Goal: Task Accomplishment & Management: Use online tool/utility

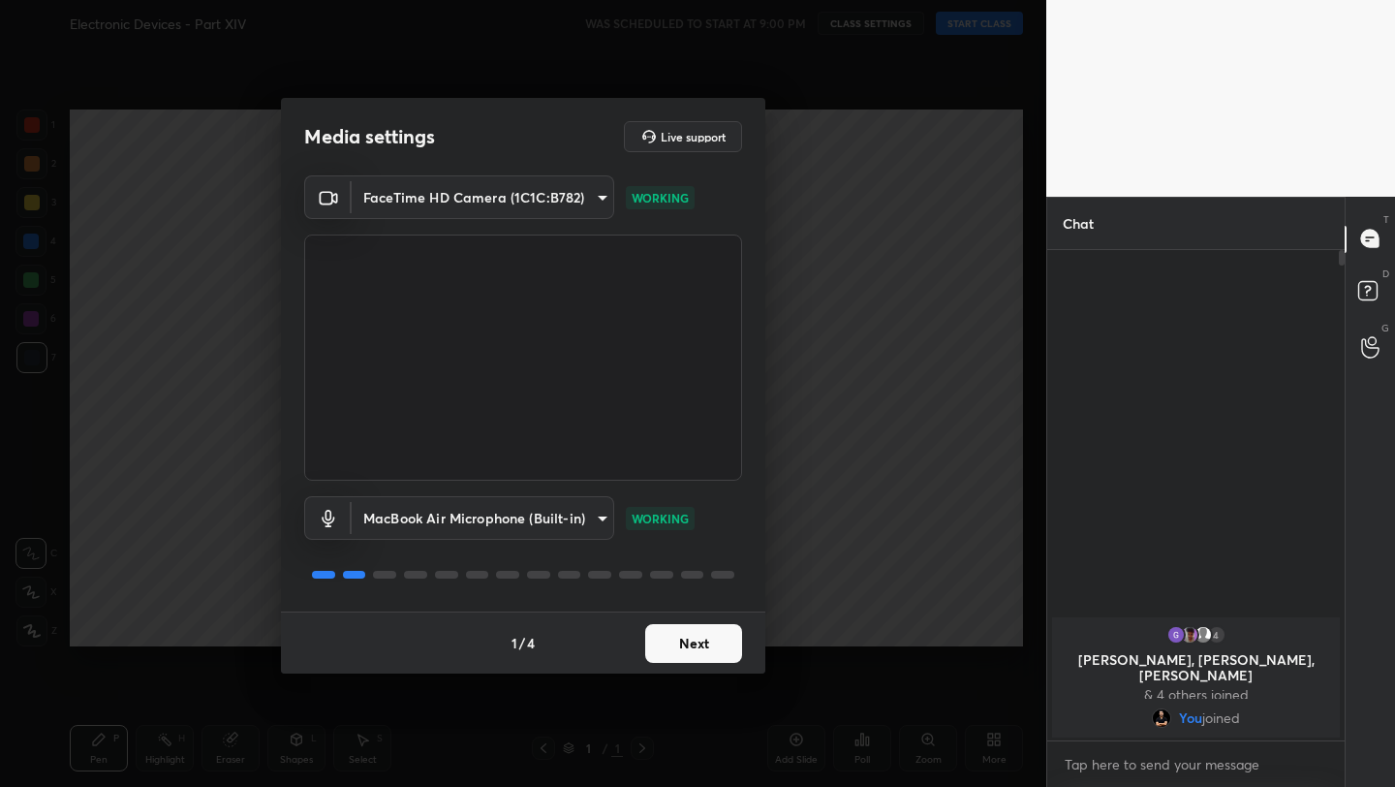
click at [710, 646] on button "Next" at bounding box center [693, 643] width 97 height 39
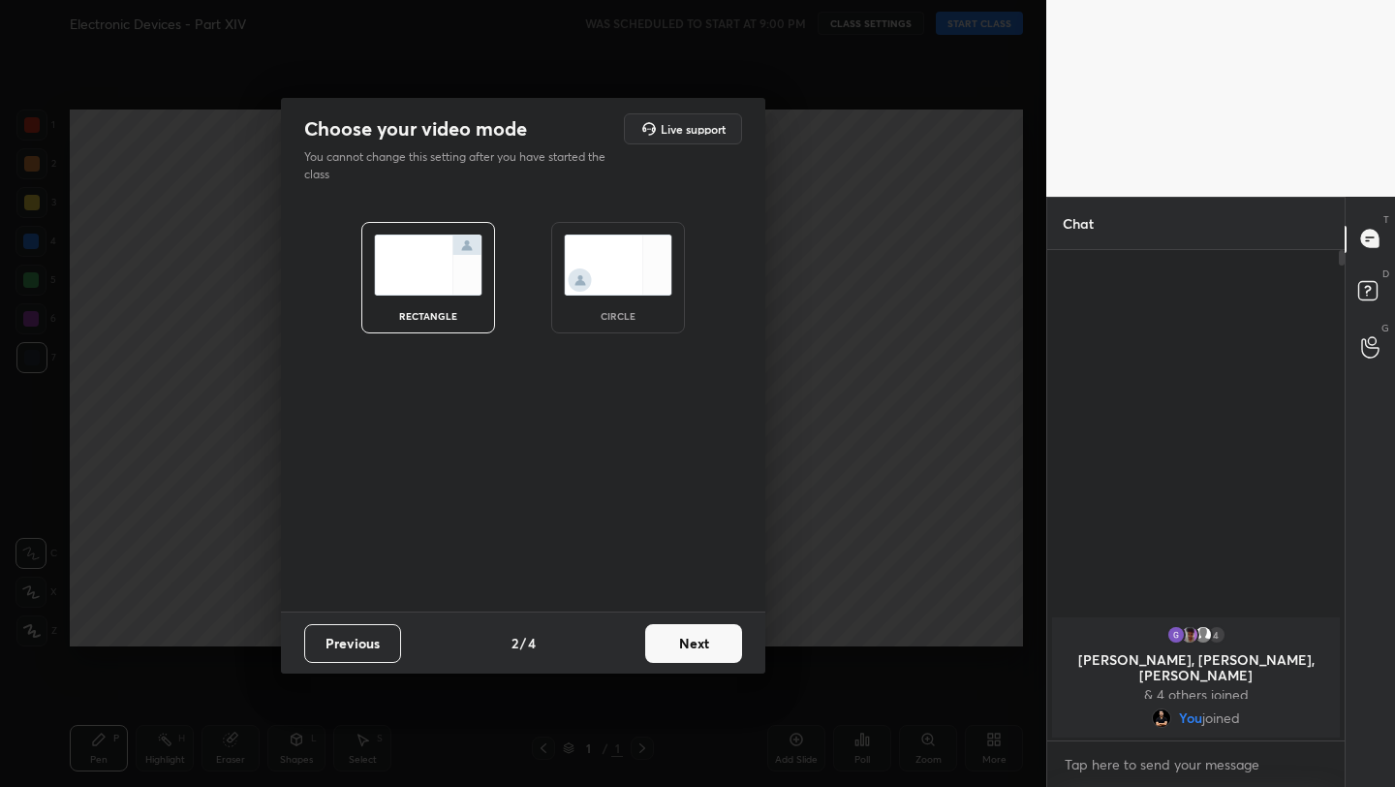
click at [710, 646] on button "Next" at bounding box center [693, 643] width 97 height 39
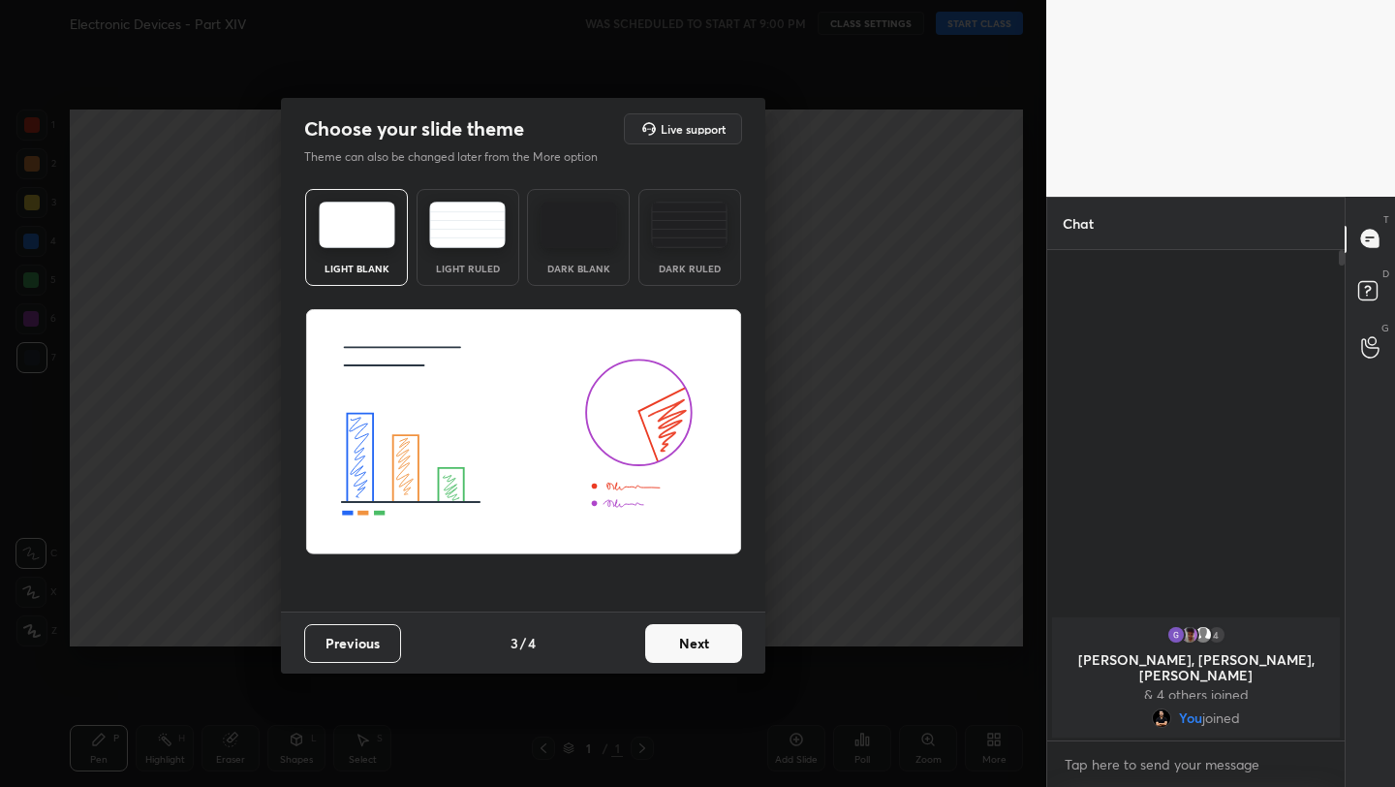
click at [710, 646] on button "Next" at bounding box center [693, 643] width 97 height 39
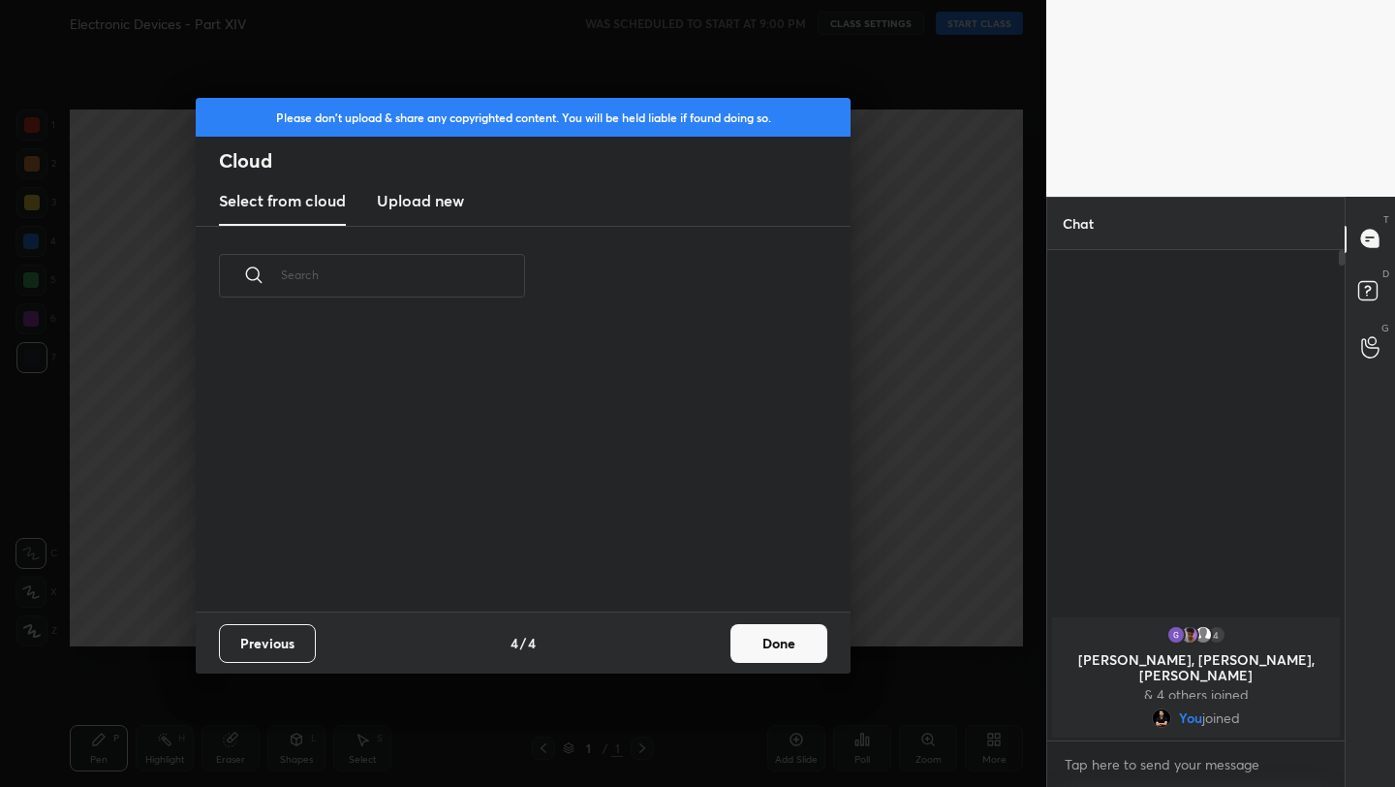
click at [710, 646] on div "Previous 4 / 4 Done" at bounding box center [523, 642] width 655 height 62
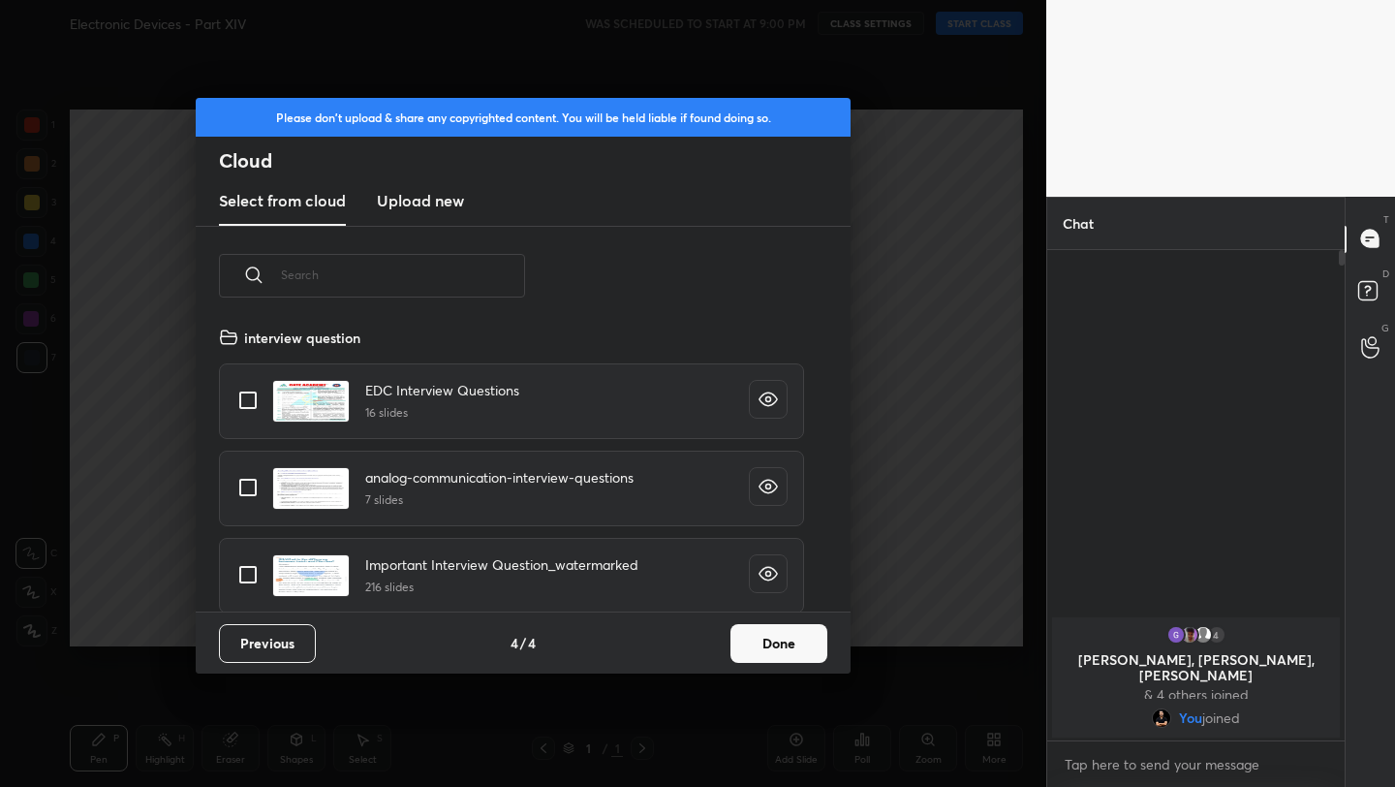
scroll to position [286, 622]
click at [786, 650] on button "Done" at bounding box center [779, 643] width 97 height 39
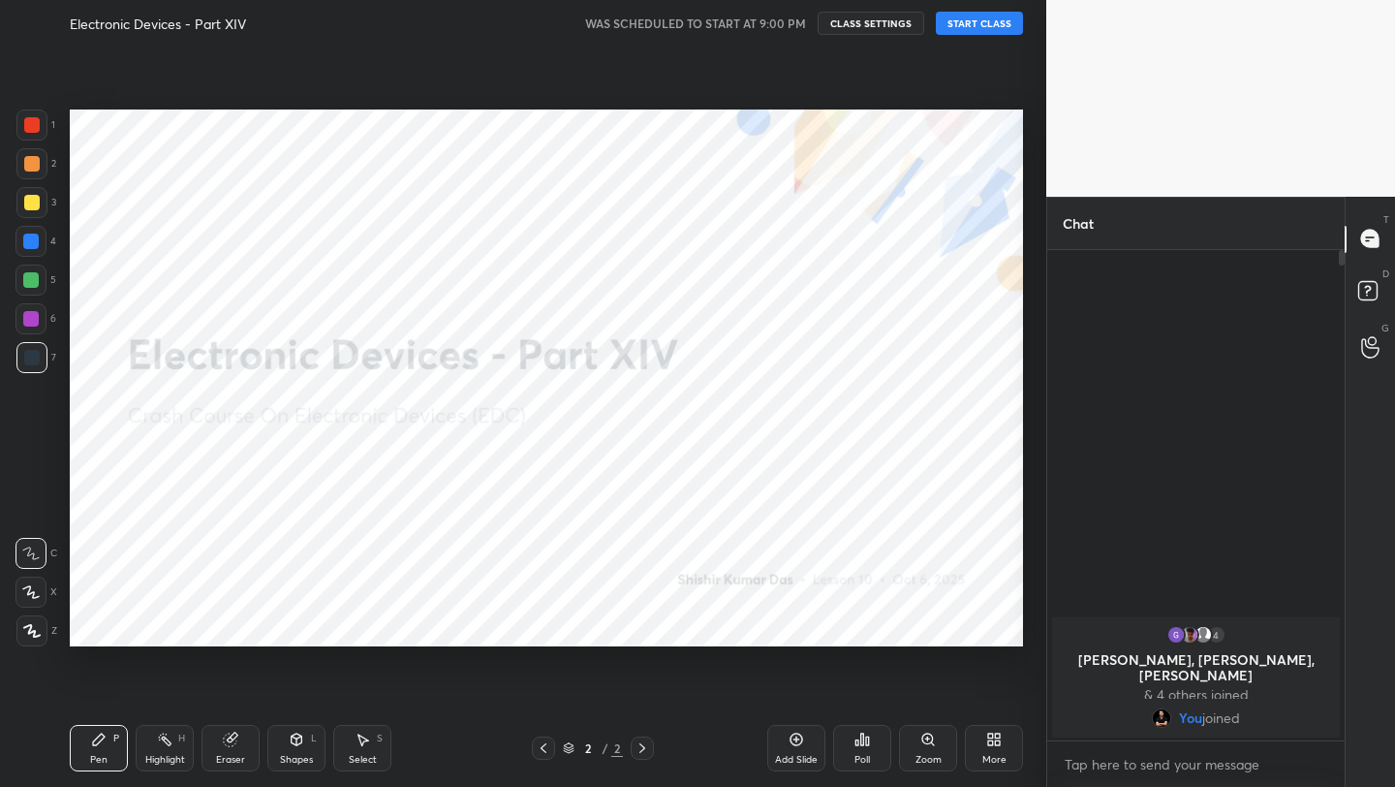
click at [977, 27] on button "START CLASS" at bounding box center [979, 23] width 87 height 23
drag, startPoint x: 39, startPoint y: 125, endPoint x: 38, endPoint y: 157, distance: 32.0
click at [39, 127] on div at bounding box center [32, 125] width 16 height 16
click at [39, 593] on icon at bounding box center [30, 592] width 17 height 14
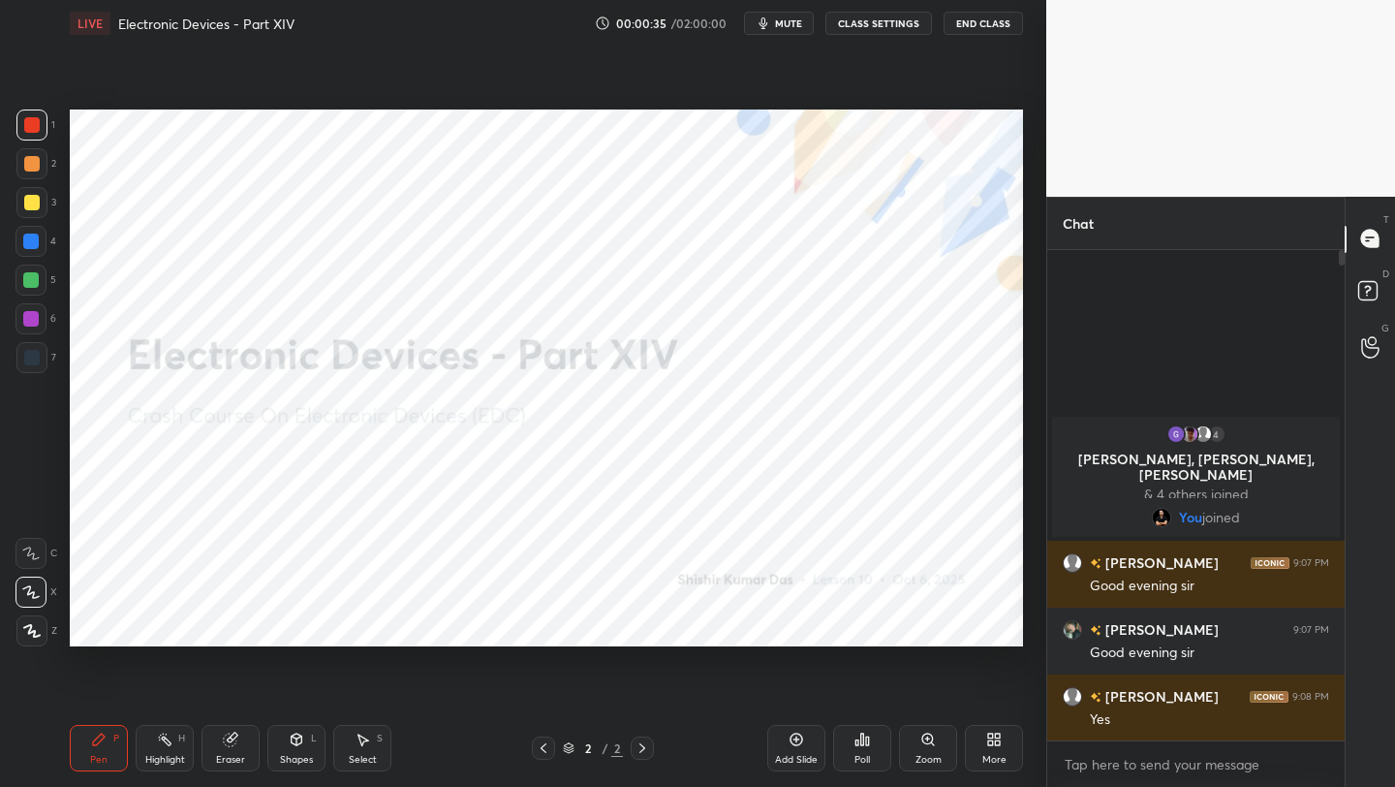
click at [794, 748] on div "Add Slide" at bounding box center [796, 748] width 58 height 47
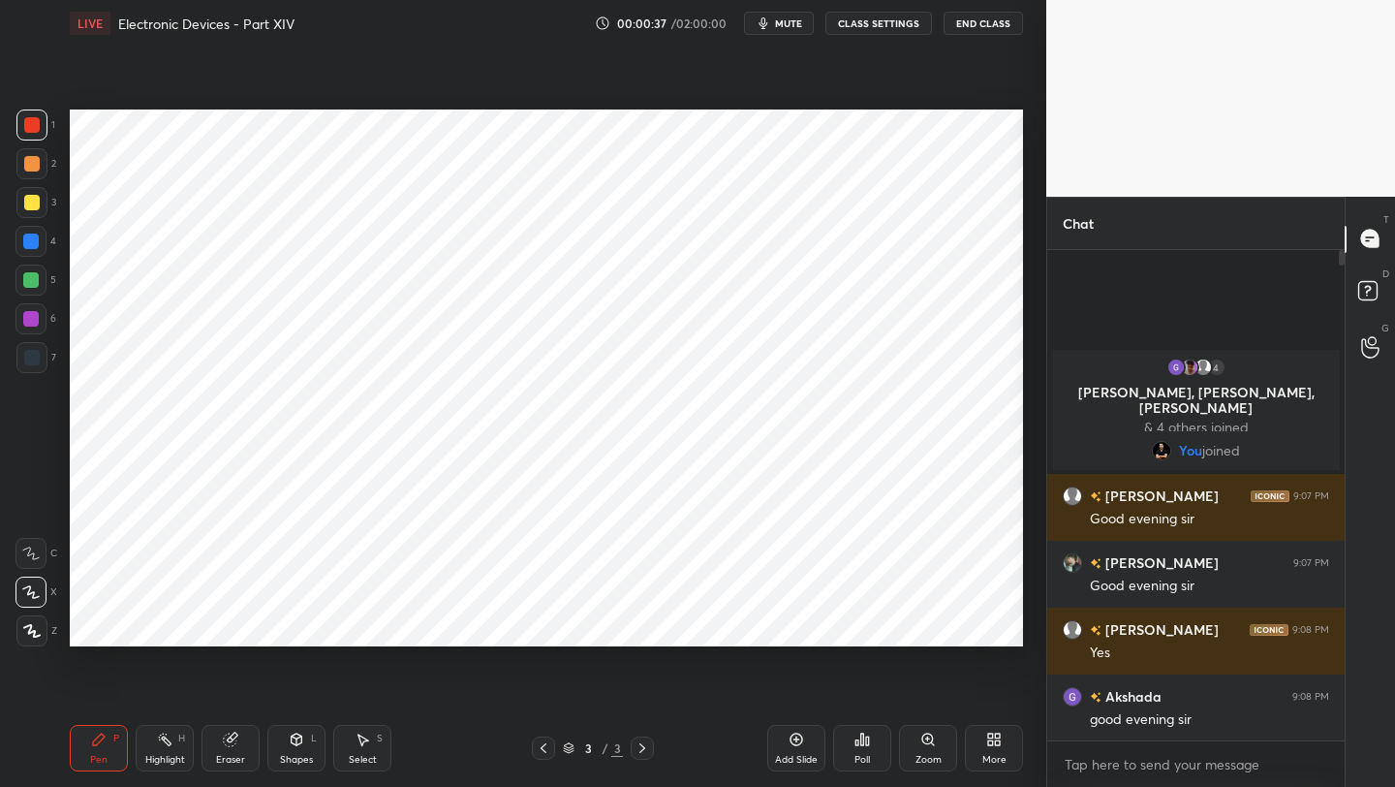
click at [40, 246] on div at bounding box center [31, 241] width 31 height 31
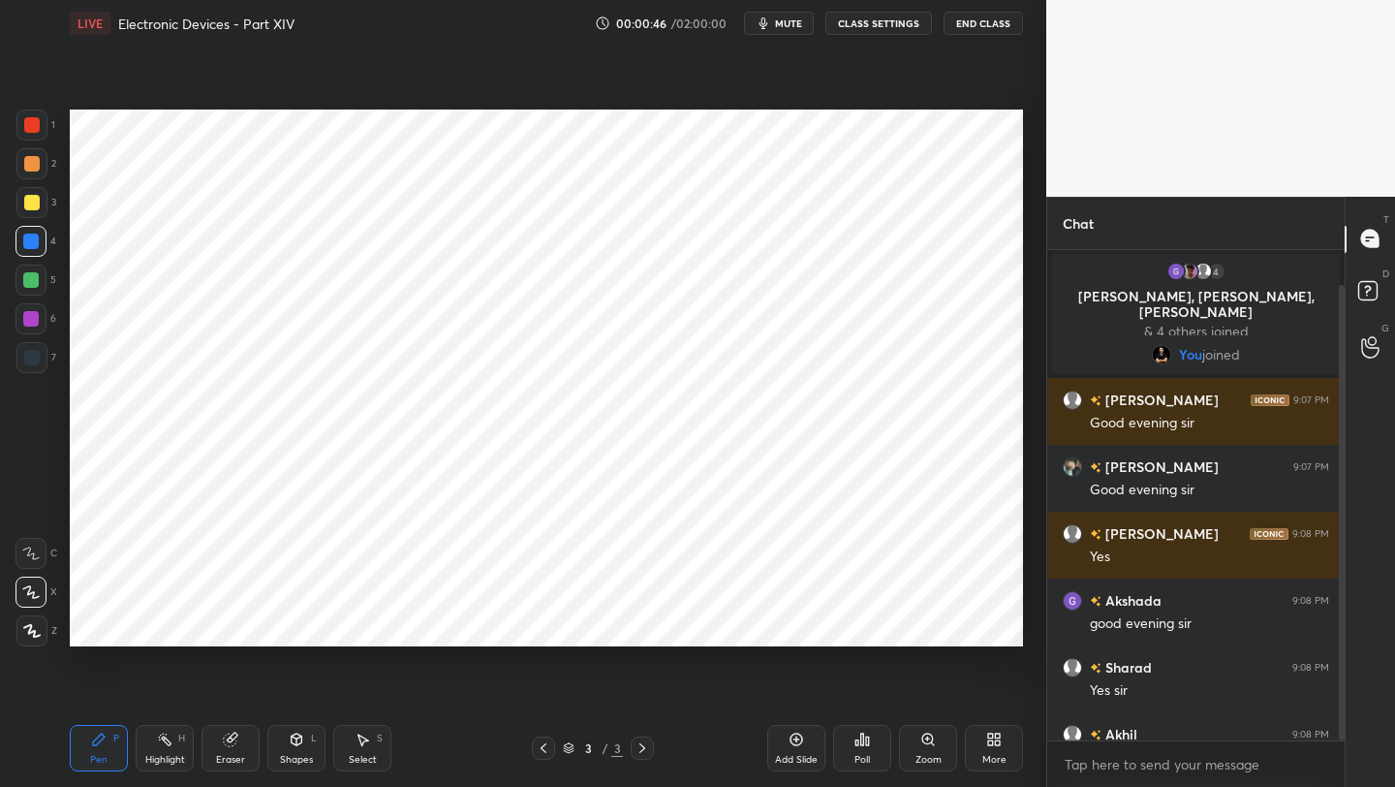
scroll to position [38, 0]
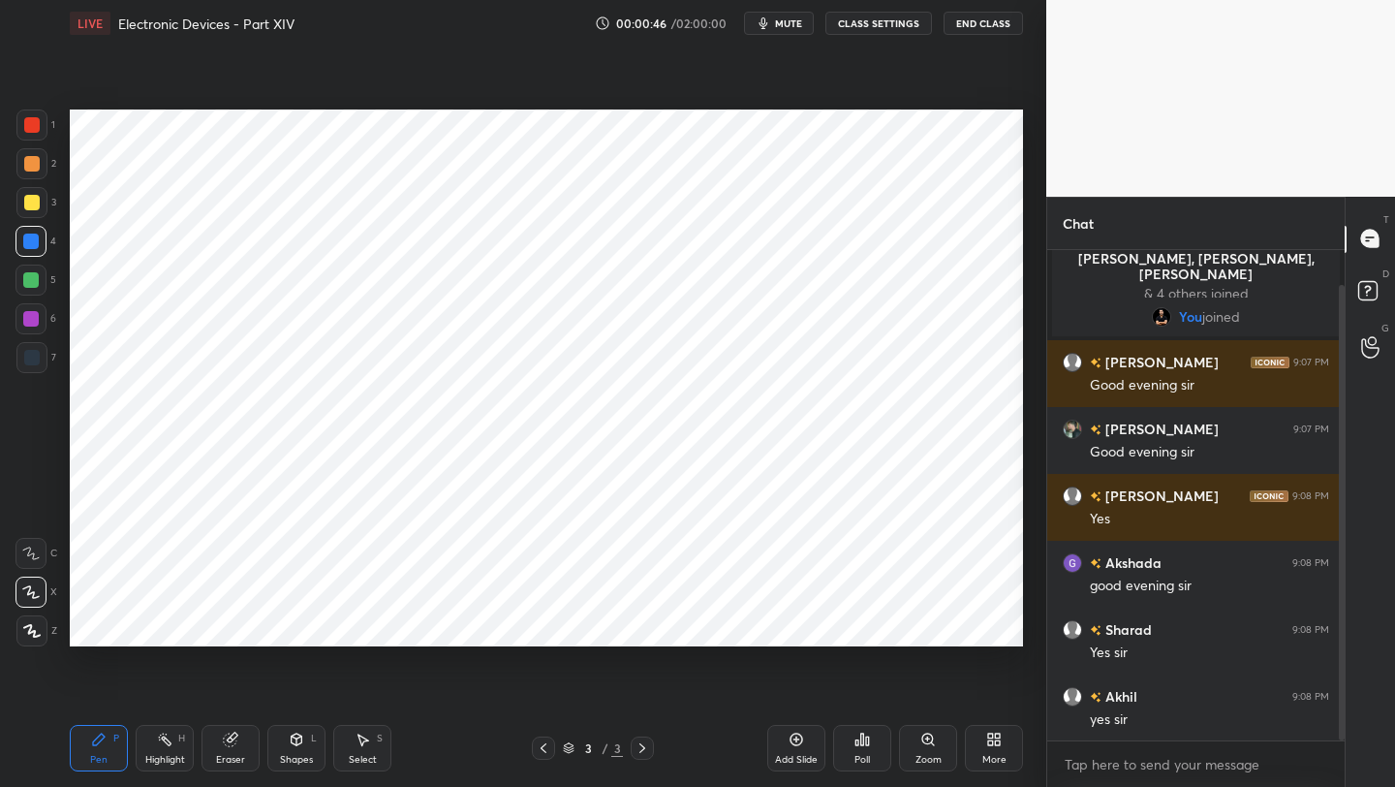
click at [1340, 685] on div at bounding box center [1342, 512] width 6 height 455
click at [34, 319] on div at bounding box center [31, 319] width 16 height 16
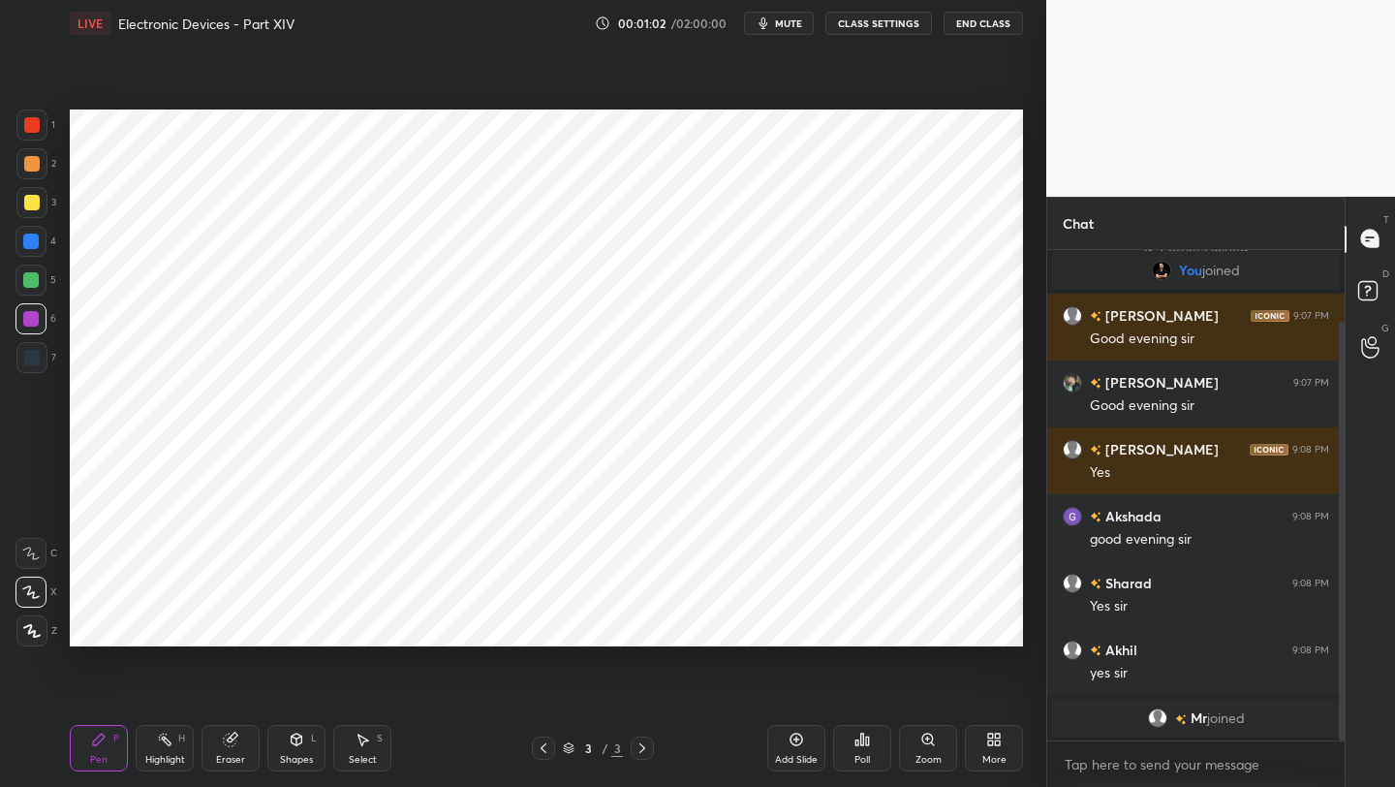
drag, startPoint x: 25, startPoint y: 241, endPoint x: 37, endPoint y: 233, distance: 14.5
click at [26, 240] on div at bounding box center [31, 242] width 16 height 16
click at [31, 308] on div at bounding box center [31, 318] width 31 height 31
drag, startPoint x: 39, startPoint y: 239, endPoint x: 50, endPoint y: 236, distance: 12.0
click at [39, 239] on div at bounding box center [31, 241] width 31 height 31
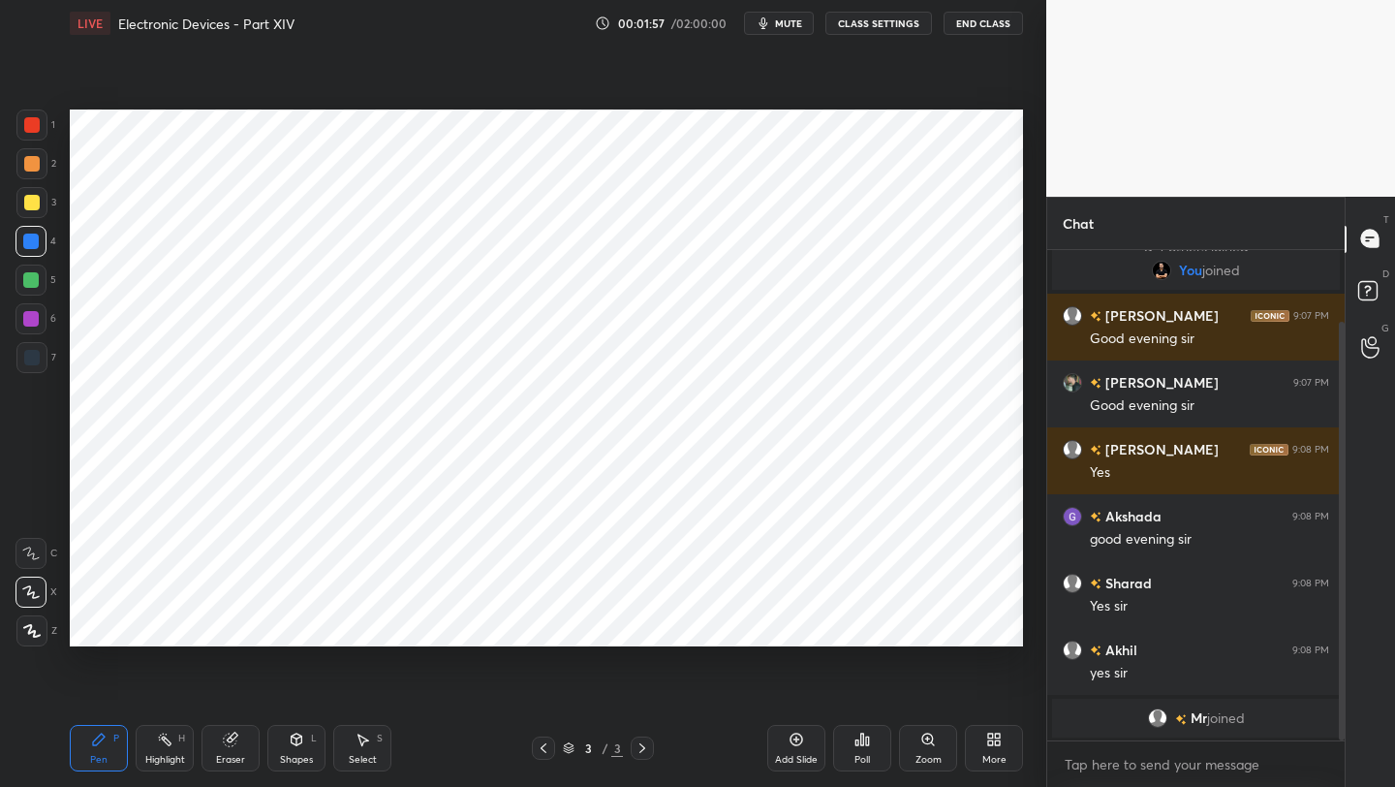
drag, startPoint x: 797, startPoint y: 744, endPoint x: 774, endPoint y: 730, distance: 26.6
click at [794, 743] on icon at bounding box center [797, 740] width 16 height 16
click at [289, 747] on div "Shapes L" at bounding box center [296, 748] width 58 height 47
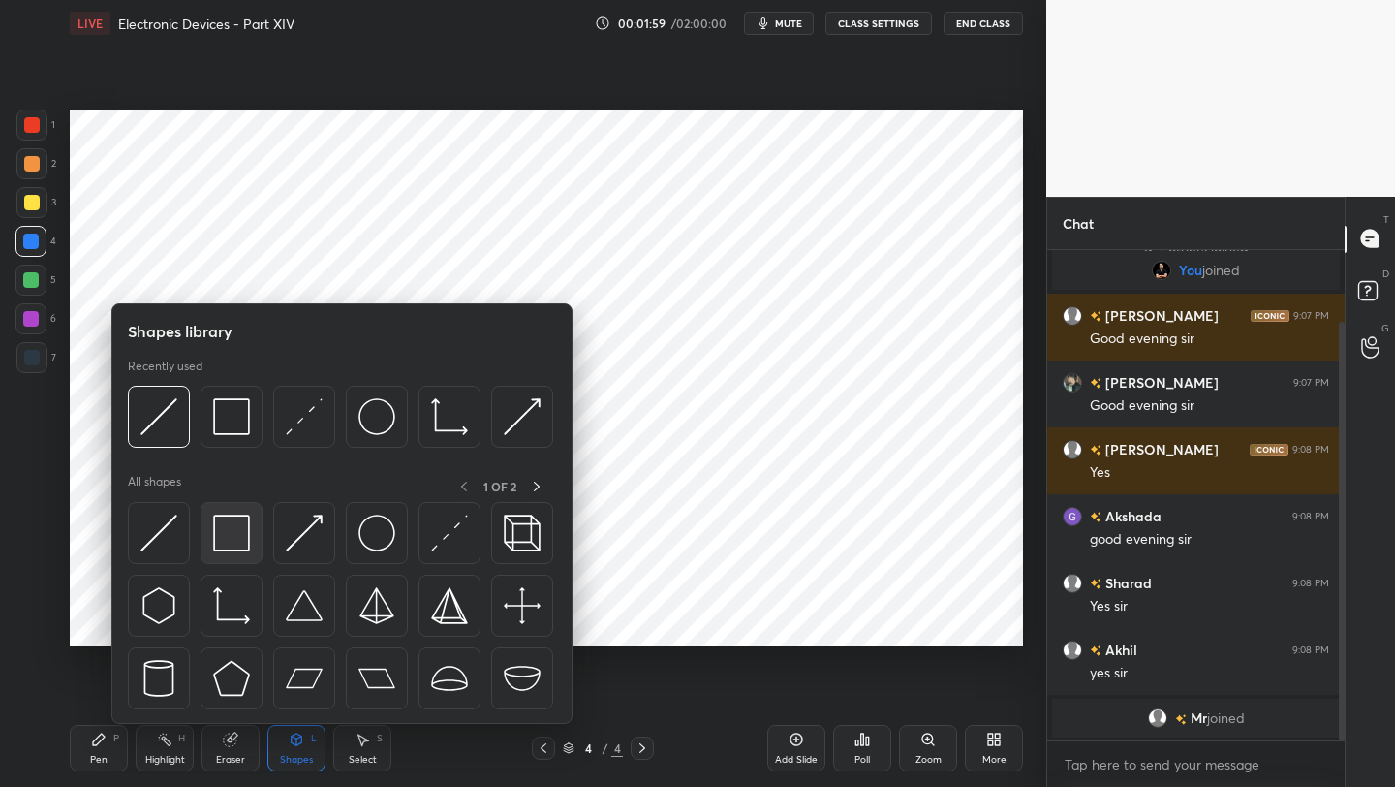
click at [226, 533] on img at bounding box center [231, 533] width 37 height 37
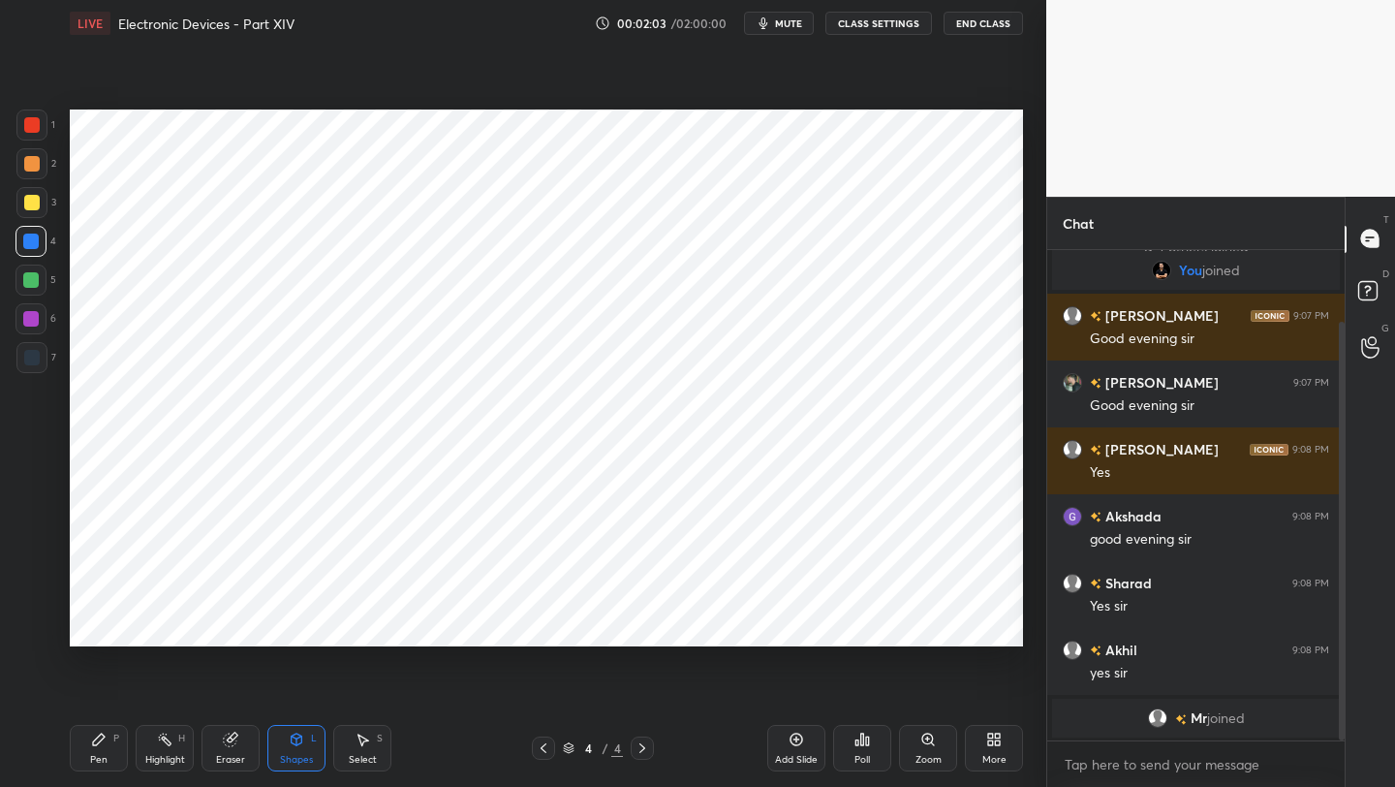
click at [297, 734] on icon at bounding box center [297, 740] width 11 height 12
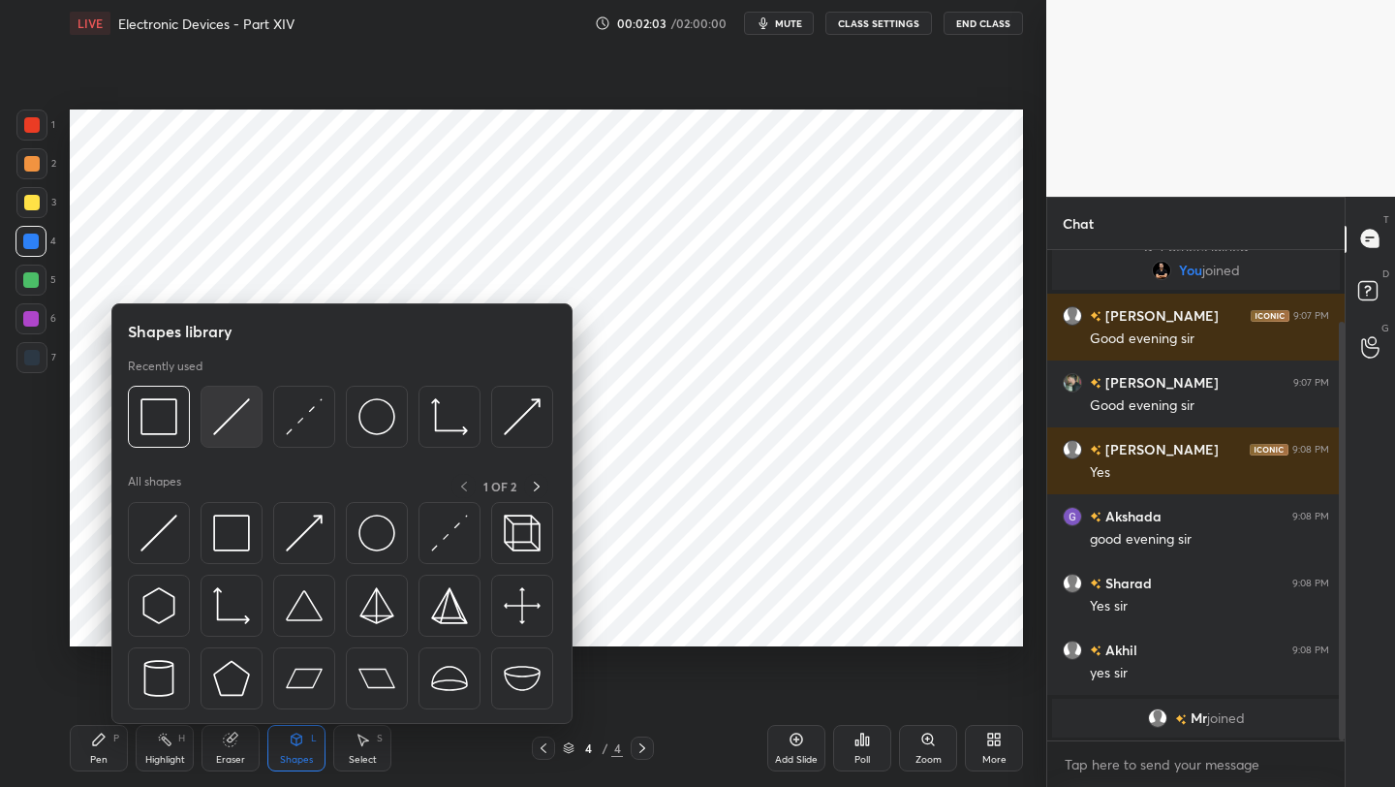
click at [212, 431] on div at bounding box center [232, 417] width 62 height 62
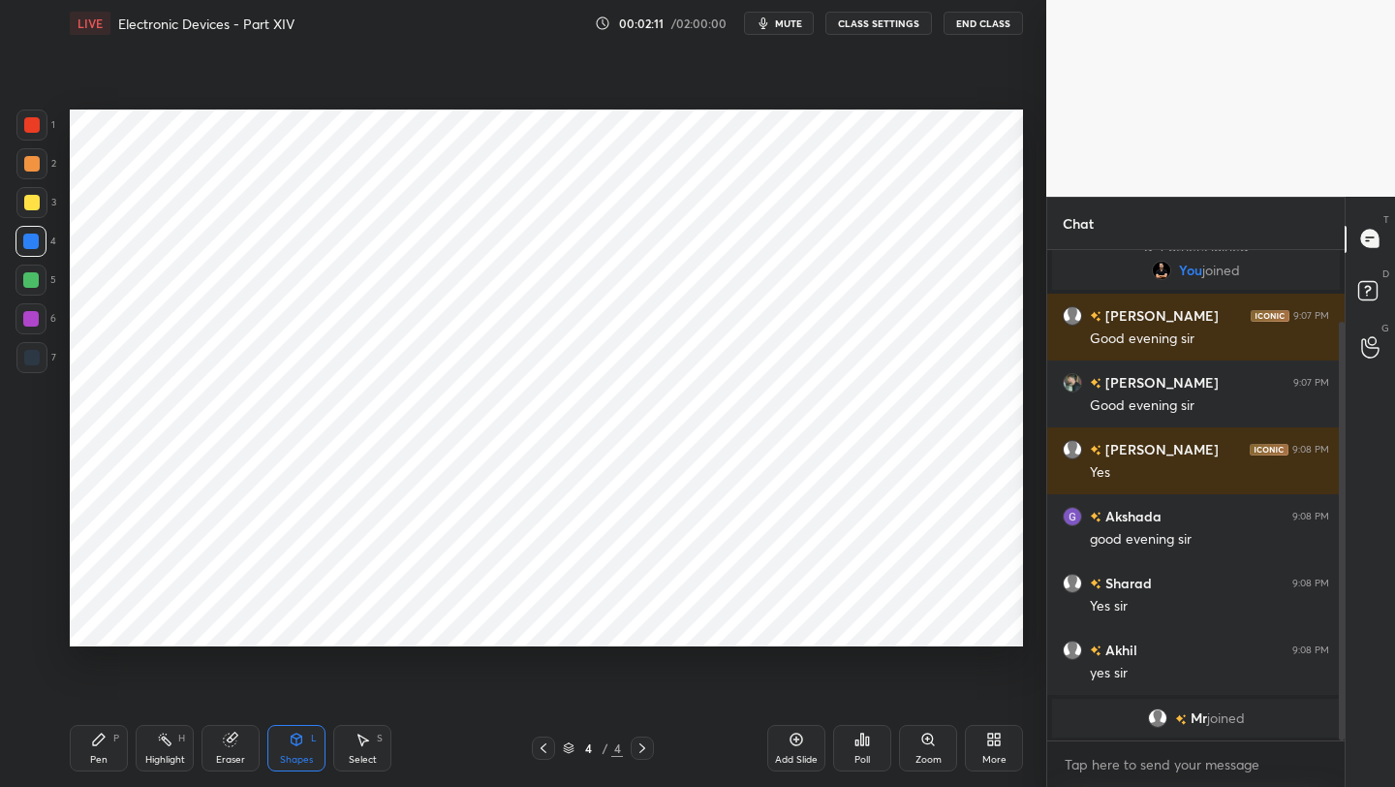
drag, startPoint x: 91, startPoint y: 749, endPoint x: 81, endPoint y: 684, distance: 65.6
click at [85, 735] on div "Pen P" at bounding box center [99, 748] width 58 height 47
drag, startPoint x: 40, startPoint y: 319, endPoint x: 56, endPoint y: 310, distance: 18.6
click at [41, 320] on div at bounding box center [31, 318] width 31 height 31
drag, startPoint x: 31, startPoint y: 127, endPoint x: 34, endPoint y: 140, distance: 12.9
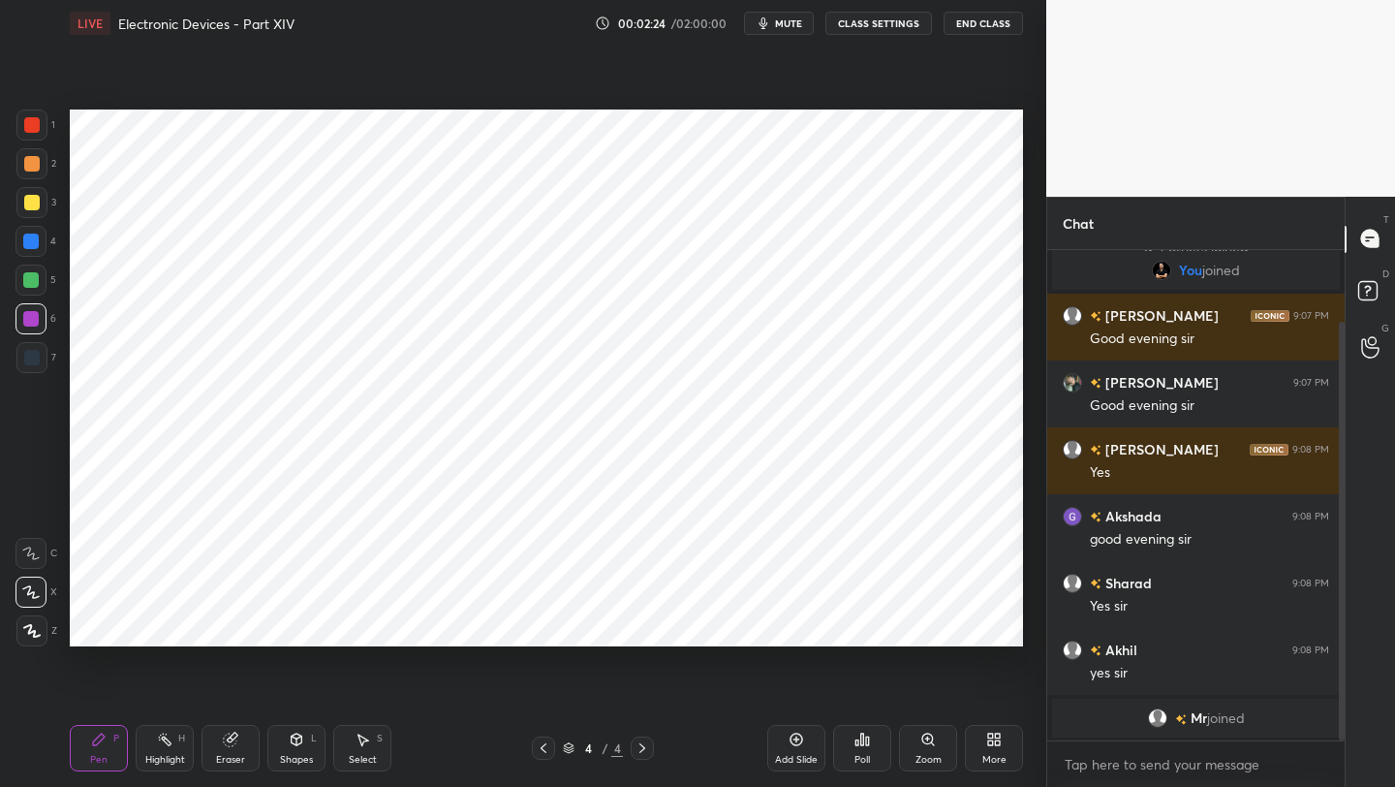
click at [31, 127] on div at bounding box center [32, 125] width 16 height 16
click at [300, 745] on div "Shapes L" at bounding box center [296, 748] width 58 height 47
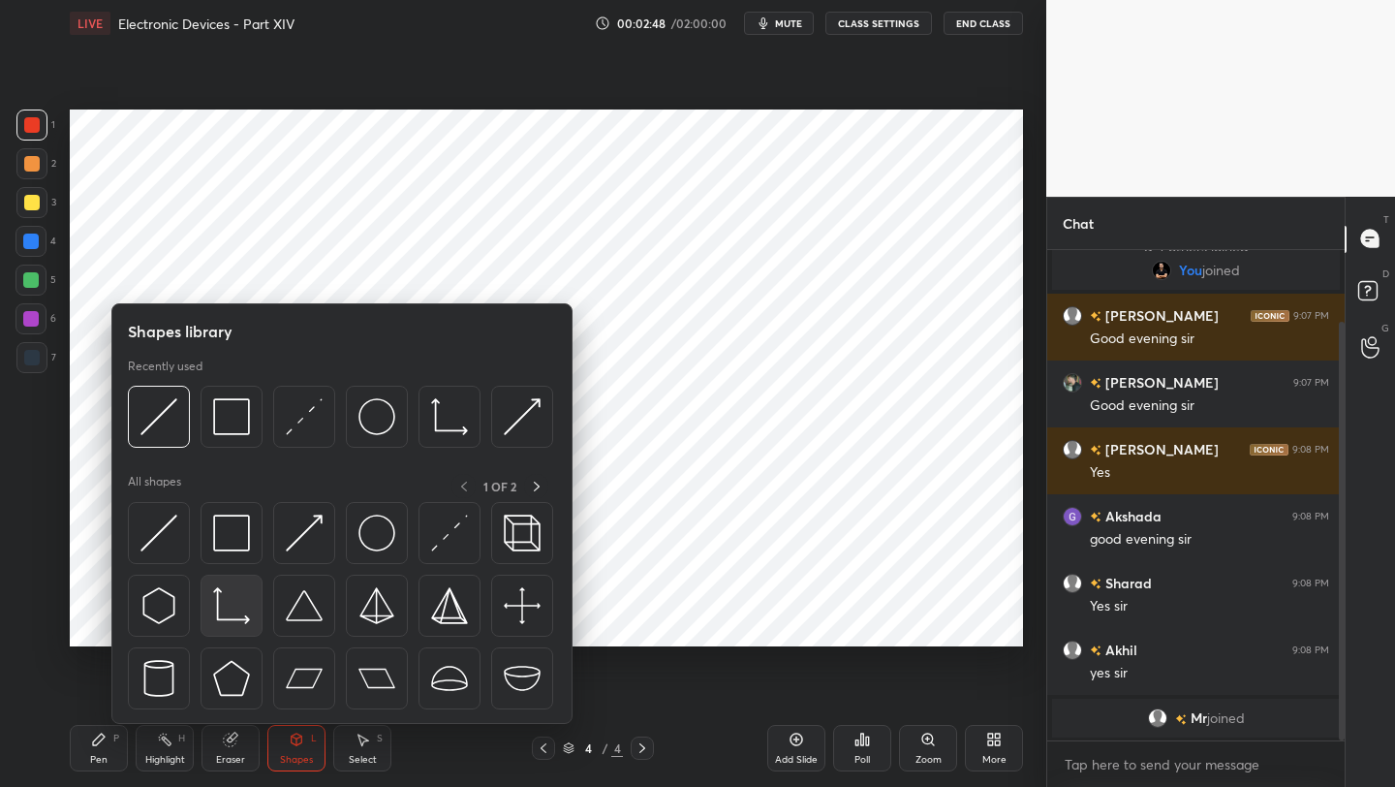
click at [234, 607] on img at bounding box center [231, 605] width 37 height 37
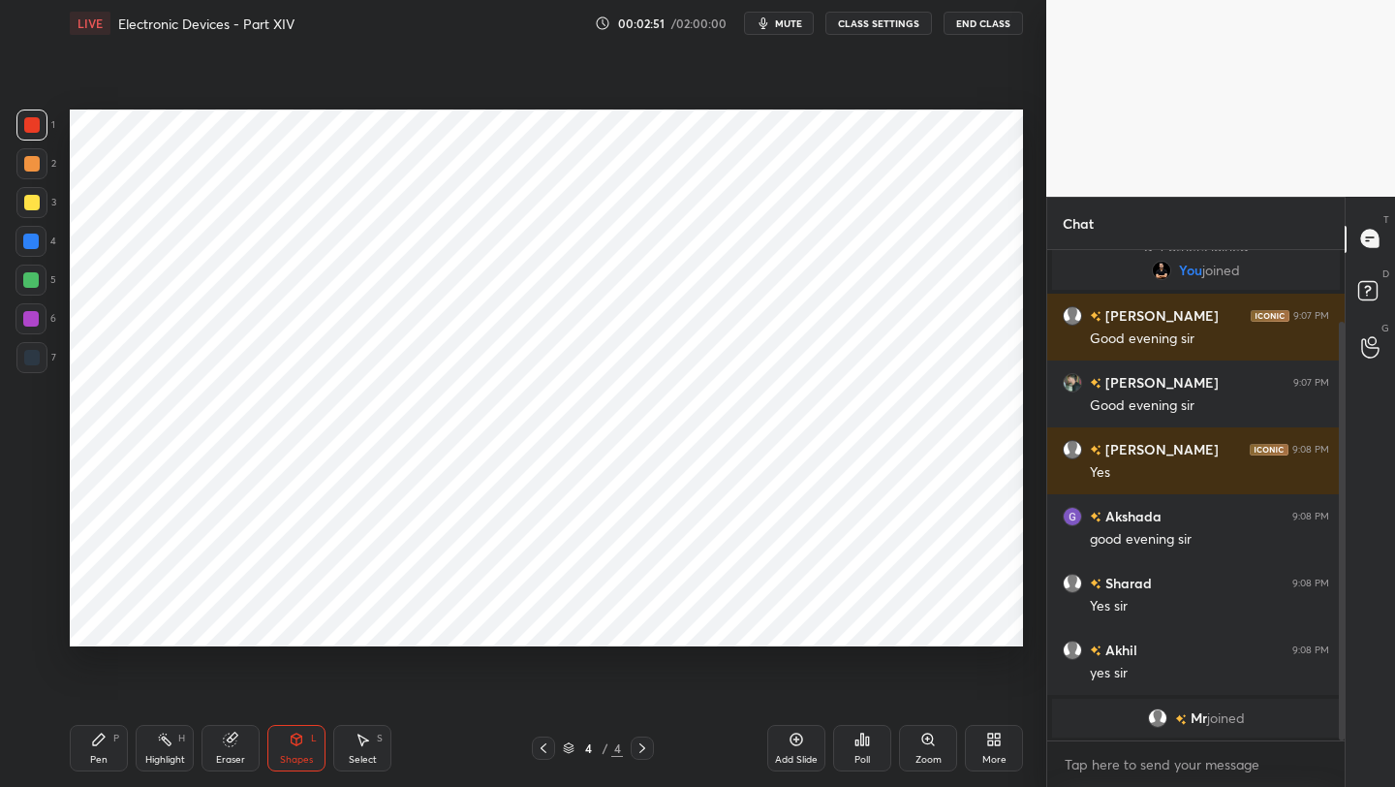
click at [295, 745] on icon at bounding box center [297, 740] width 16 height 16
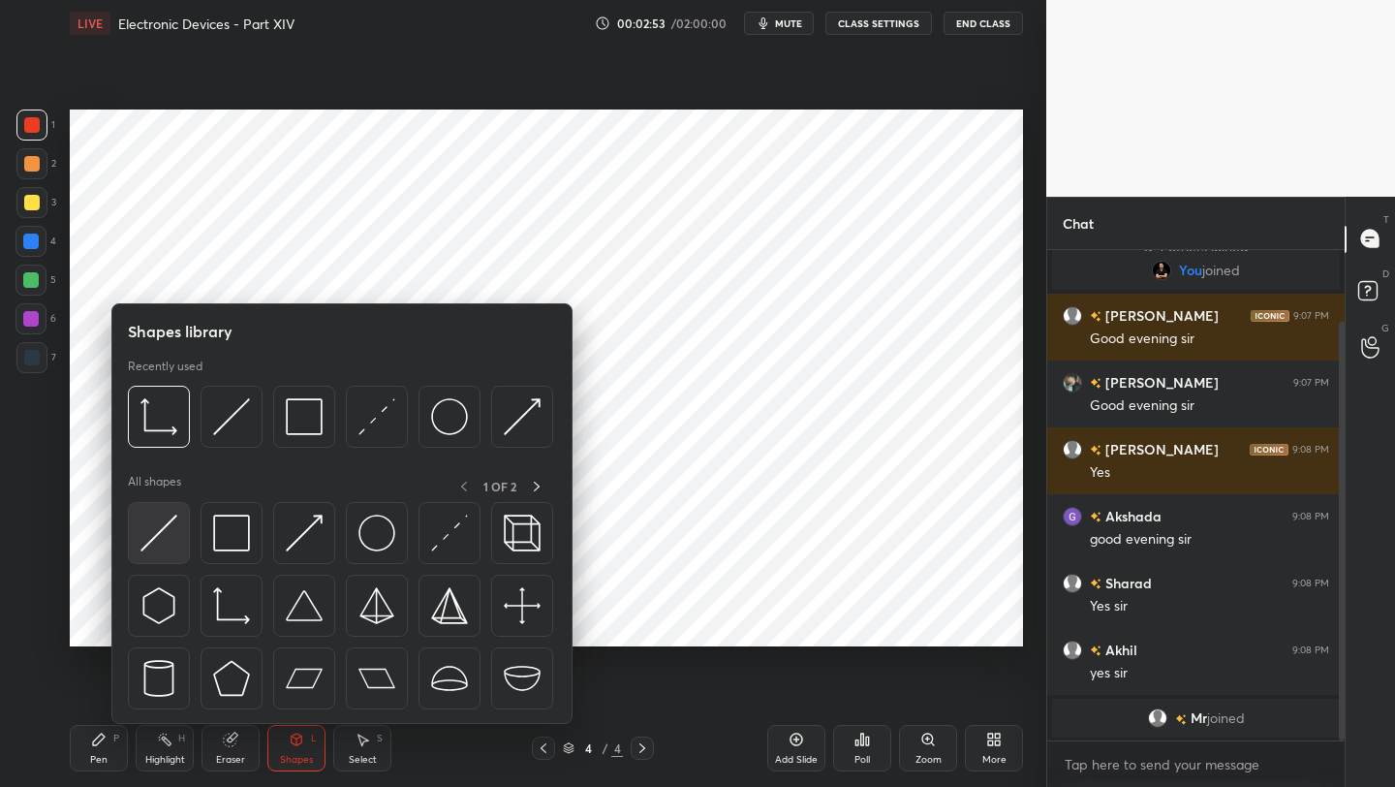
click at [166, 529] on img at bounding box center [159, 533] width 37 height 37
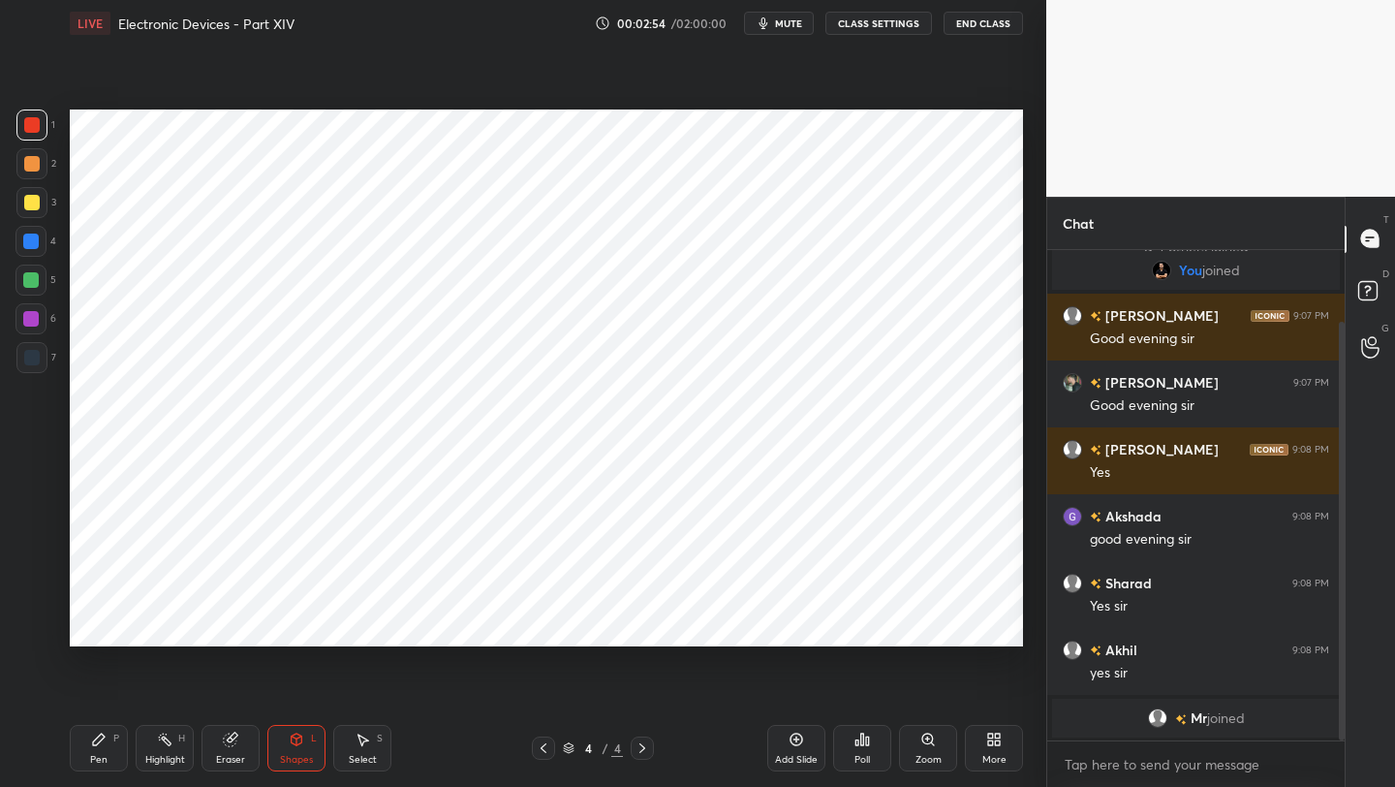
drag, startPoint x: 38, startPoint y: 359, endPoint x: 55, endPoint y: 346, distance: 21.5
click at [39, 359] on div at bounding box center [32, 358] width 16 height 16
drag, startPoint x: 96, startPoint y: 746, endPoint x: 96, endPoint y: 722, distance: 24.2
click at [94, 746] on icon at bounding box center [99, 740] width 16 height 16
drag, startPoint x: 29, startPoint y: 313, endPoint x: 41, endPoint y: 311, distance: 11.8
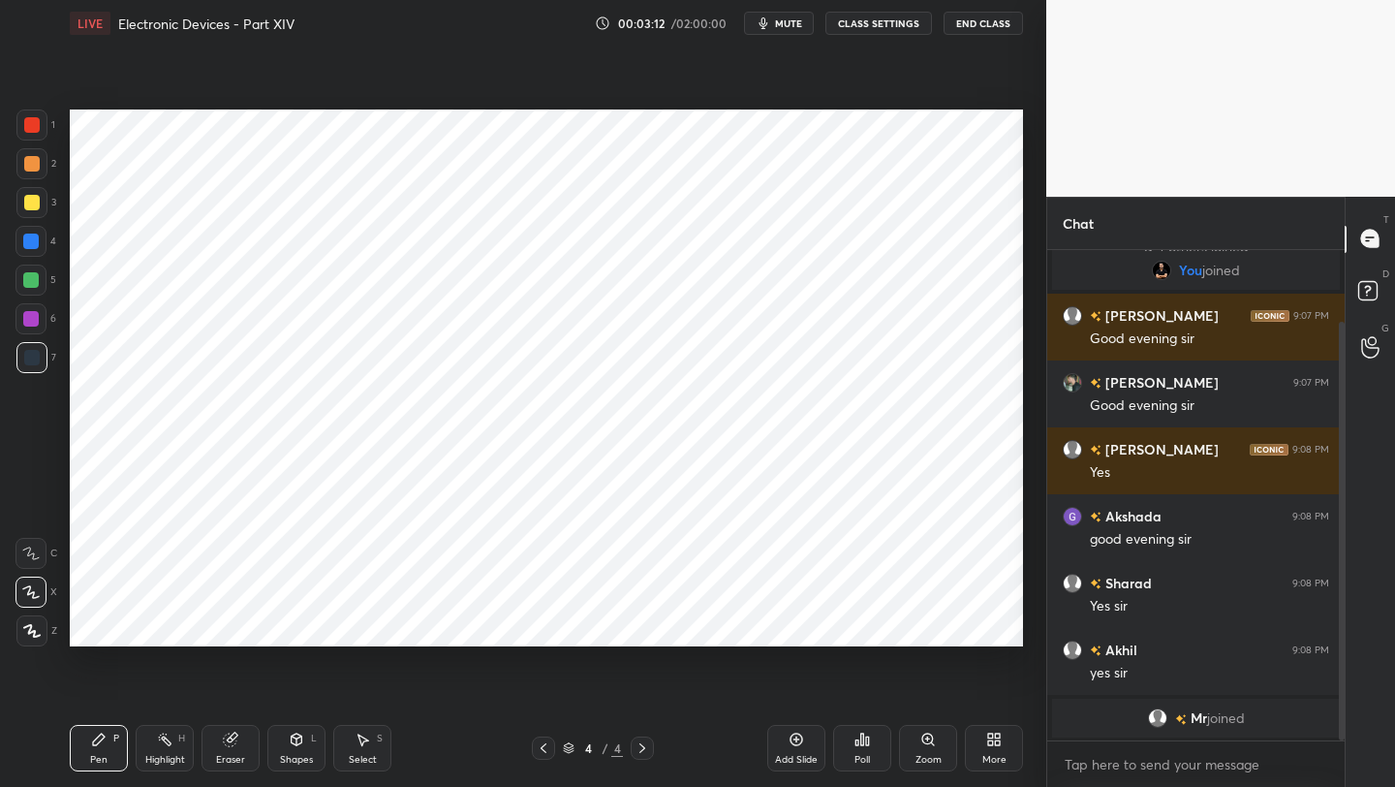
click at [30, 313] on div at bounding box center [31, 319] width 16 height 16
click at [30, 127] on div at bounding box center [32, 125] width 16 height 16
drag, startPoint x: 39, startPoint y: 361, endPoint x: 52, endPoint y: 361, distance: 13.6
click at [39, 363] on div at bounding box center [31, 357] width 31 height 31
click at [36, 329] on div at bounding box center [31, 318] width 31 height 31
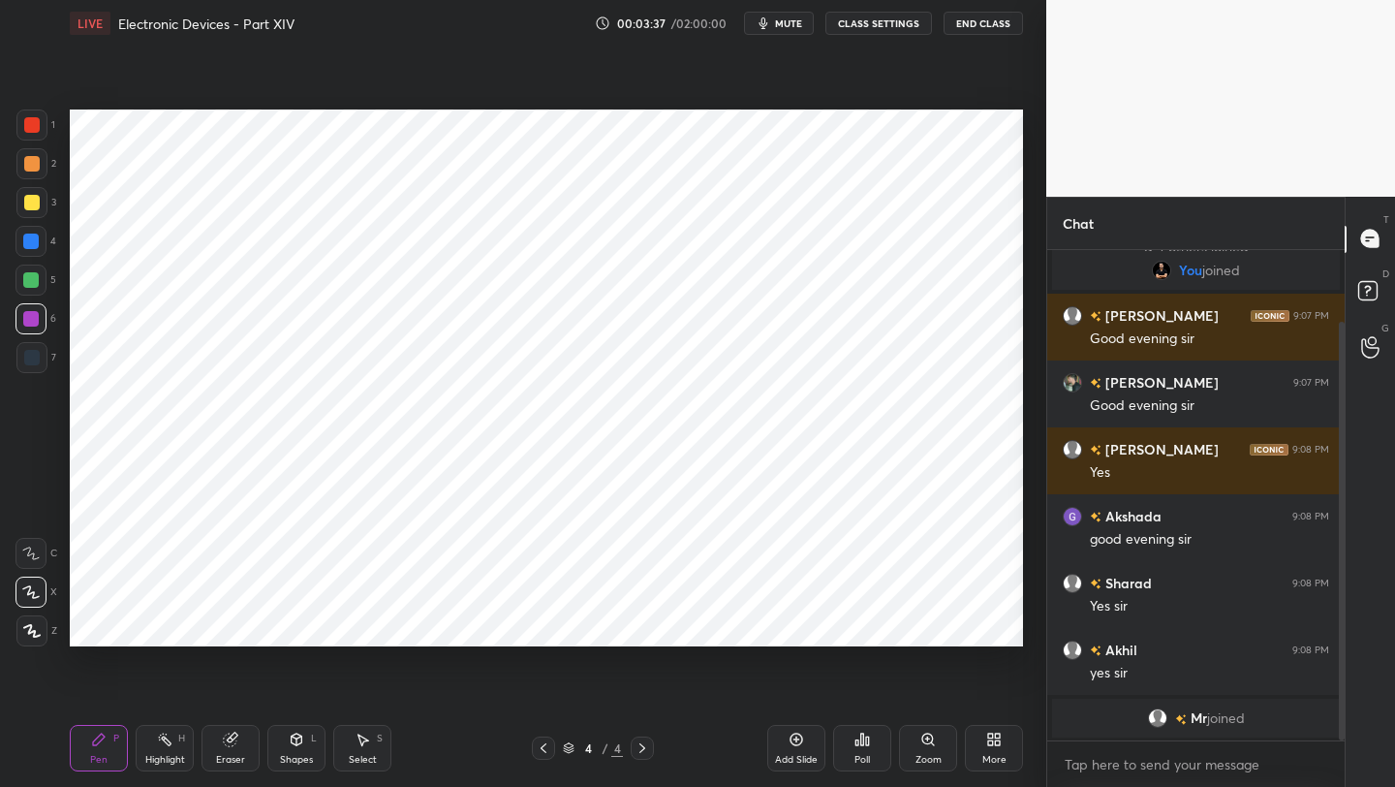
click at [36, 126] on div at bounding box center [32, 125] width 16 height 16
click at [231, 736] on icon at bounding box center [230, 740] width 13 height 13
drag, startPoint x: 92, startPoint y: 766, endPoint x: 85, endPoint y: 715, distance: 51.8
click at [87, 767] on div "Pen P" at bounding box center [99, 748] width 58 height 47
click at [37, 249] on div at bounding box center [31, 241] width 31 height 31
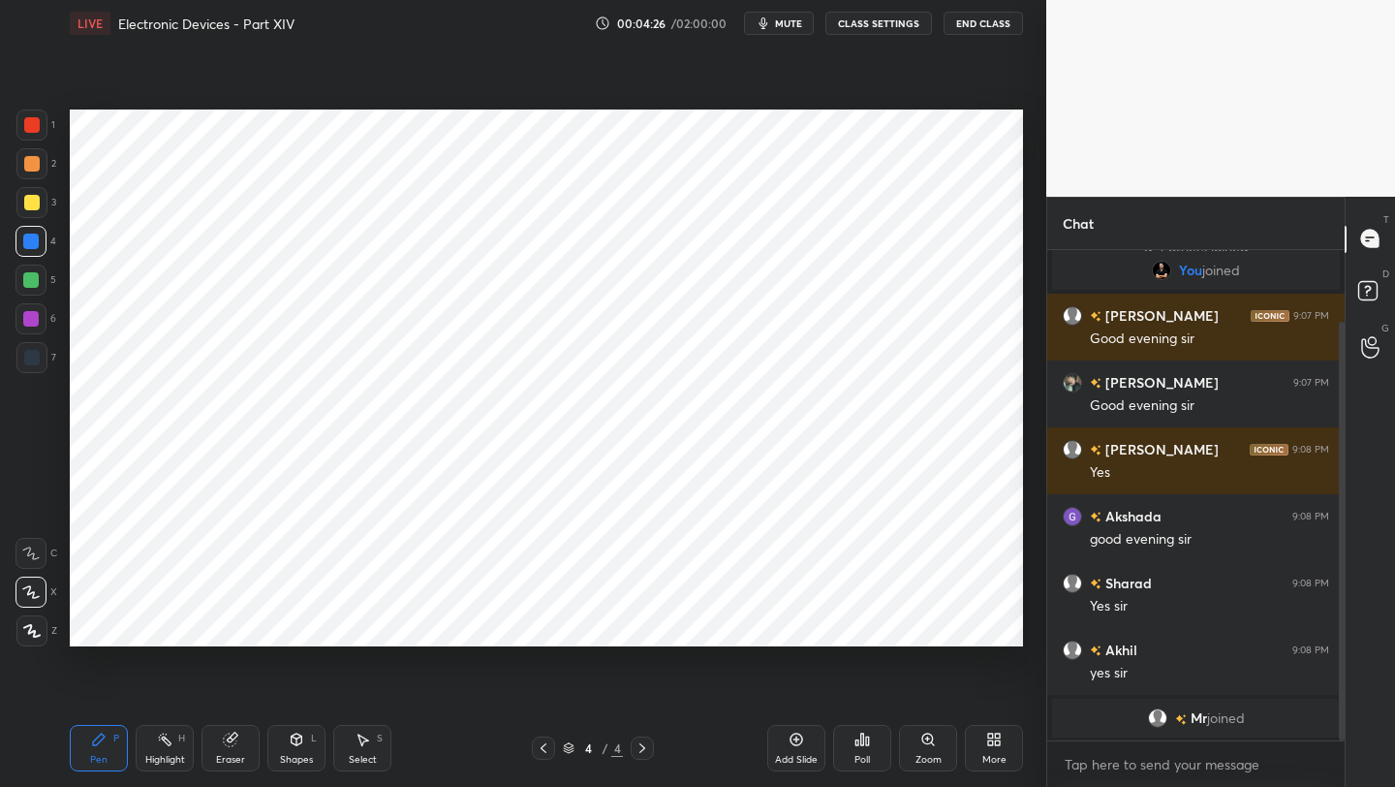
click at [229, 746] on div "Eraser" at bounding box center [231, 748] width 58 height 47
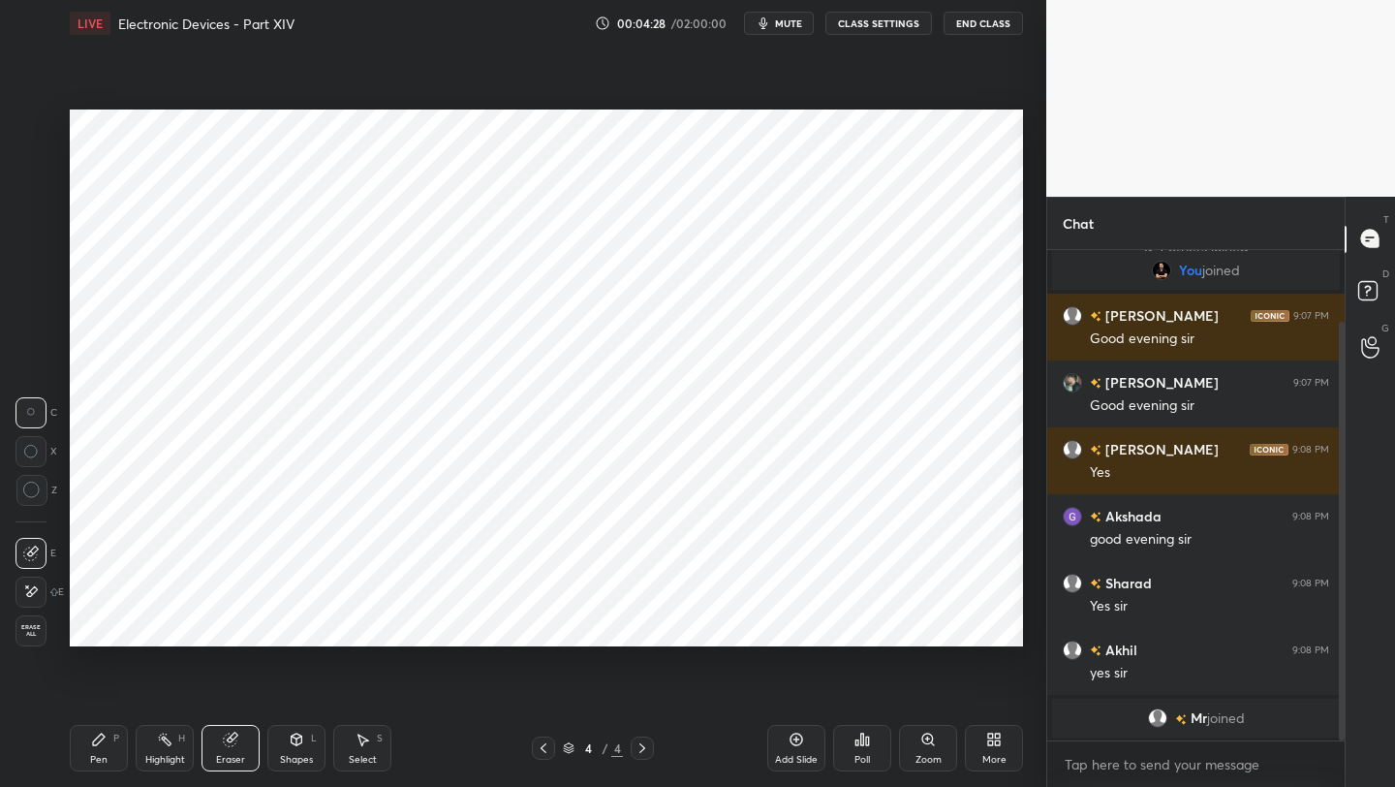
drag, startPoint x: 238, startPoint y: 759, endPoint x: 237, endPoint y: 660, distance: 98.8
click at [236, 755] on div "Eraser" at bounding box center [230, 760] width 29 height 10
click at [107, 753] on div "Pen P" at bounding box center [99, 748] width 58 height 47
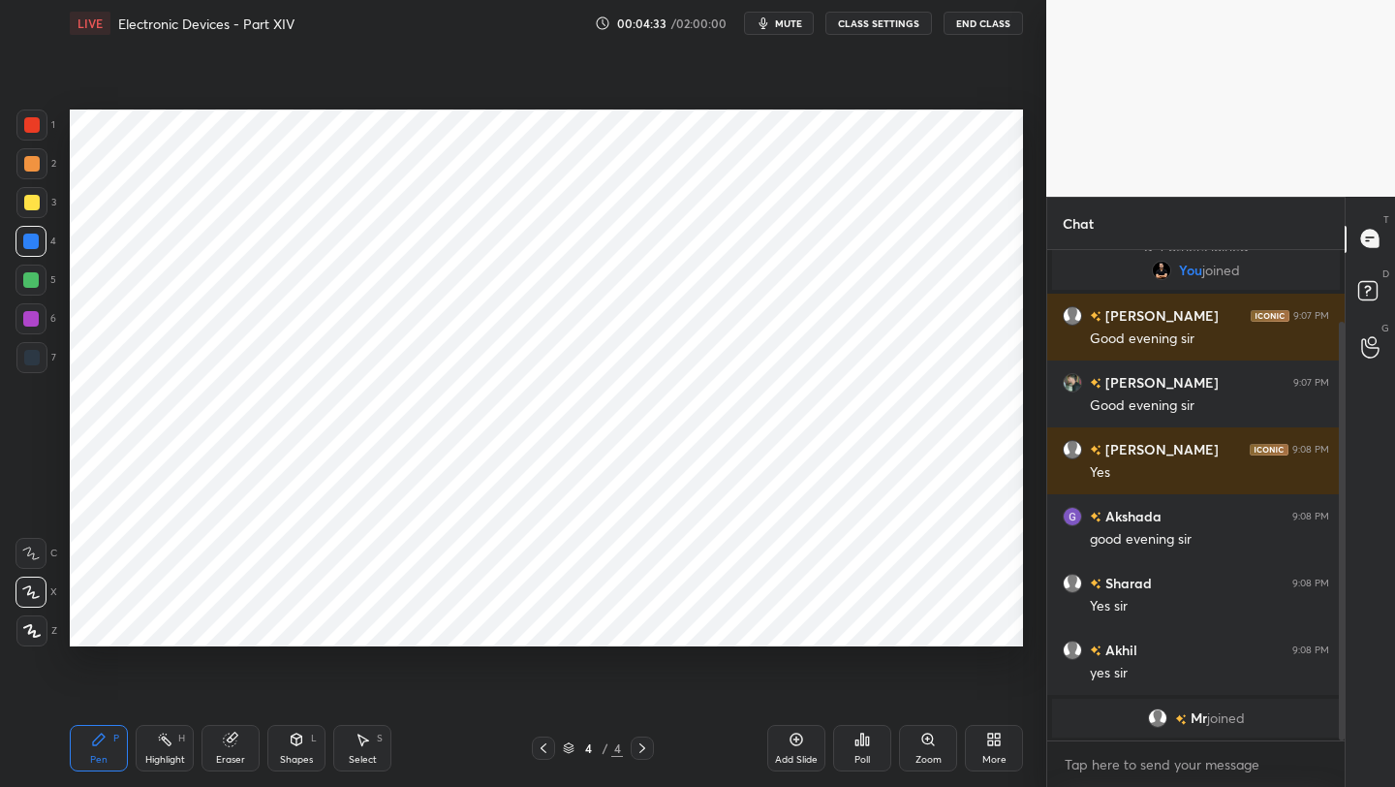
click at [36, 362] on div at bounding box center [32, 358] width 16 height 16
drag, startPoint x: 238, startPoint y: 746, endPoint x: 266, endPoint y: 694, distance: 59.4
click at [238, 746] on div "Eraser" at bounding box center [231, 748] width 58 height 47
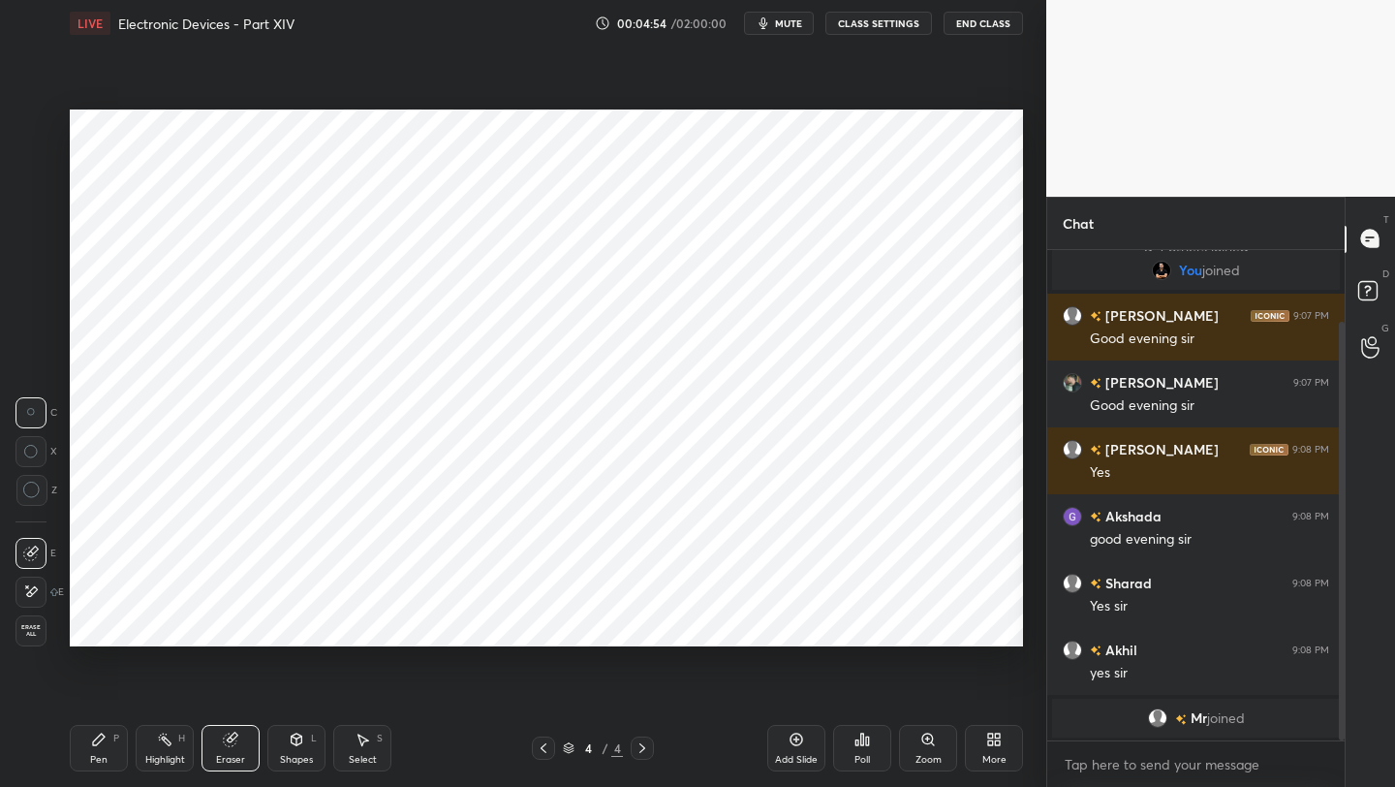
click at [115, 745] on div "Pen P" at bounding box center [99, 748] width 58 height 47
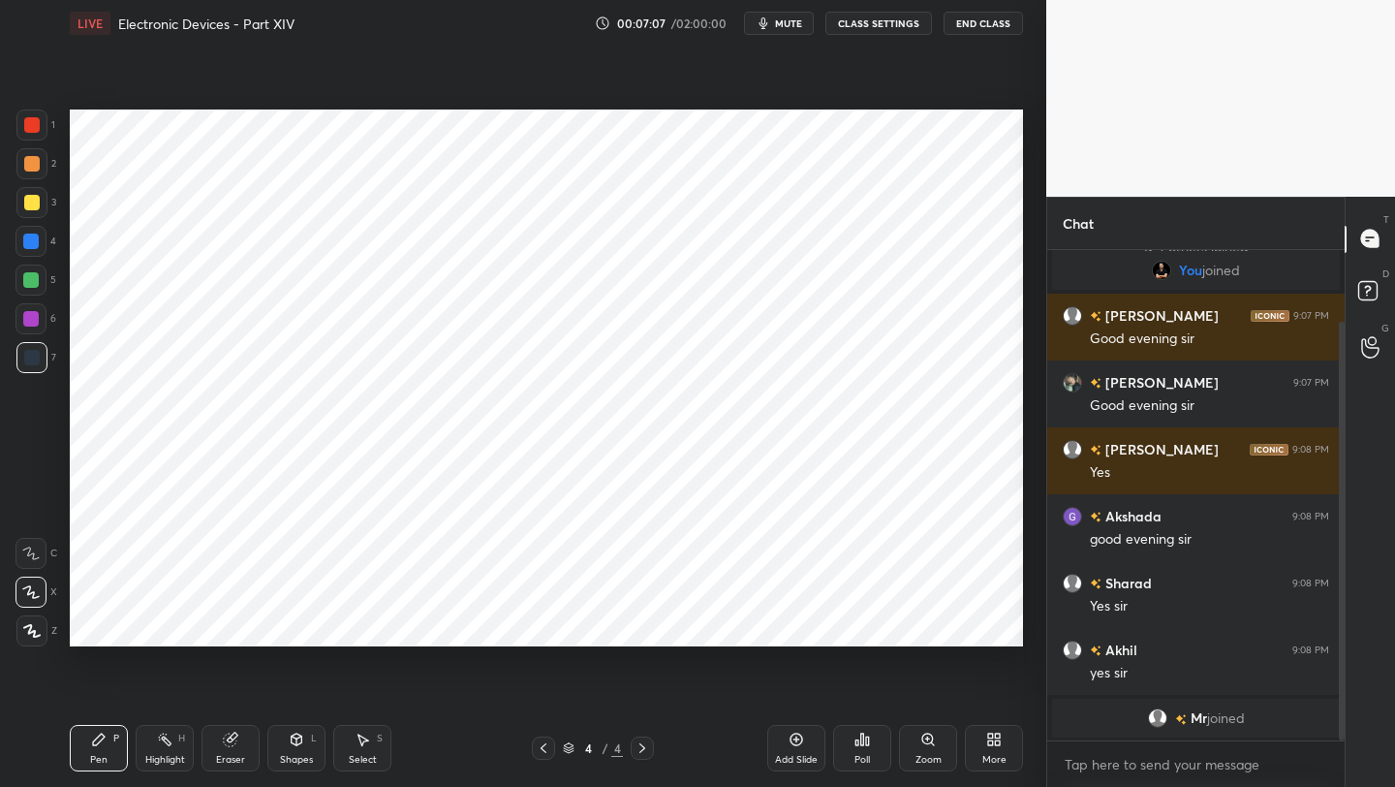
click at [26, 288] on div at bounding box center [31, 280] width 16 height 16
click at [800, 745] on icon at bounding box center [797, 740] width 16 height 16
click at [308, 751] on div "Shapes L" at bounding box center [296, 748] width 58 height 47
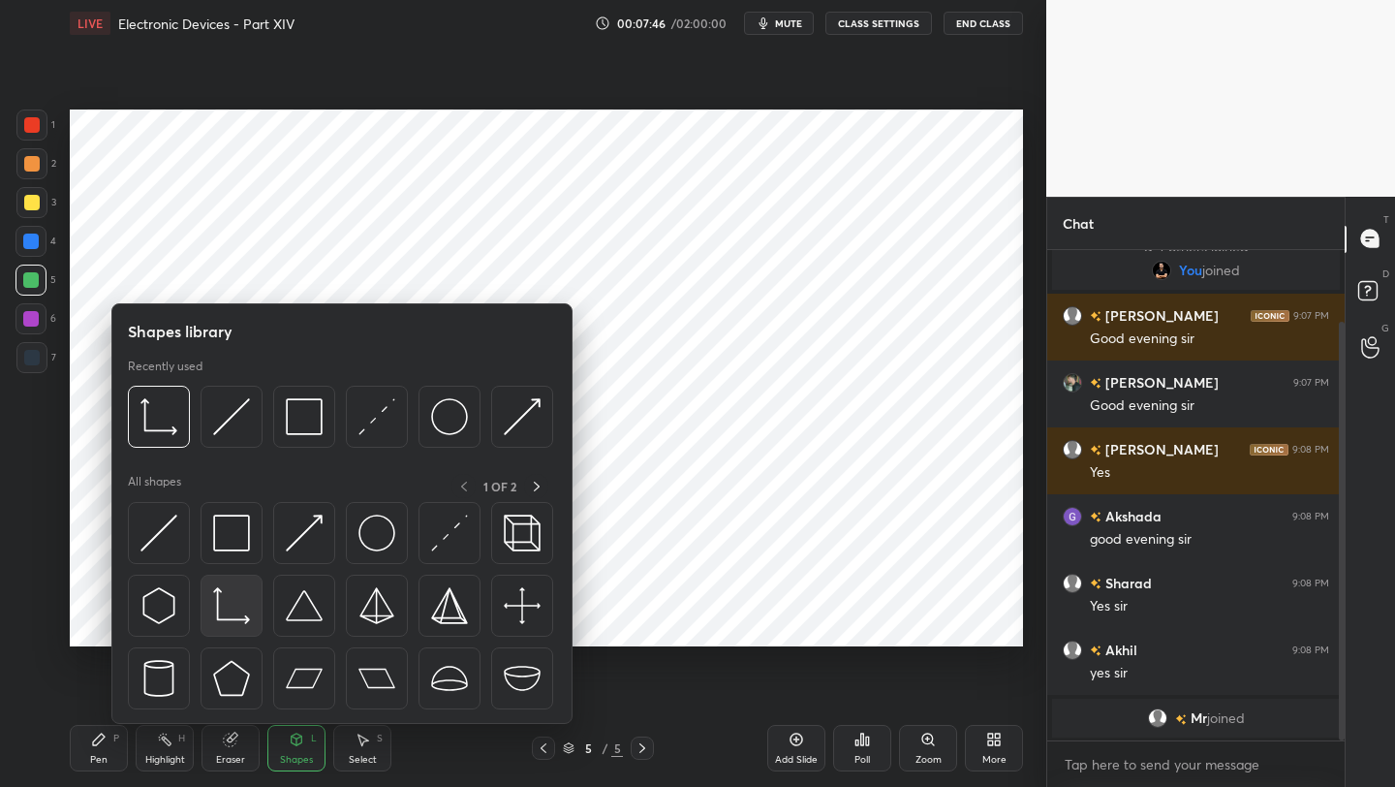
click at [229, 619] on img at bounding box center [231, 605] width 37 height 37
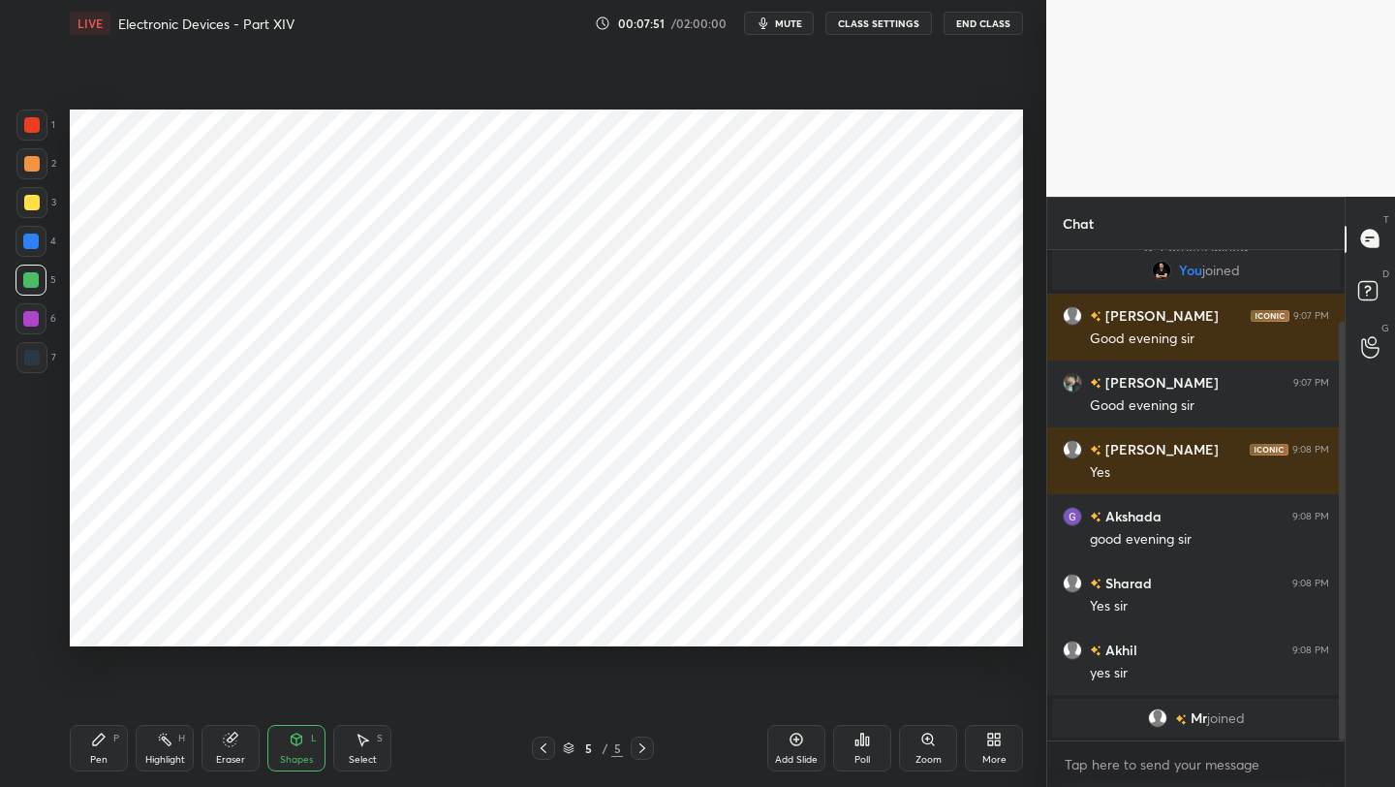
drag, startPoint x: 304, startPoint y: 747, endPoint x: 303, endPoint y: 735, distance: 12.6
click at [301, 745] on div "Shapes L" at bounding box center [296, 748] width 58 height 47
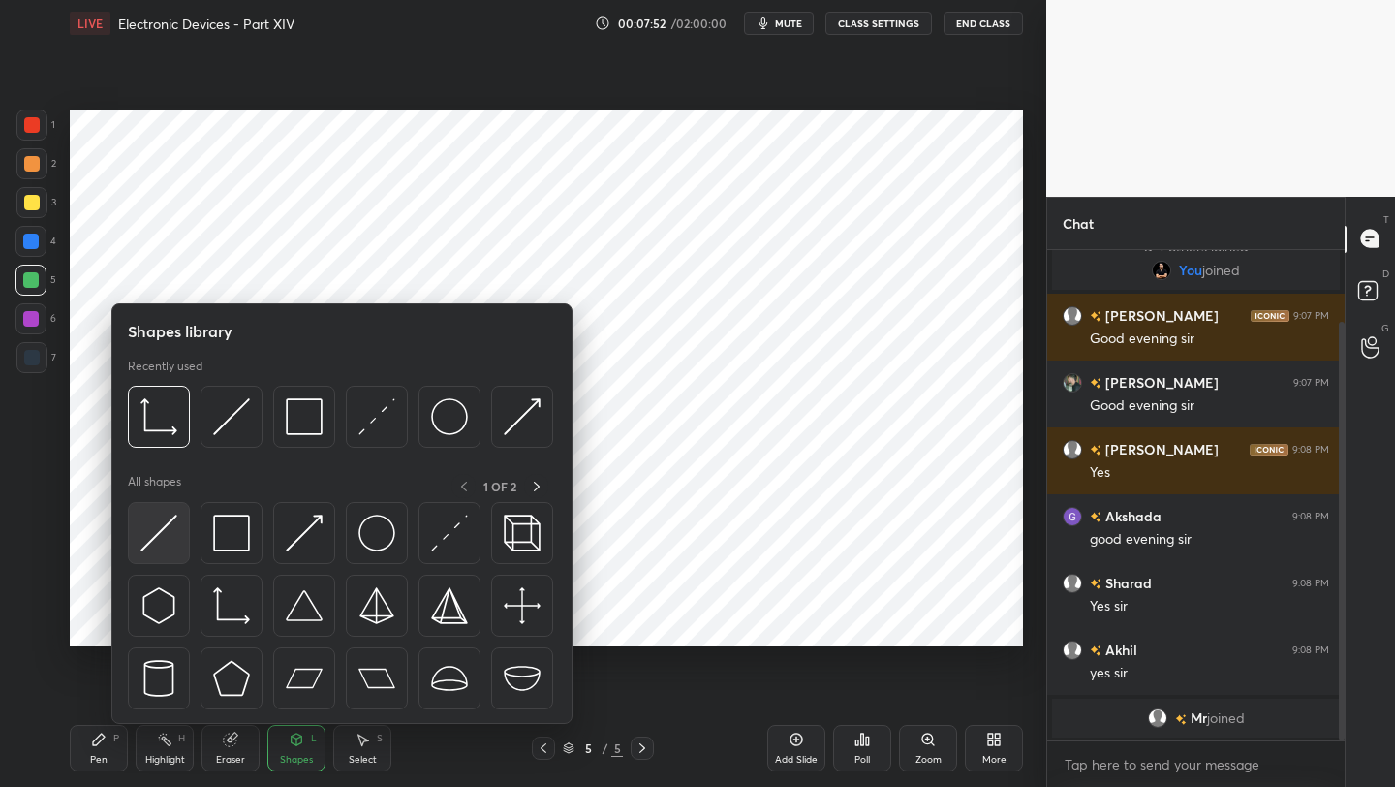
click at [153, 526] on img at bounding box center [159, 533] width 37 height 37
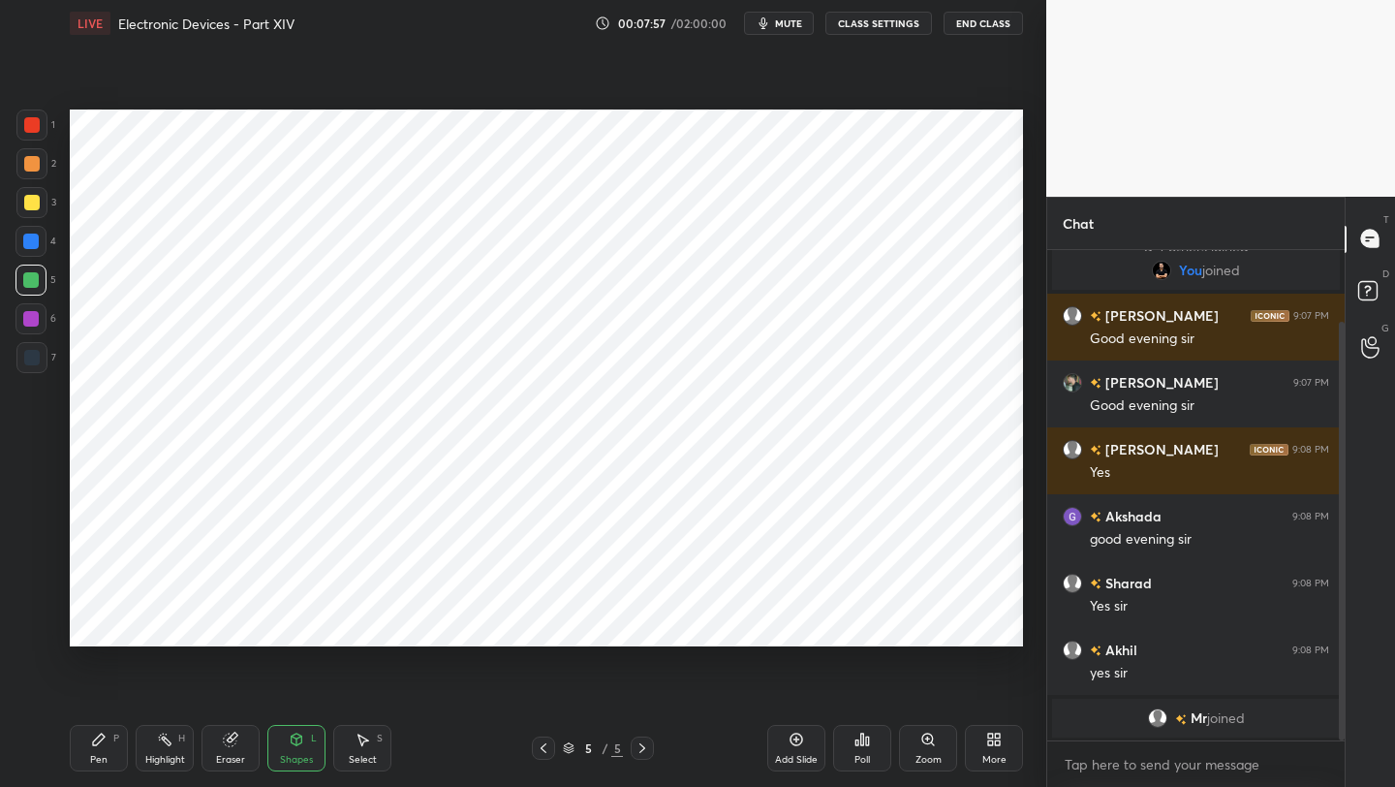
click at [371, 742] on div "Select S" at bounding box center [362, 748] width 58 height 47
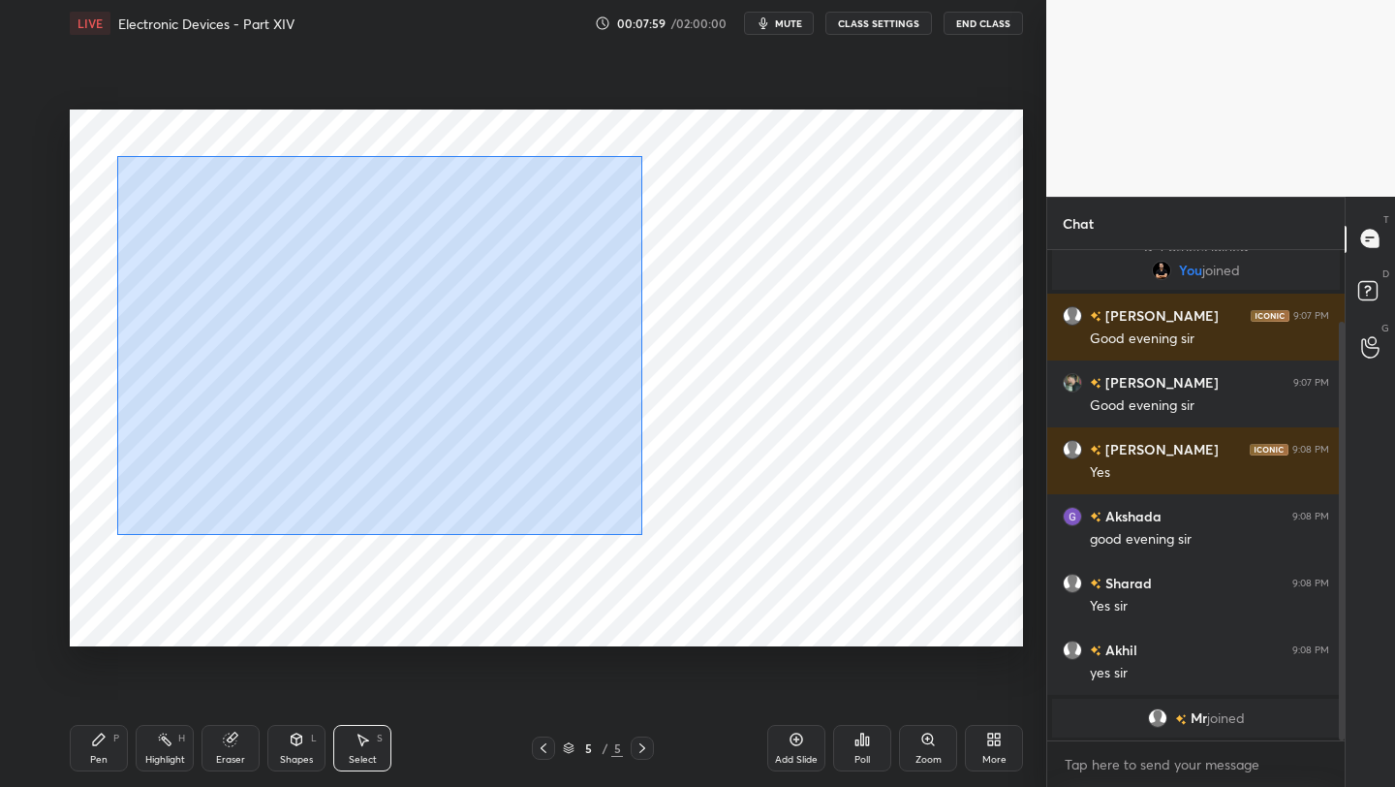
drag, startPoint x: 122, startPoint y: 145, endPoint x: 779, endPoint y: 539, distance: 765.8
click at [782, 545] on div "0 ° Undo Copy Duplicate Duplicate to new slide Delete" at bounding box center [547, 377] width 954 height 537
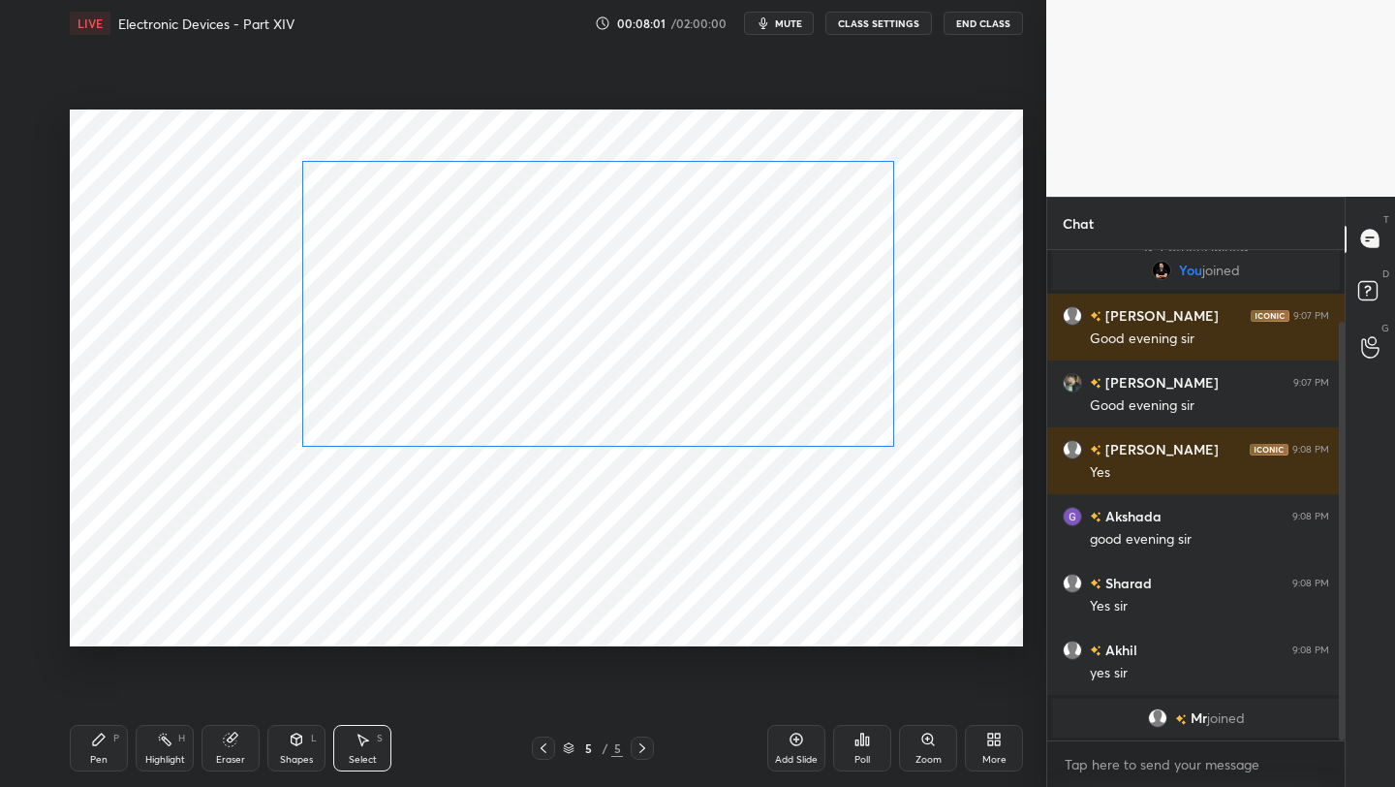
drag, startPoint x: 349, startPoint y: 348, endPoint x: 516, endPoint y: 346, distance: 167.7
click at [516, 346] on div "0 ° Undo Copy Duplicate Duplicate to new slide Delete" at bounding box center [547, 377] width 954 height 537
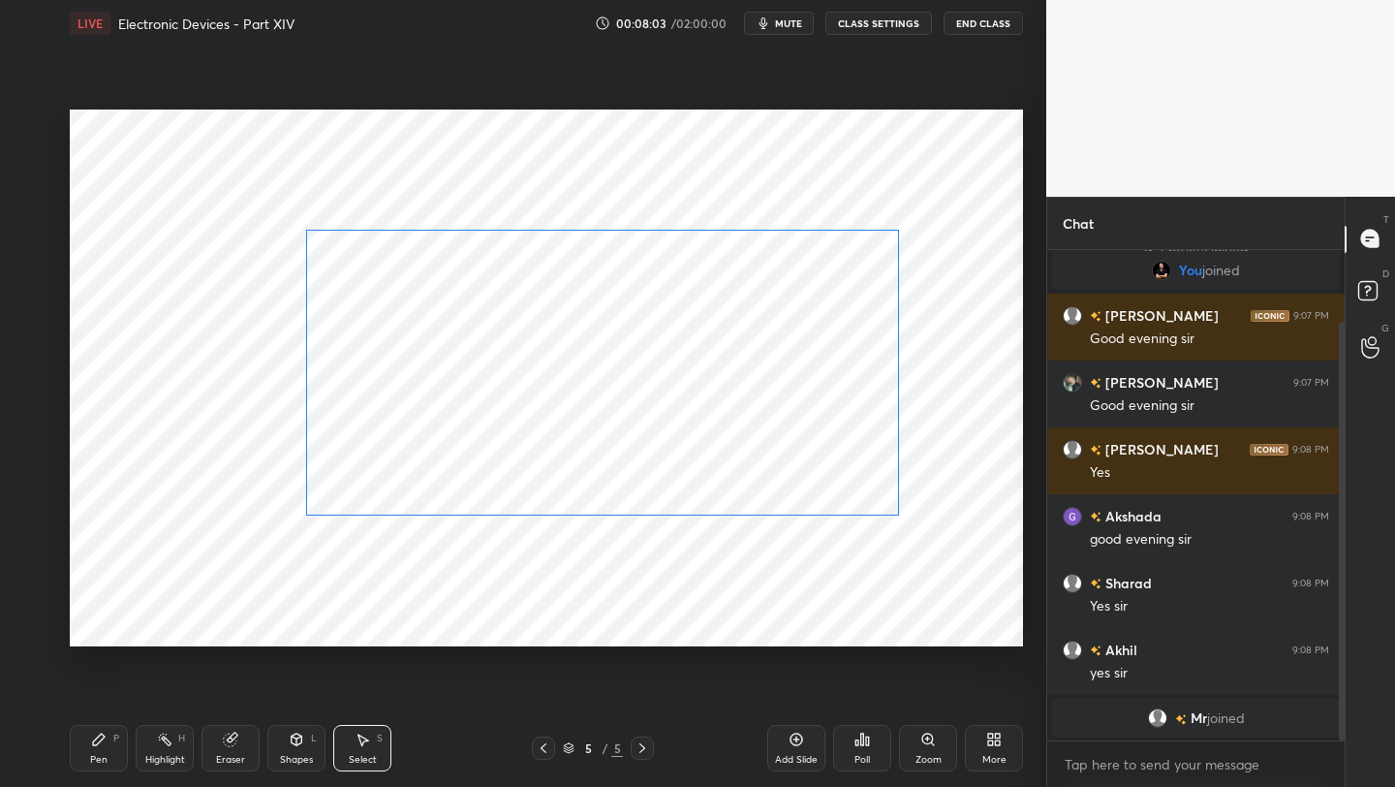
drag, startPoint x: 497, startPoint y: 317, endPoint x: 508, endPoint y: 420, distance: 103.3
click at [499, 388] on div "0 ° Undo Copy Duplicate Duplicate to new slide Delete" at bounding box center [547, 377] width 954 height 537
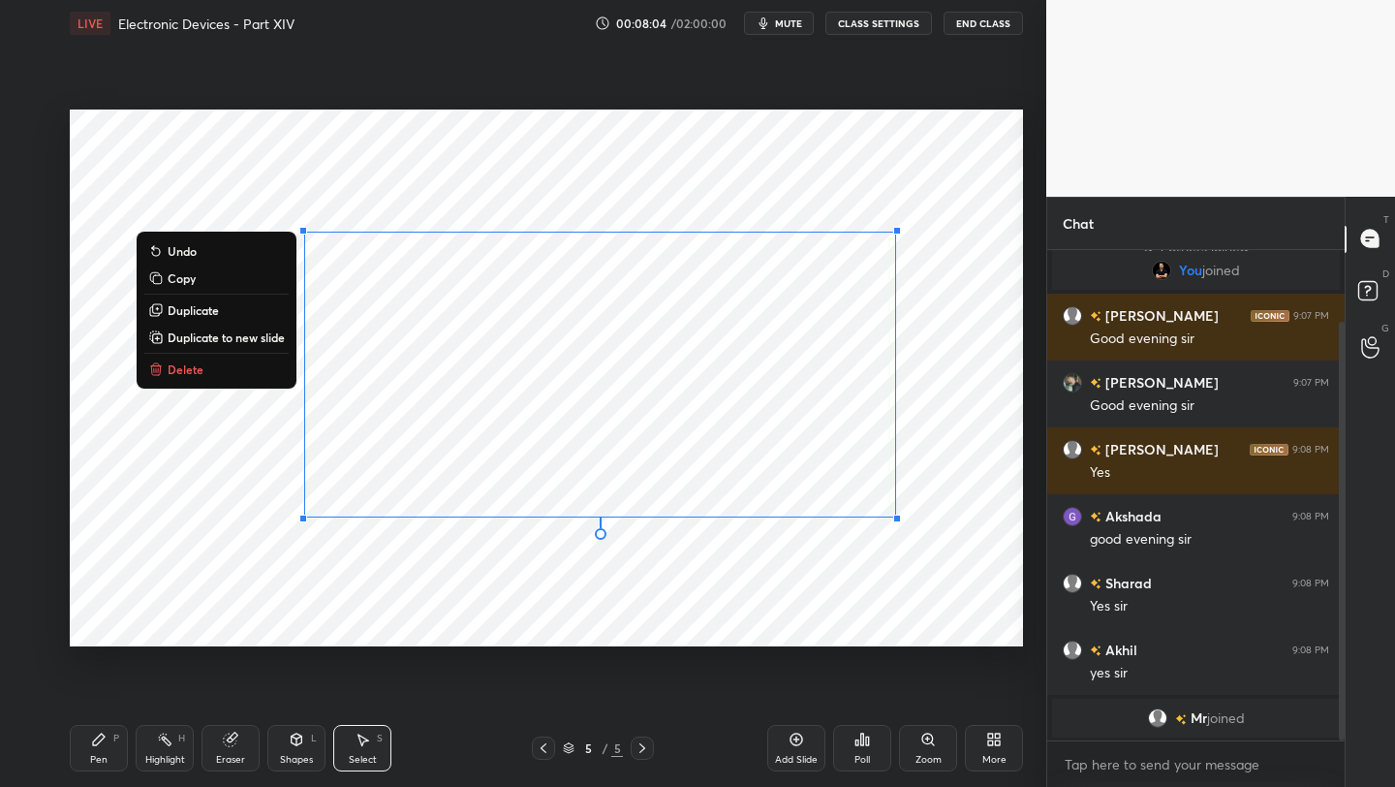
click at [545, 746] on icon at bounding box center [544, 748] width 16 height 16
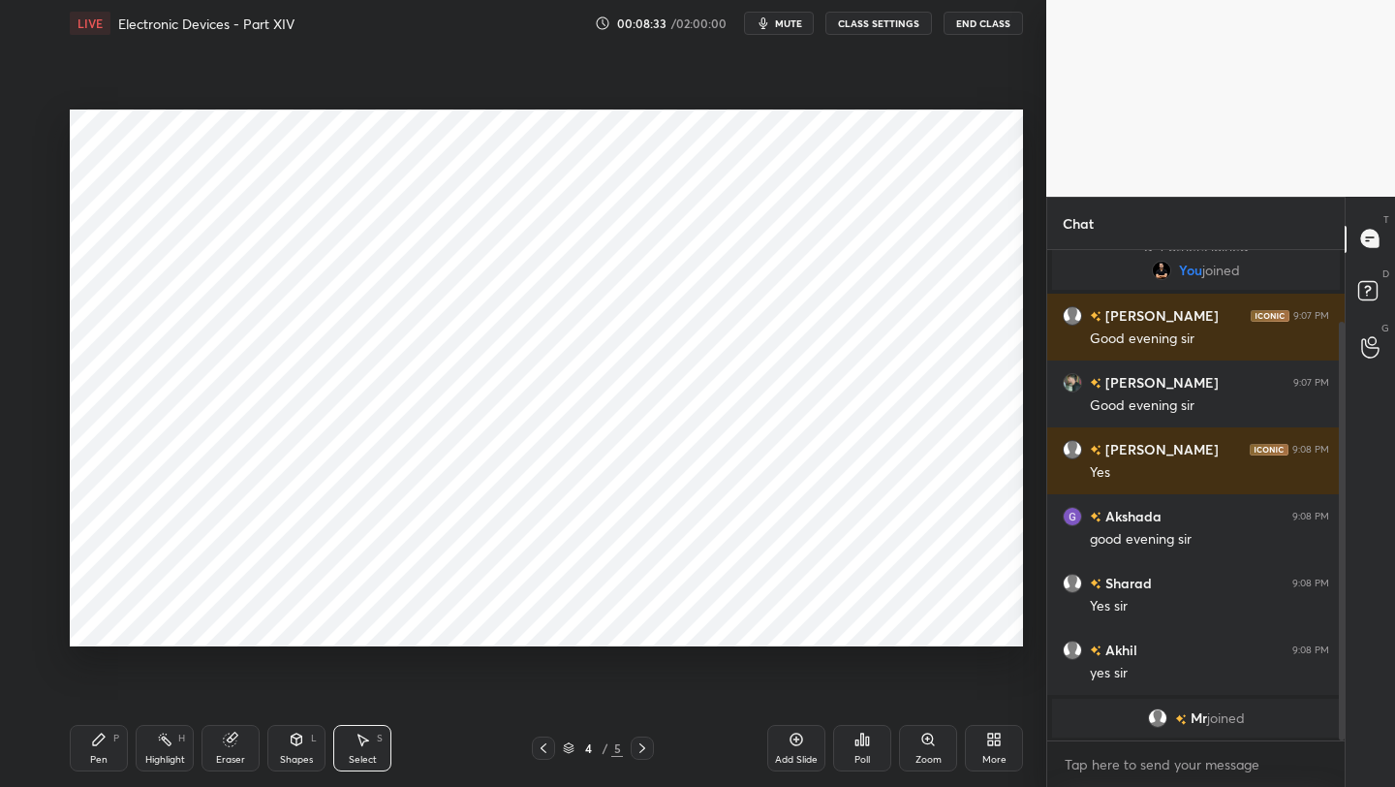
drag, startPoint x: 300, startPoint y: 746, endPoint x: 299, endPoint y: 734, distance: 12.6
click at [300, 746] on icon at bounding box center [297, 740] width 16 height 16
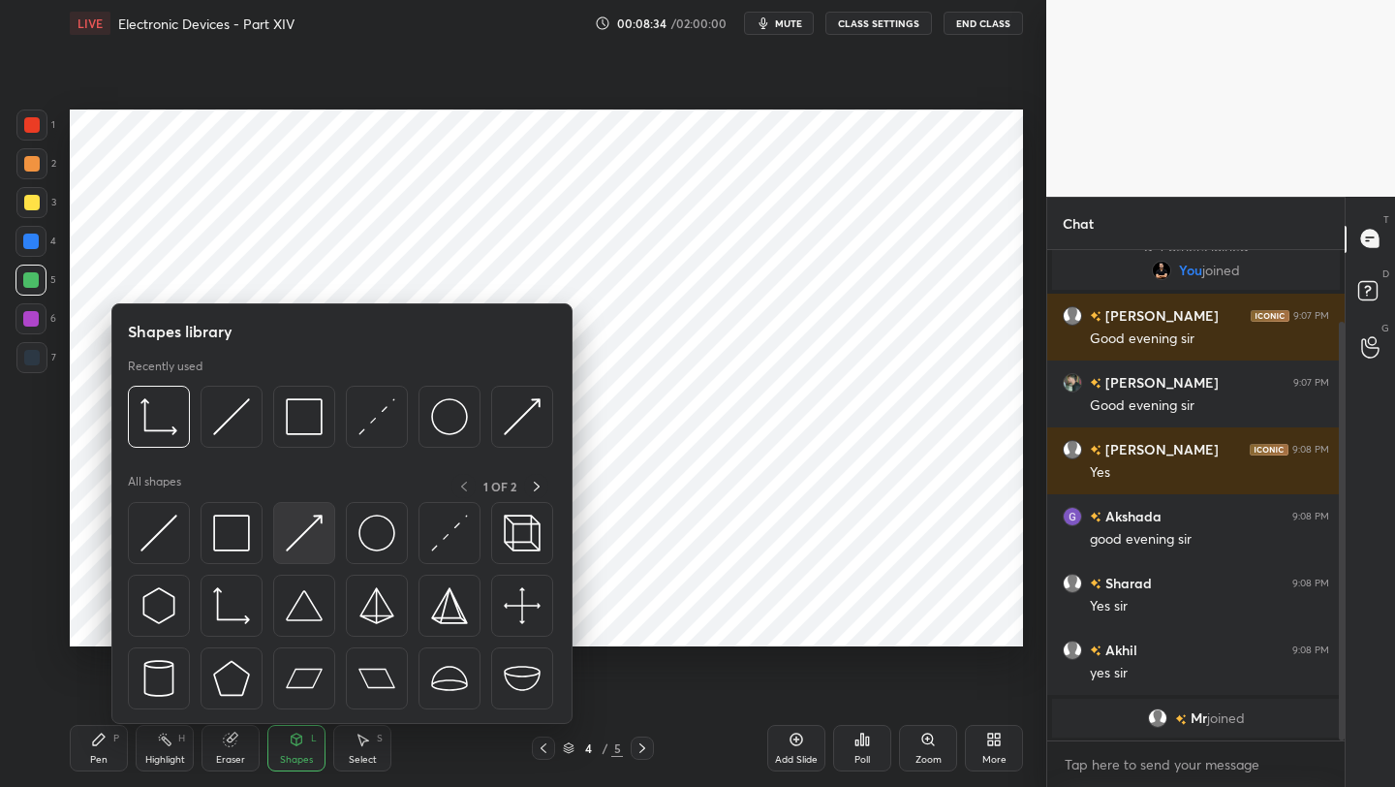
click at [296, 530] on img at bounding box center [304, 533] width 37 height 37
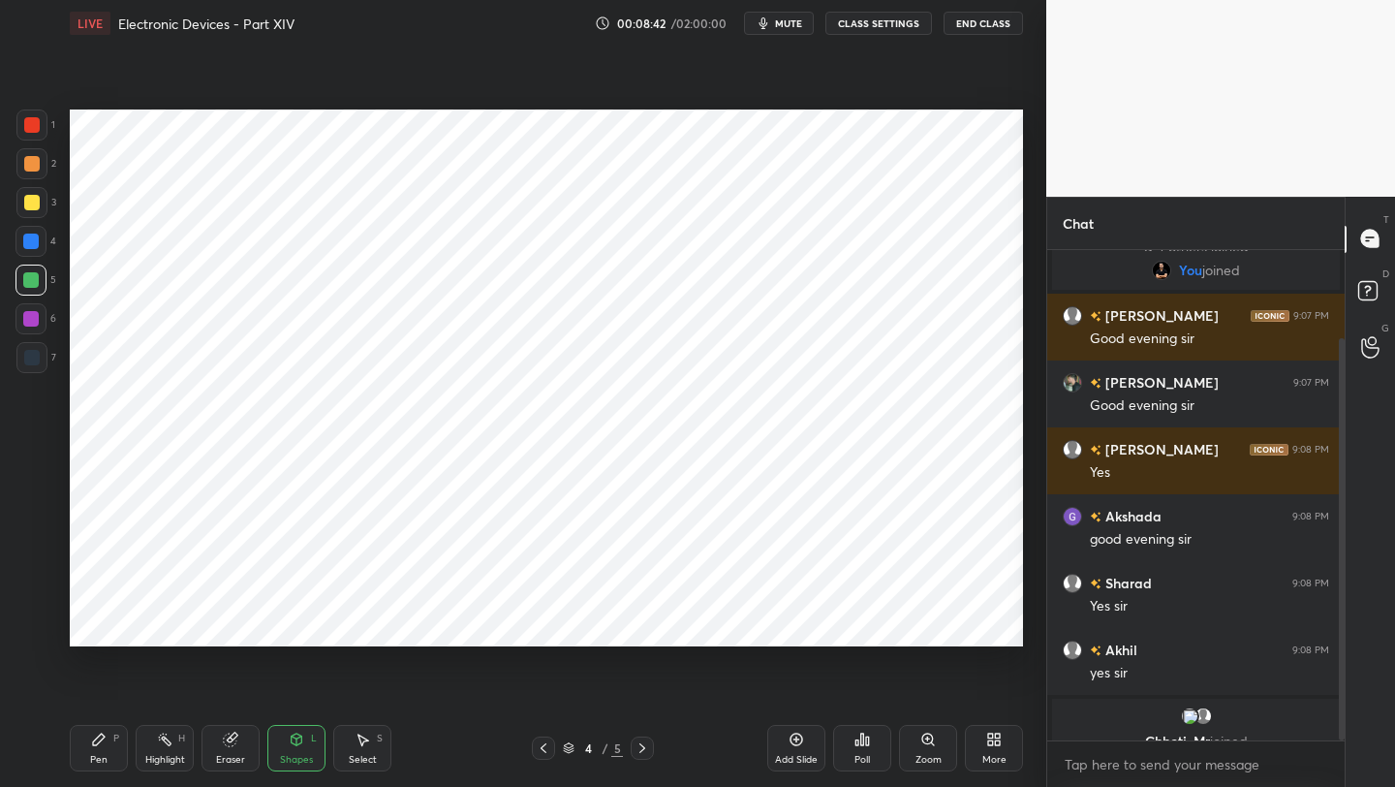
scroll to position [109, 0]
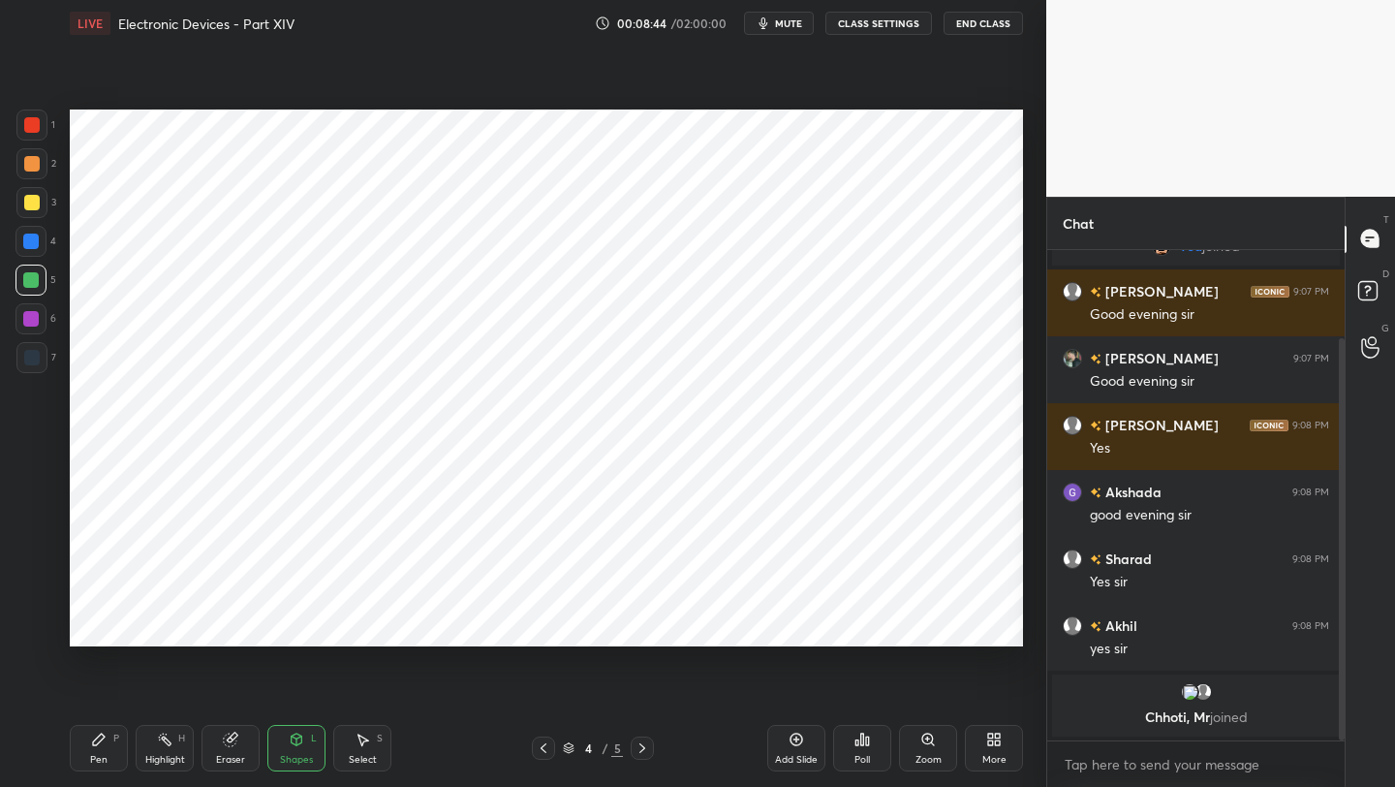
click at [643, 745] on icon at bounding box center [643, 748] width 16 height 16
drag, startPoint x: 97, startPoint y: 748, endPoint x: 99, endPoint y: 693, distance: 55.3
click at [96, 750] on div "Pen P" at bounding box center [99, 748] width 58 height 47
click at [40, 313] on div at bounding box center [31, 318] width 31 height 31
click at [539, 740] on icon at bounding box center [544, 748] width 16 height 16
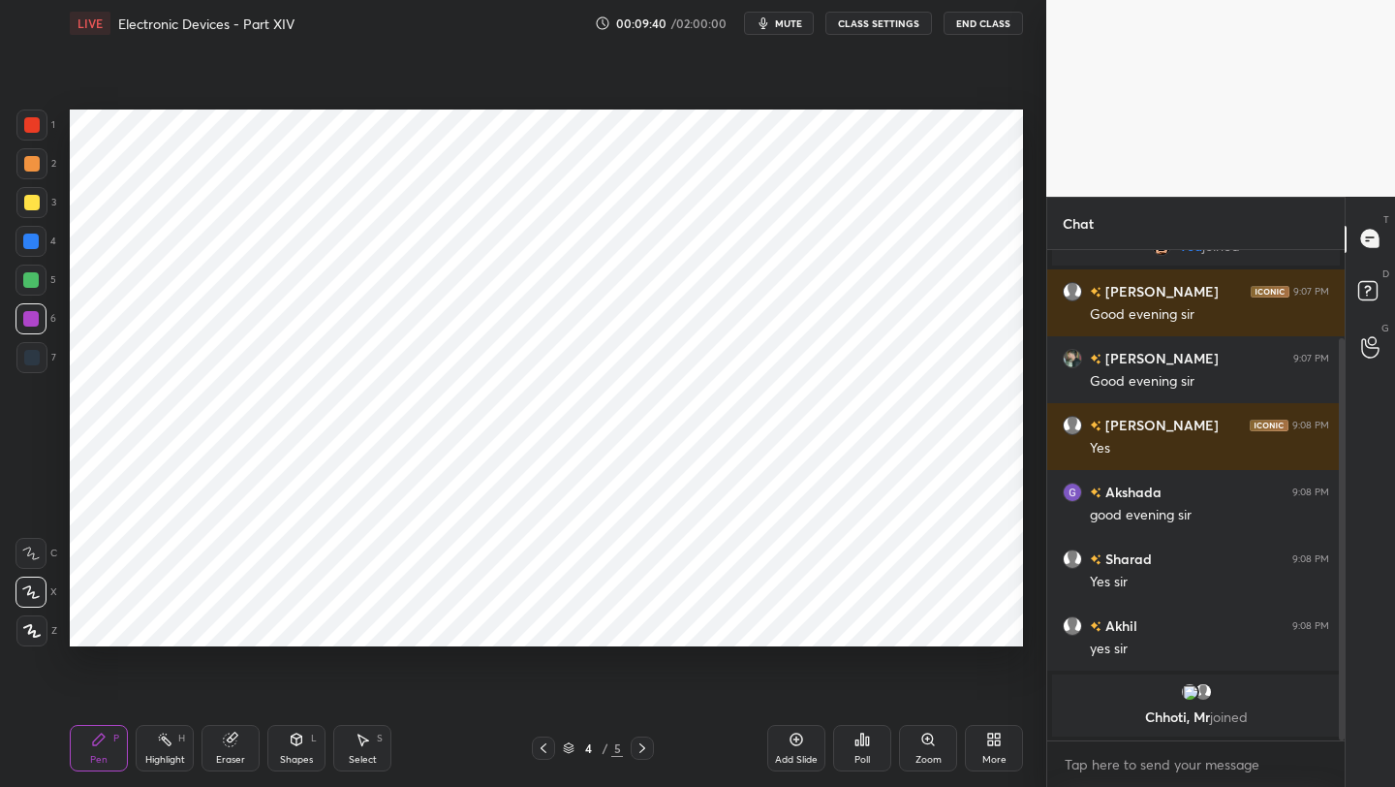
click at [631, 740] on div at bounding box center [642, 747] width 23 height 23
click at [290, 742] on icon at bounding box center [297, 740] width 16 height 16
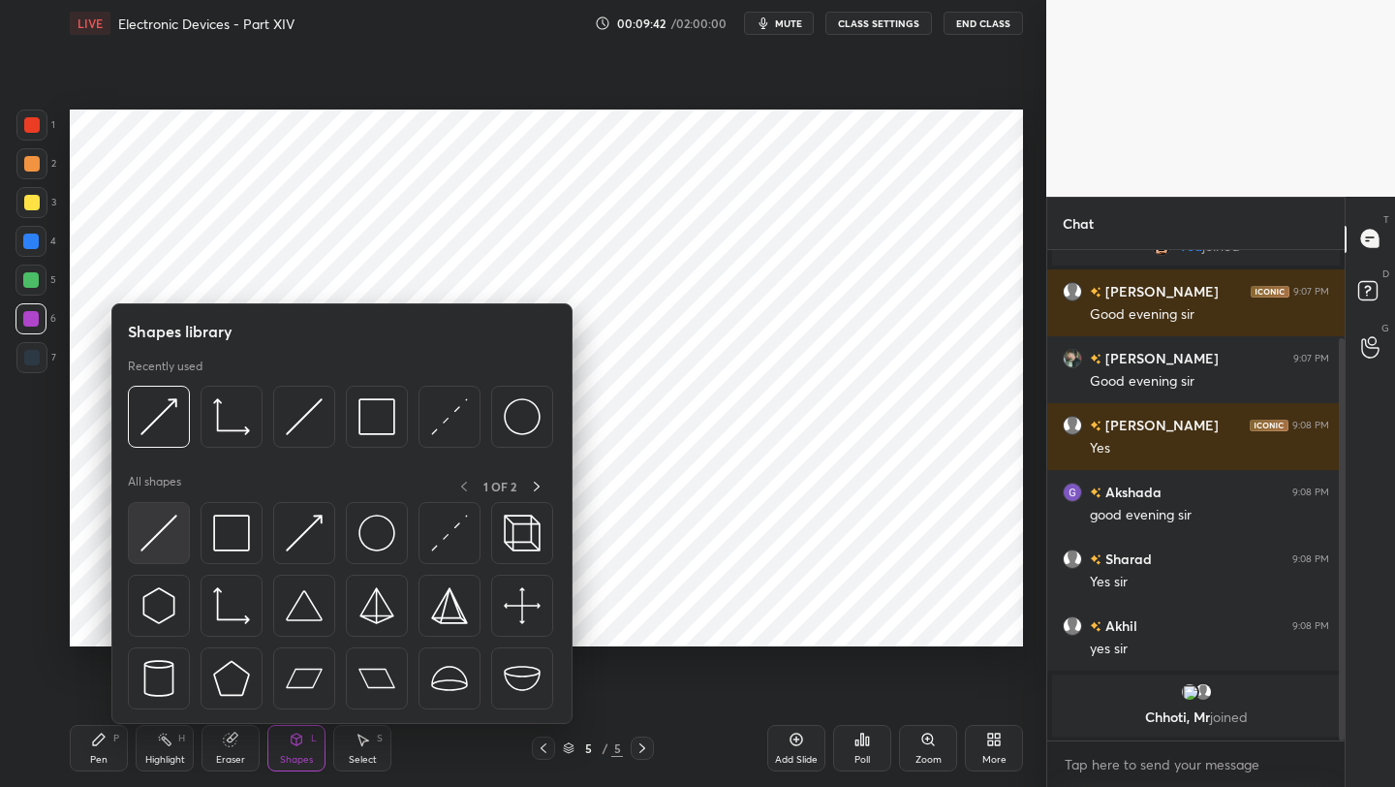
click at [159, 535] on img at bounding box center [159, 533] width 37 height 37
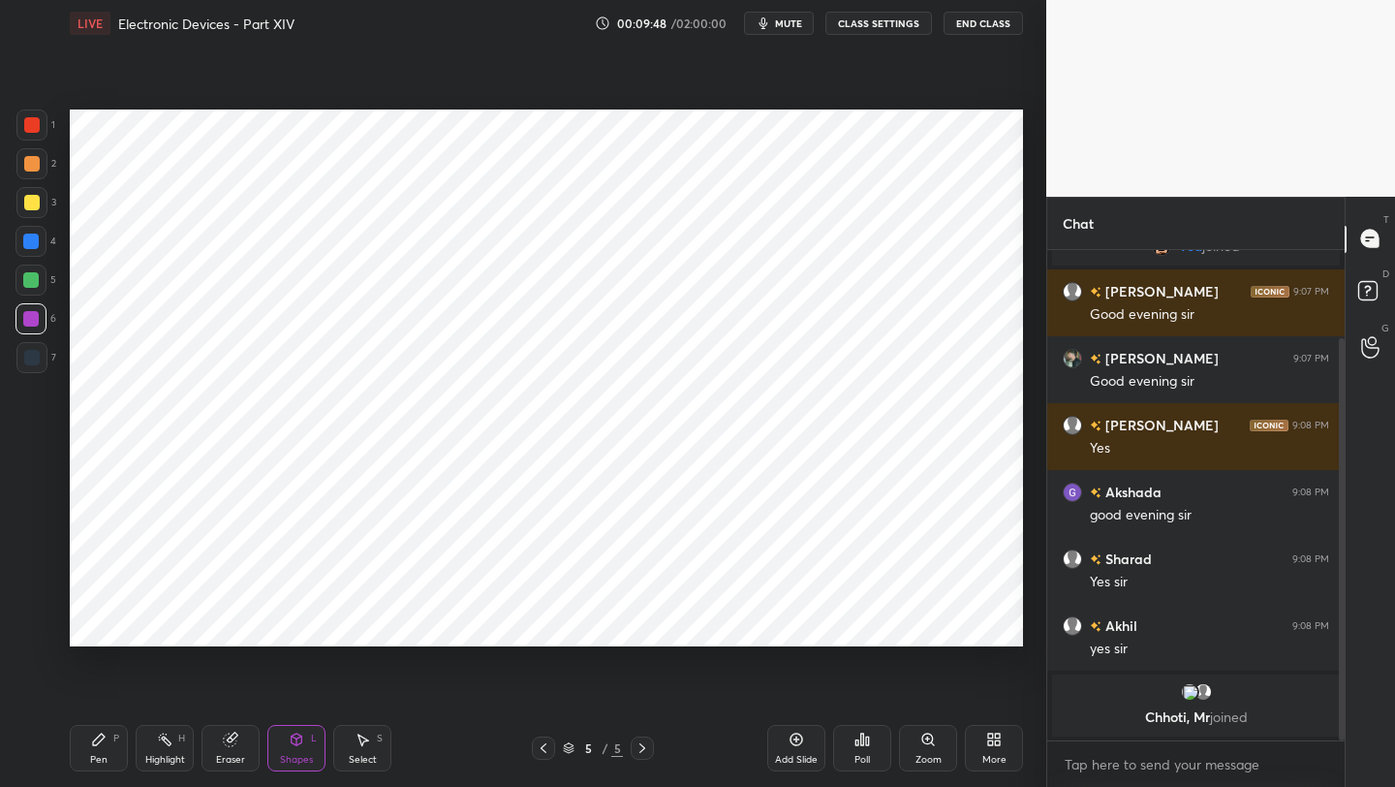
click at [294, 743] on icon at bounding box center [297, 740] width 16 height 16
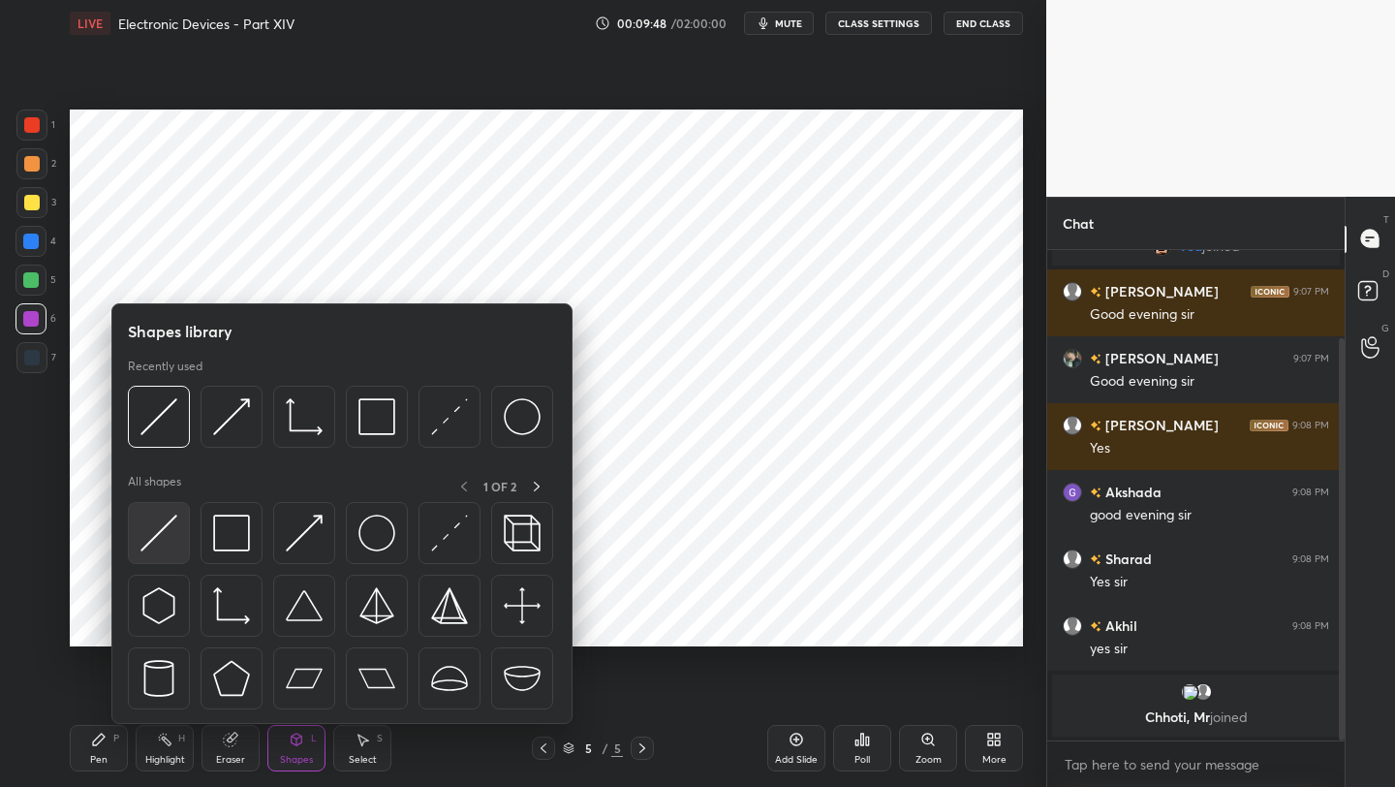
click at [173, 528] on img at bounding box center [159, 533] width 37 height 37
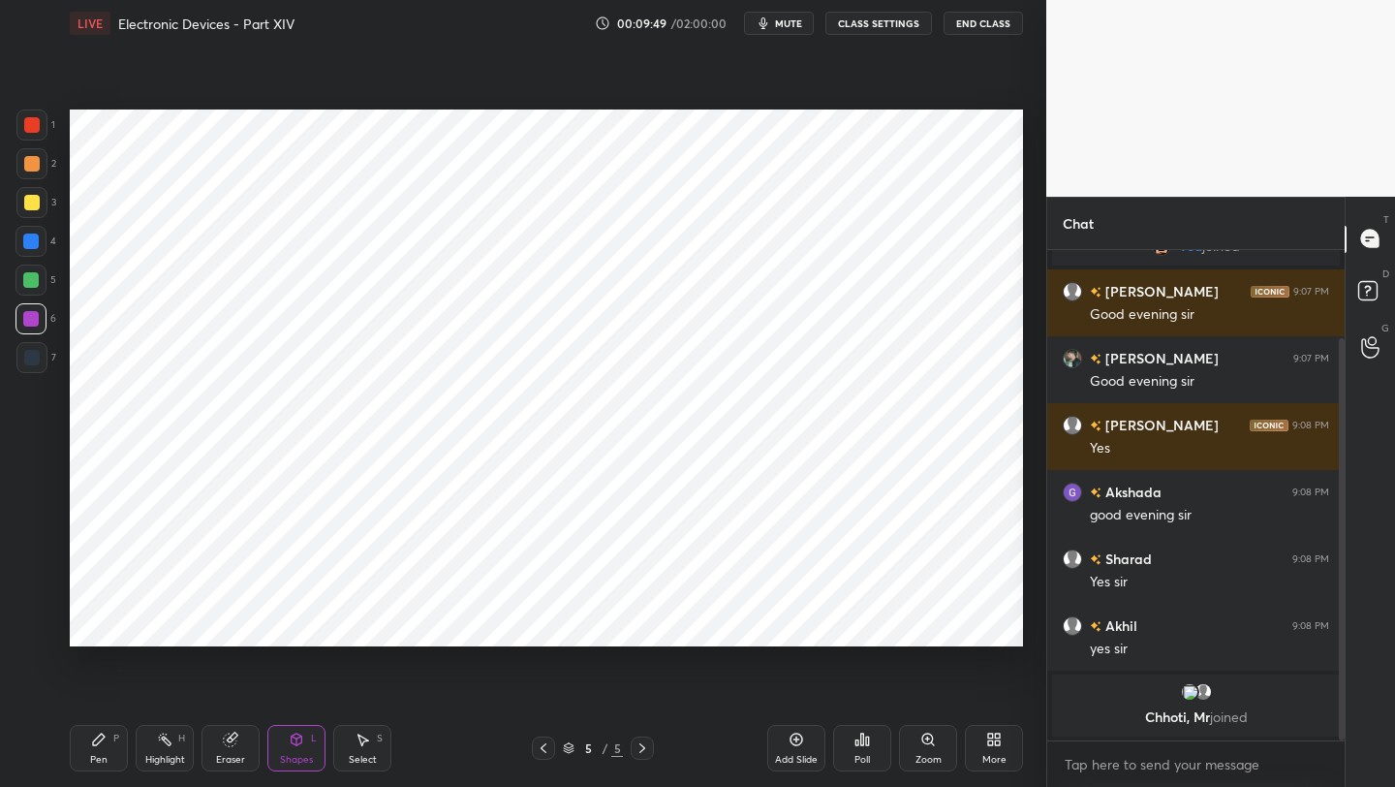
drag, startPoint x: 36, startPoint y: 283, endPoint x: 62, endPoint y: 292, distance: 27.6
click at [34, 282] on div at bounding box center [31, 280] width 16 height 16
drag, startPoint x: 98, startPoint y: 744, endPoint x: 108, endPoint y: 713, distance: 32.5
click at [94, 744] on icon at bounding box center [99, 740] width 16 height 16
click at [291, 745] on div "Shapes L" at bounding box center [296, 748] width 58 height 47
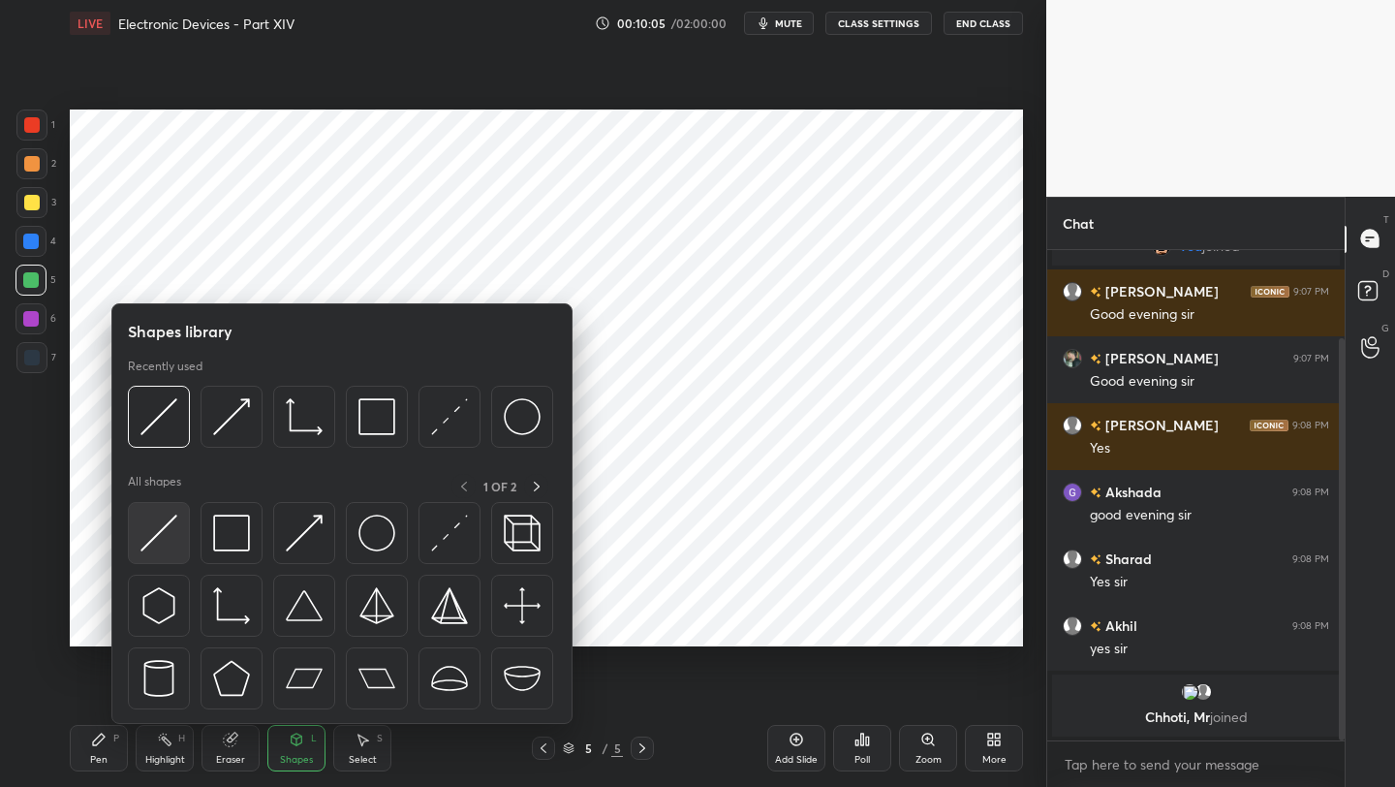
click at [164, 531] on img at bounding box center [159, 533] width 37 height 37
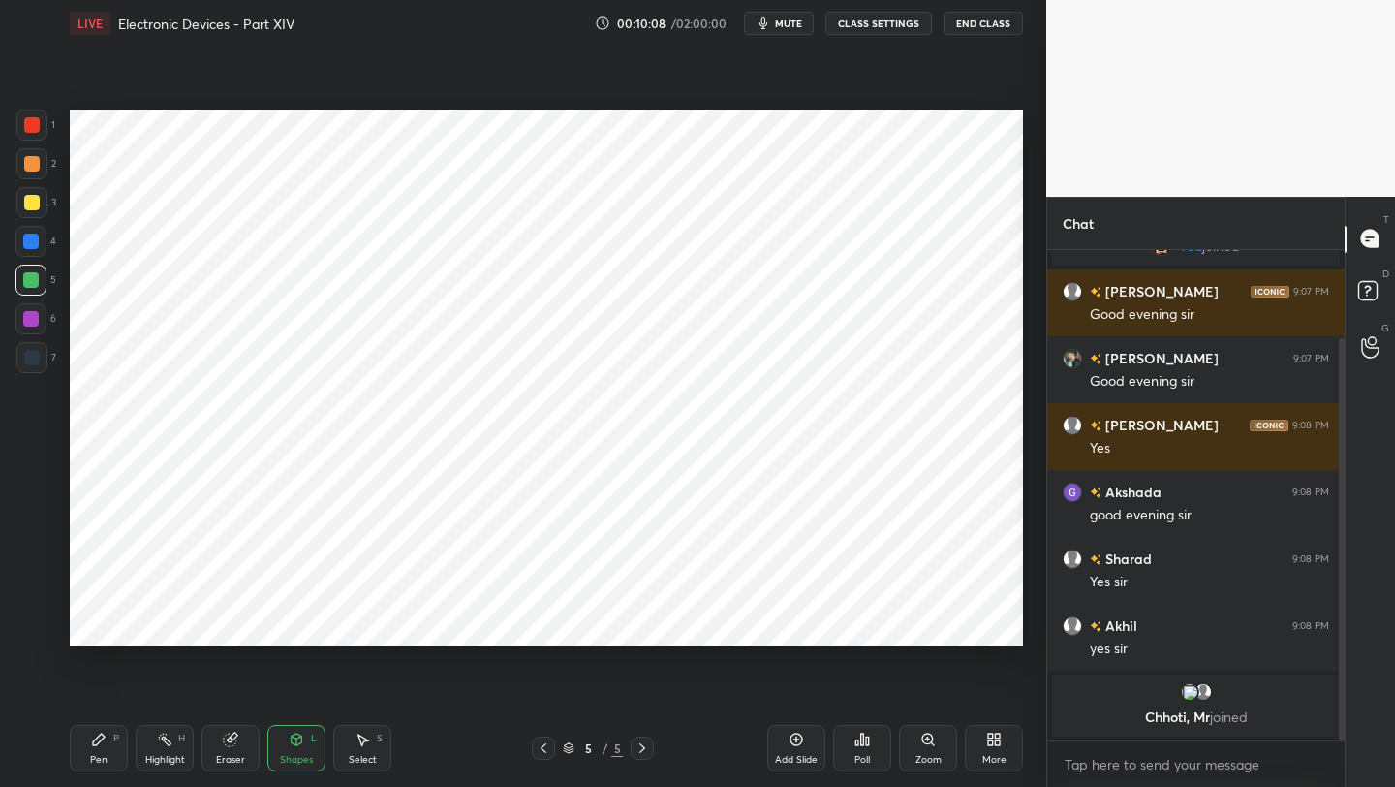
click at [24, 318] on div at bounding box center [31, 319] width 16 height 16
click at [42, 316] on div at bounding box center [31, 318] width 31 height 31
click at [96, 756] on div "Pen" at bounding box center [98, 760] width 17 height 10
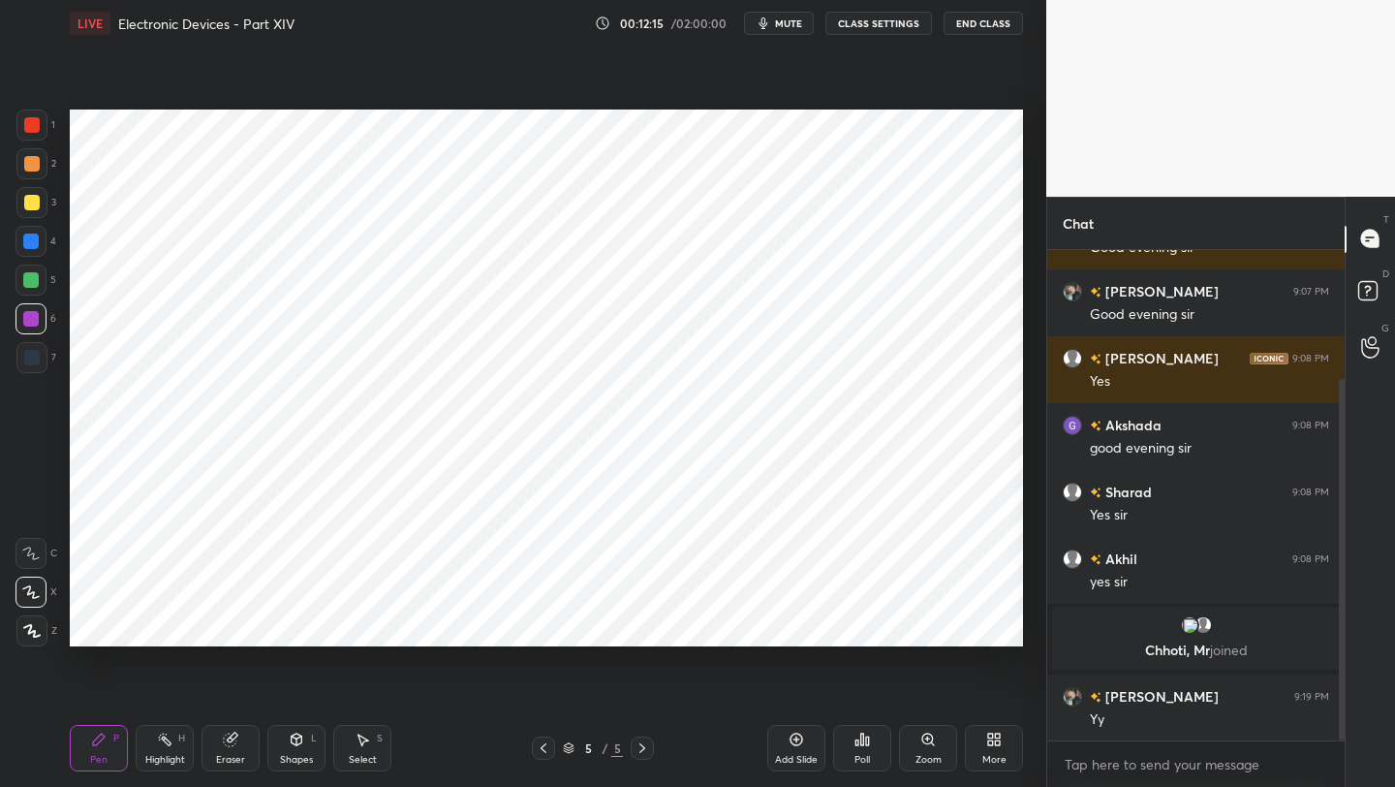
click at [215, 764] on div "Eraser" at bounding box center [231, 748] width 58 height 47
click at [94, 777] on div "Pen P Highlight H Eraser Shapes L Select S 5 / 5 Add Slide Poll Zoom More" at bounding box center [547, 748] width 954 height 78
click at [93, 751] on div "Pen P" at bounding box center [99, 748] width 58 height 47
drag, startPoint x: 16, startPoint y: 360, endPoint x: 33, endPoint y: 355, distance: 18.4
click at [21, 360] on div at bounding box center [31, 357] width 31 height 31
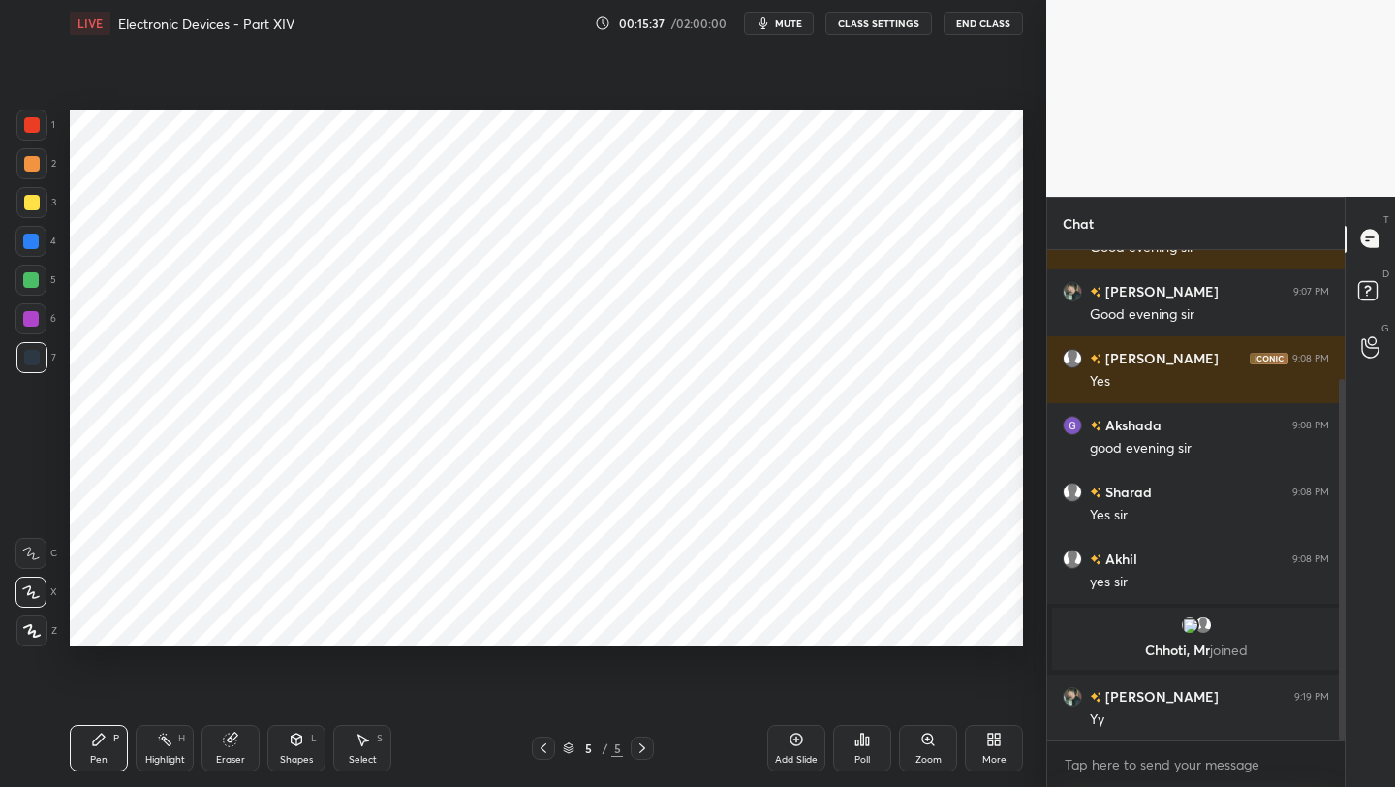
drag, startPoint x: 34, startPoint y: 279, endPoint x: 41, endPoint y: 271, distance: 10.3
click at [35, 278] on div at bounding box center [31, 280] width 16 height 16
click at [809, 744] on div "Add Slide" at bounding box center [796, 748] width 58 height 47
click at [543, 753] on icon at bounding box center [544, 748] width 16 height 16
drag, startPoint x: 217, startPoint y: 752, endPoint x: 225, endPoint y: 720, distance: 32.9
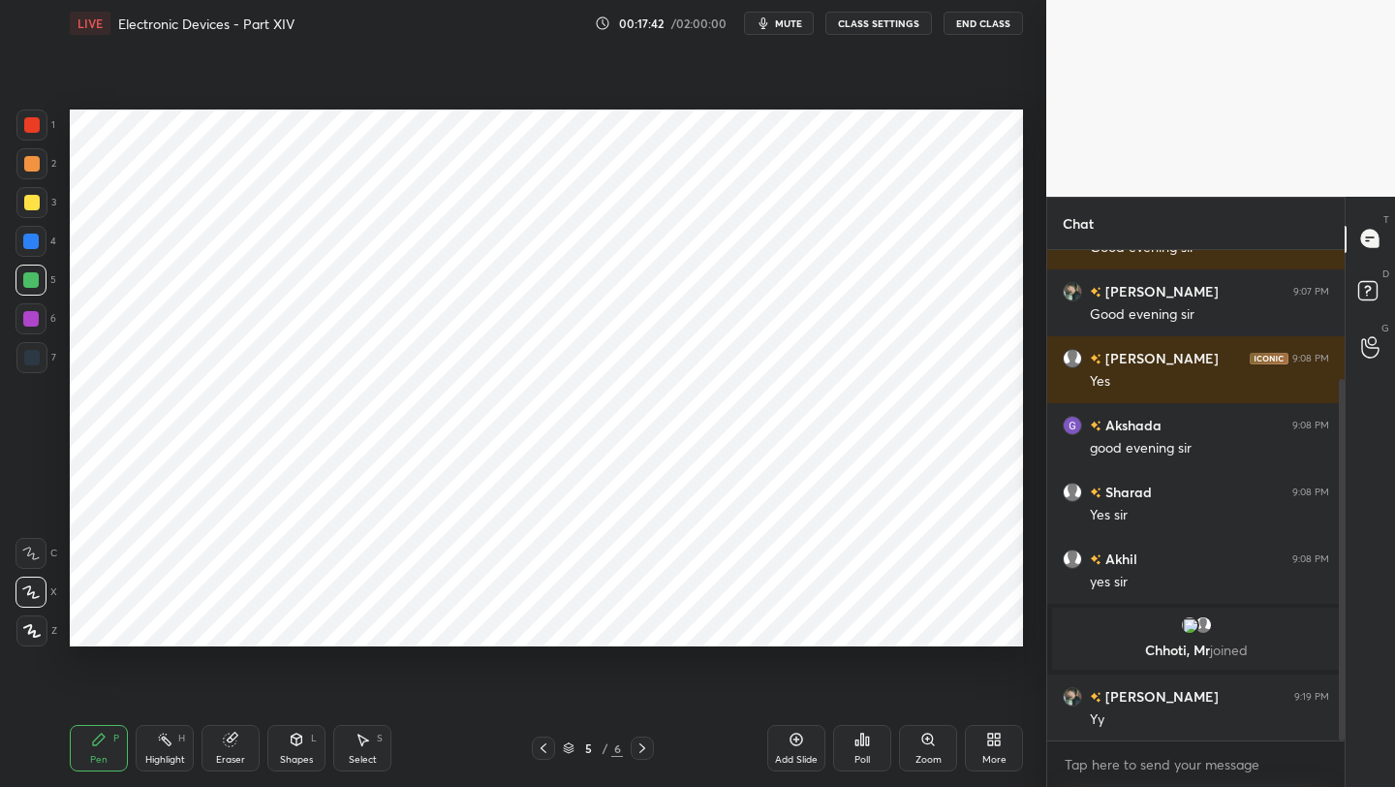
click at [219, 755] on div "Eraser" at bounding box center [230, 760] width 29 height 10
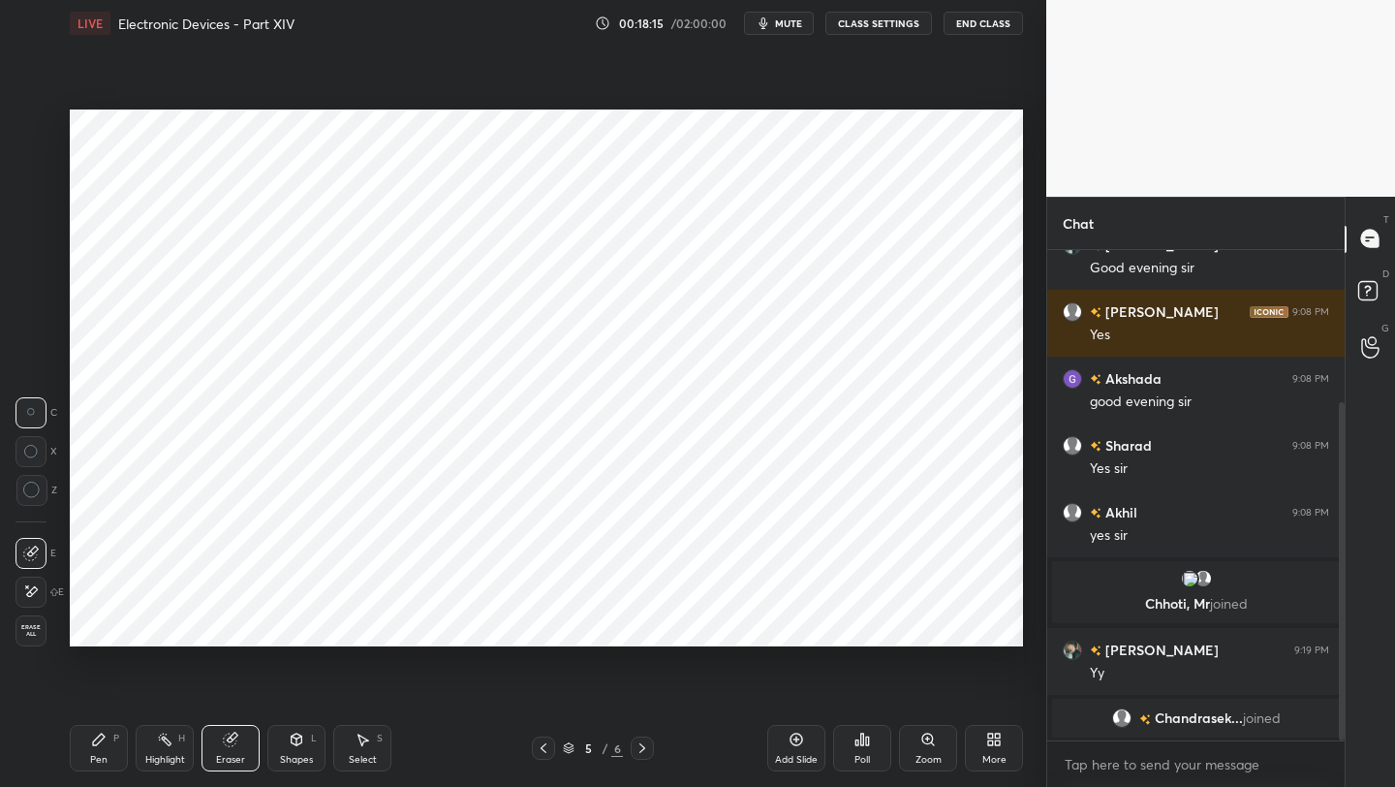
drag, startPoint x: 101, startPoint y: 764, endPoint x: 111, endPoint y: 737, distance: 28.3
click at [100, 762] on div "Pen" at bounding box center [98, 760] width 17 height 10
drag, startPoint x: 290, startPoint y: 761, endPoint x: 283, endPoint y: 726, distance: 35.5
click at [288, 763] on div "Shapes" at bounding box center [296, 760] width 33 height 10
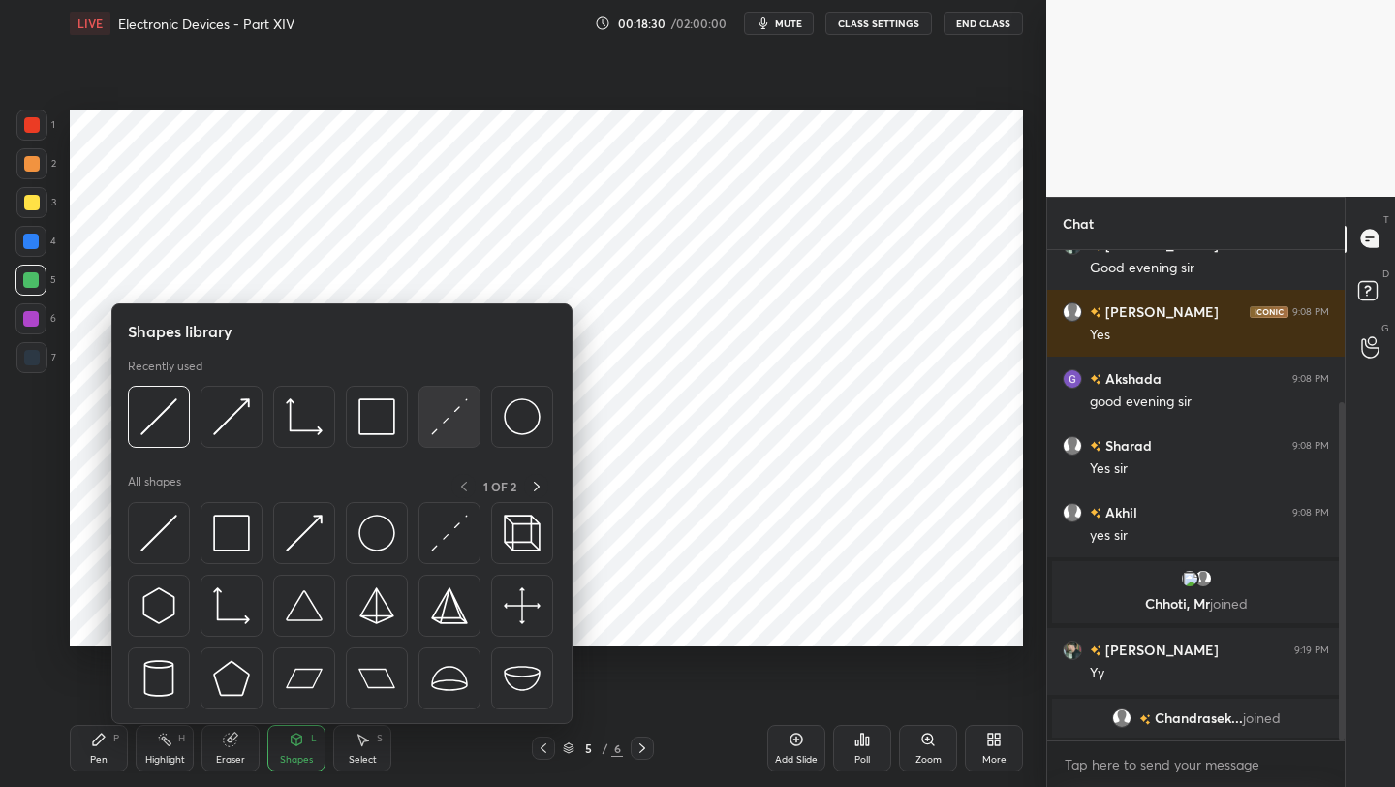
click at [452, 426] on img at bounding box center [449, 416] width 37 height 37
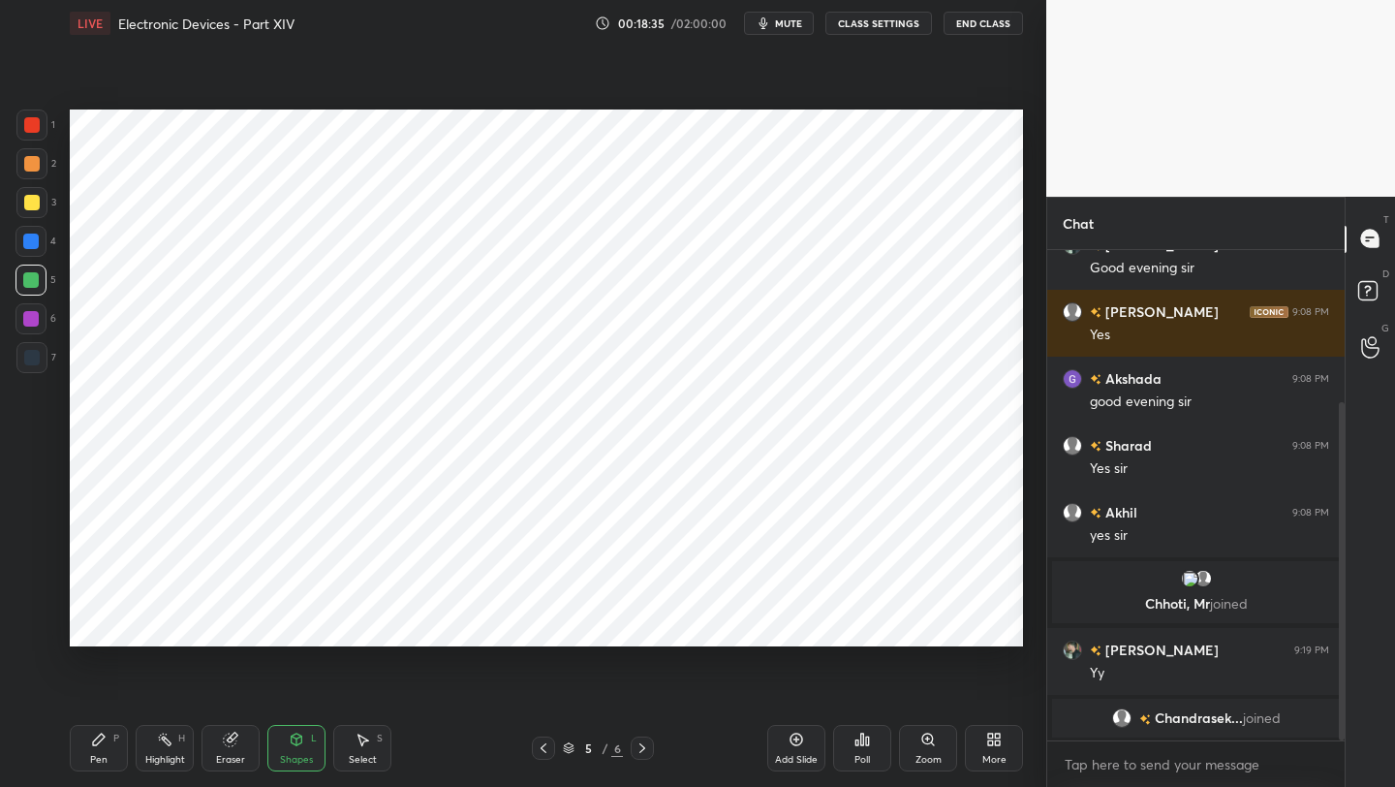
click at [227, 755] on div "Eraser" at bounding box center [230, 760] width 29 height 10
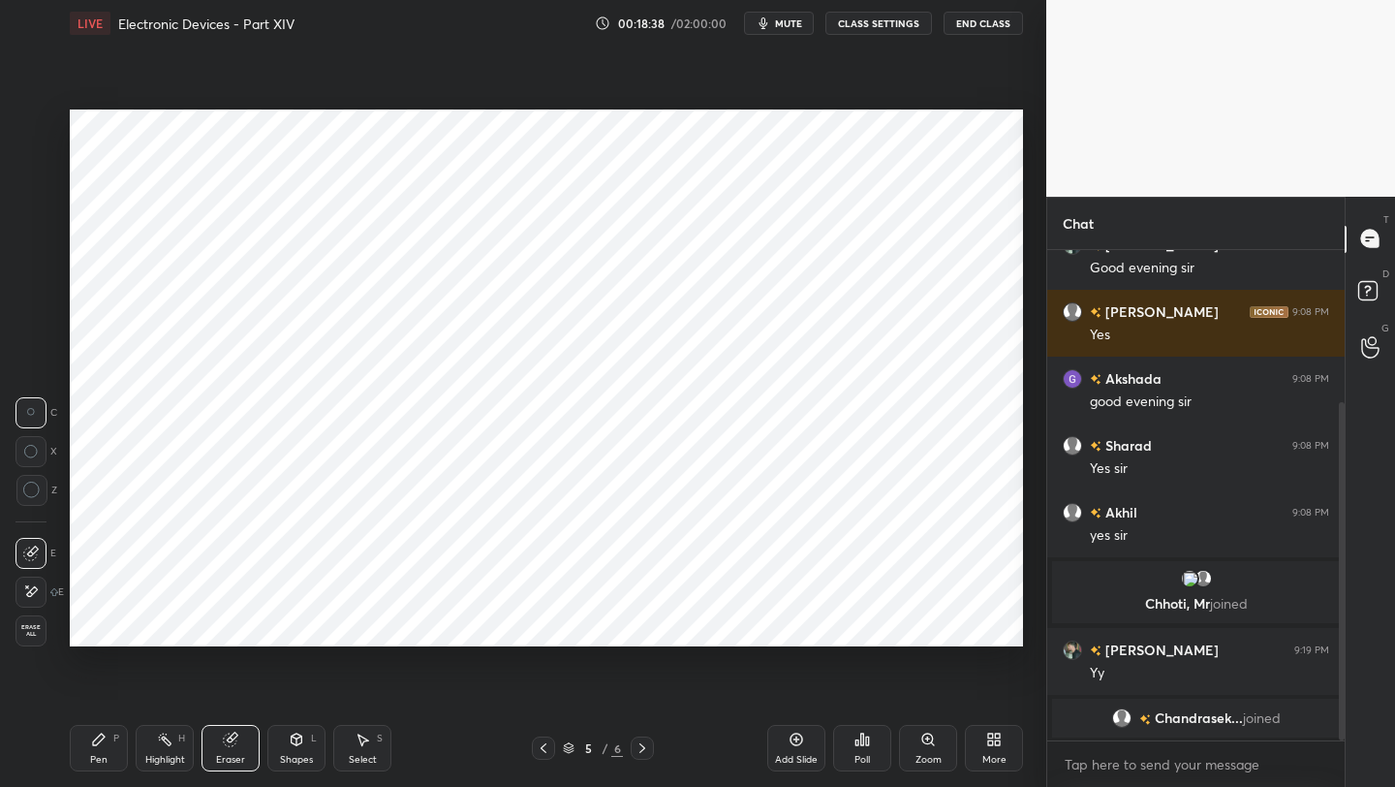
click at [123, 752] on div "Pen P" at bounding box center [99, 748] width 58 height 47
click at [292, 755] on div "Shapes" at bounding box center [296, 760] width 33 height 10
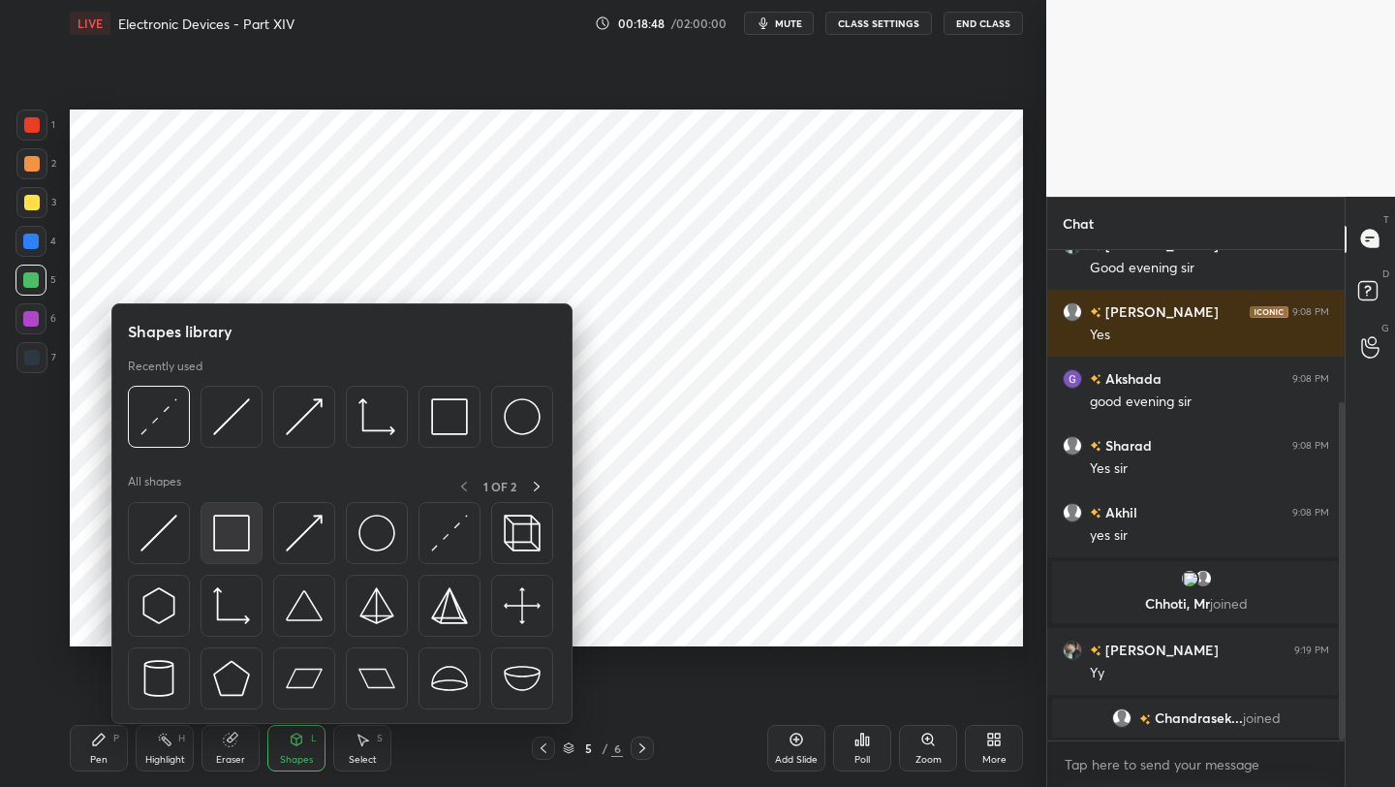
click at [236, 536] on img at bounding box center [231, 533] width 37 height 37
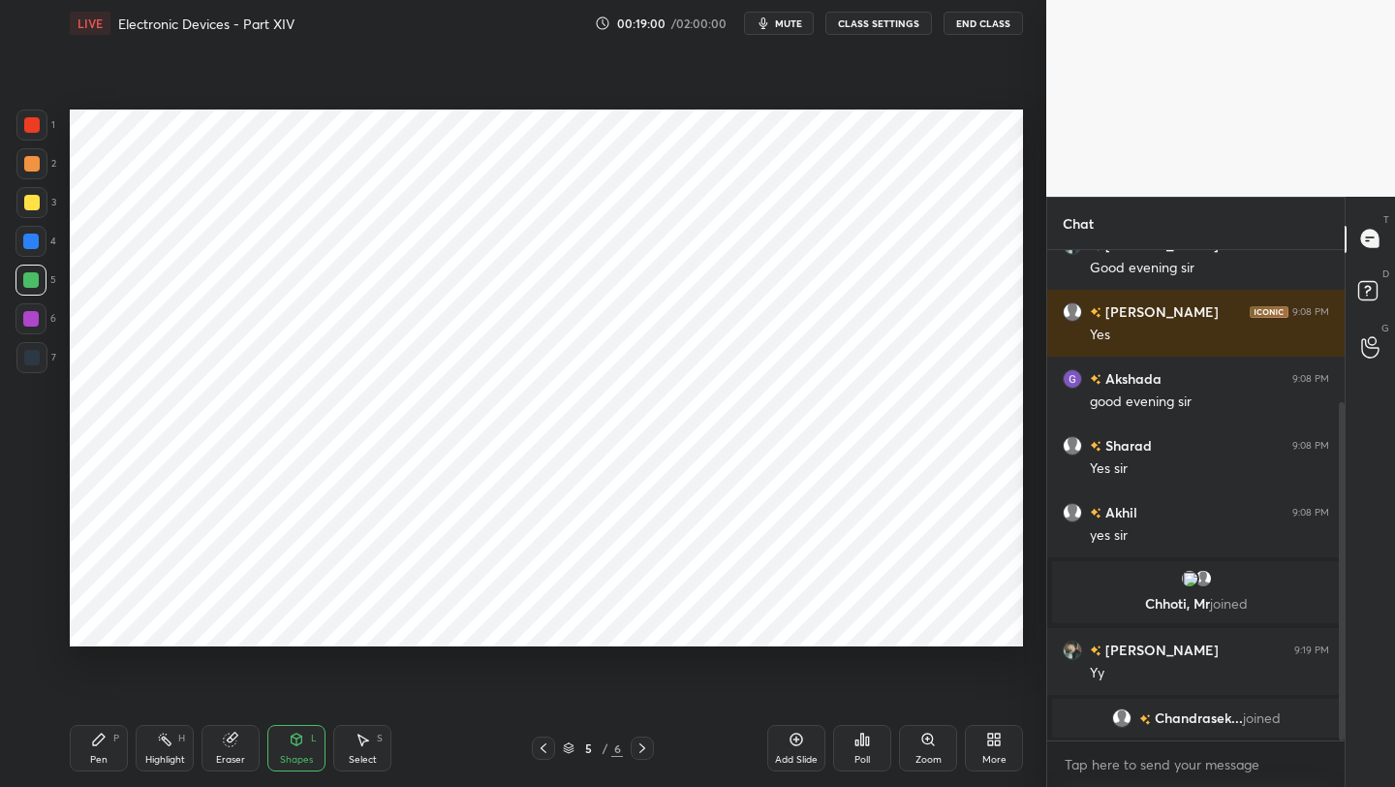
drag, startPoint x: 98, startPoint y: 755, endPoint x: 106, endPoint y: 739, distance: 17.3
click at [104, 758] on div "Pen" at bounding box center [98, 760] width 17 height 10
click at [43, 321] on div at bounding box center [31, 318] width 31 height 31
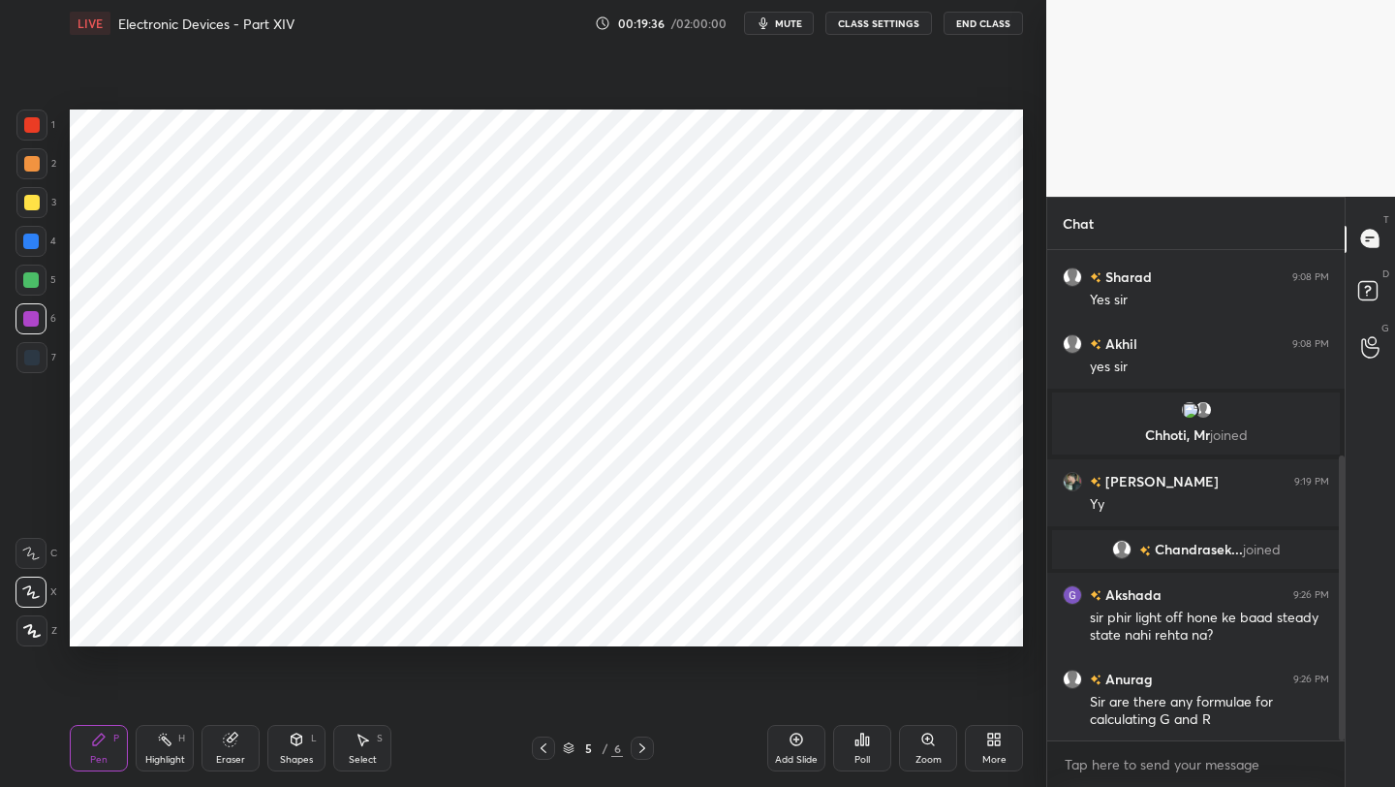
scroll to position [421, 0]
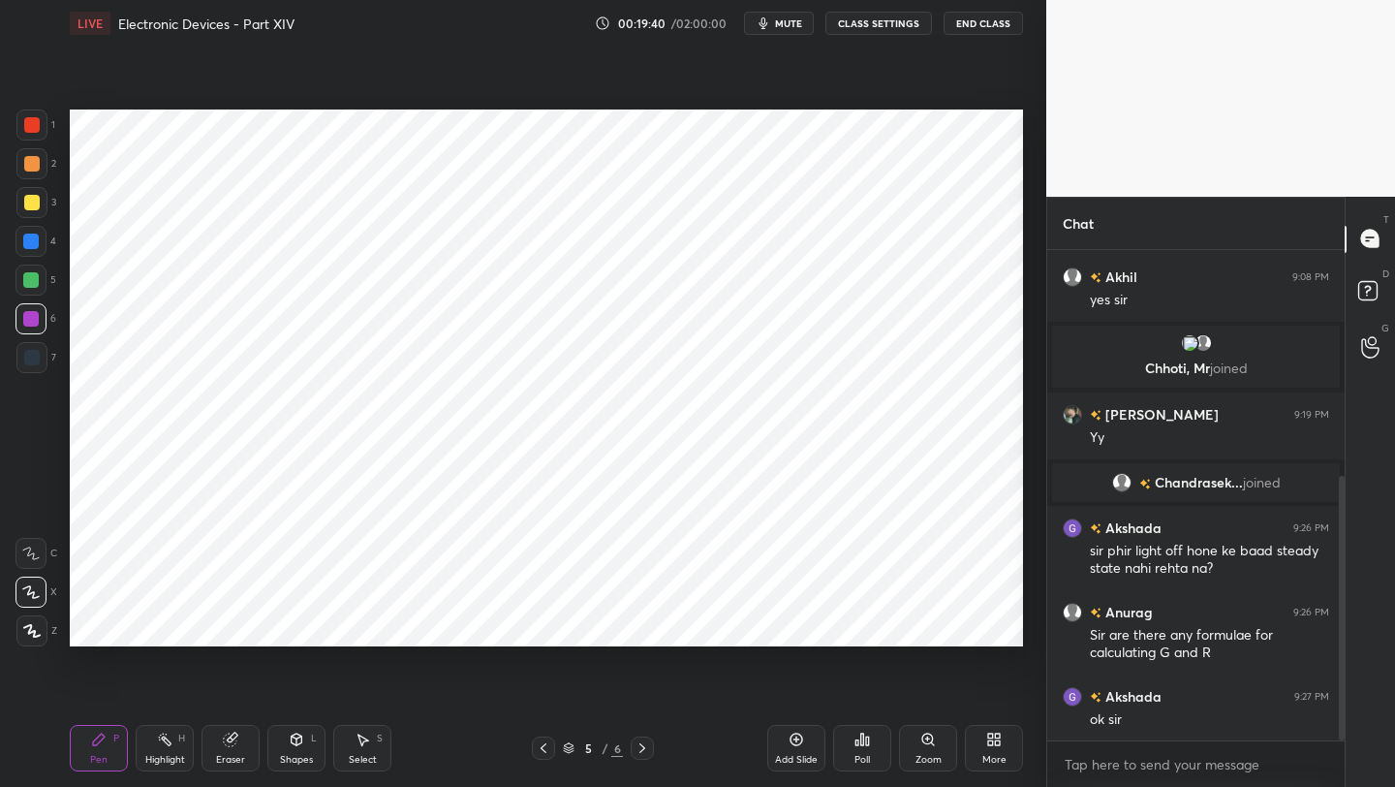
click at [802, 743] on div "Add Slide" at bounding box center [796, 748] width 58 height 47
drag, startPoint x: 537, startPoint y: 752, endPoint x: 538, endPoint y: 740, distance: 11.7
click at [537, 748] on icon at bounding box center [544, 748] width 16 height 16
drag, startPoint x: 231, startPoint y: 750, endPoint x: 265, endPoint y: 658, distance: 98.1
click at [229, 748] on div "Eraser" at bounding box center [231, 748] width 58 height 47
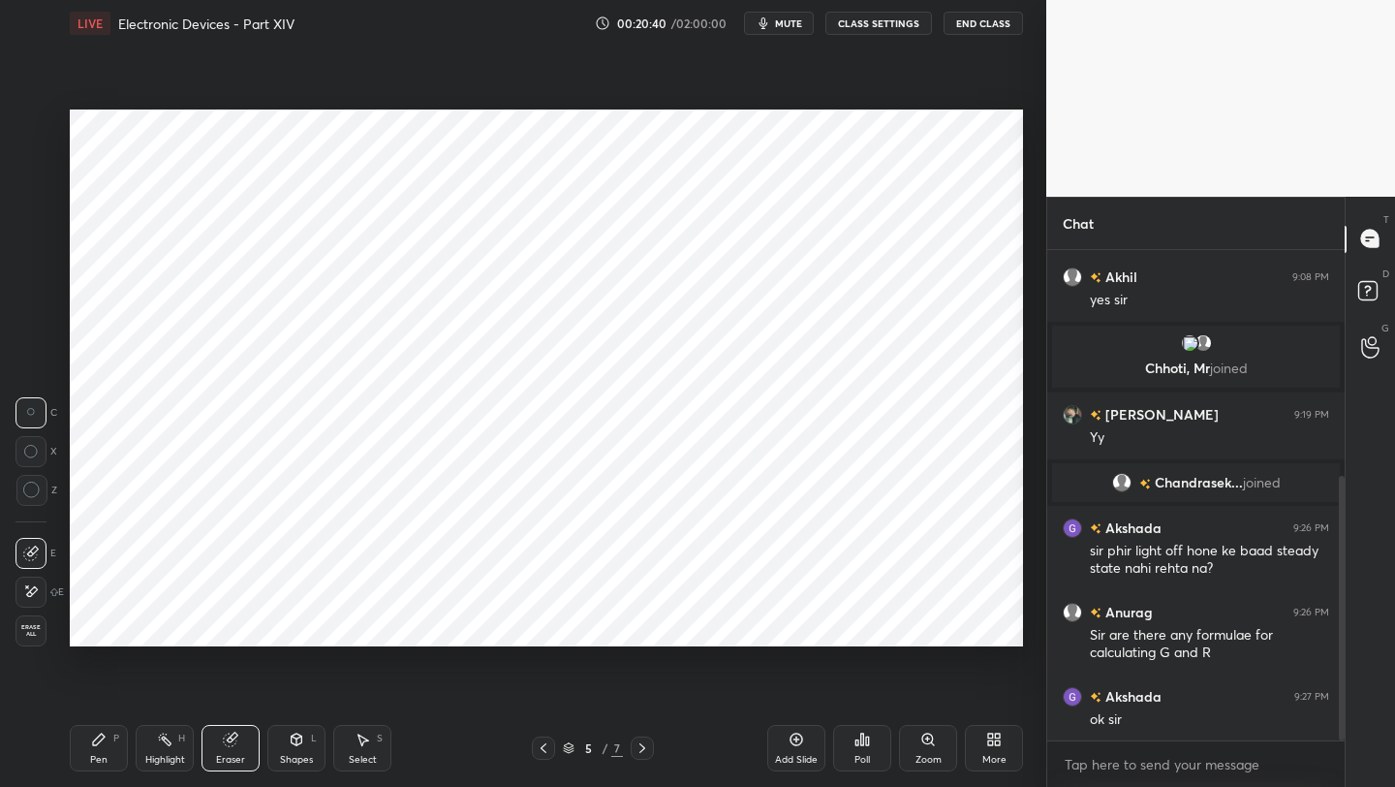
click at [121, 736] on div "Pen P" at bounding box center [99, 748] width 58 height 47
drag, startPoint x: 43, startPoint y: 363, endPoint x: 62, endPoint y: 349, distance: 24.2
click at [40, 365] on div at bounding box center [31, 357] width 31 height 31
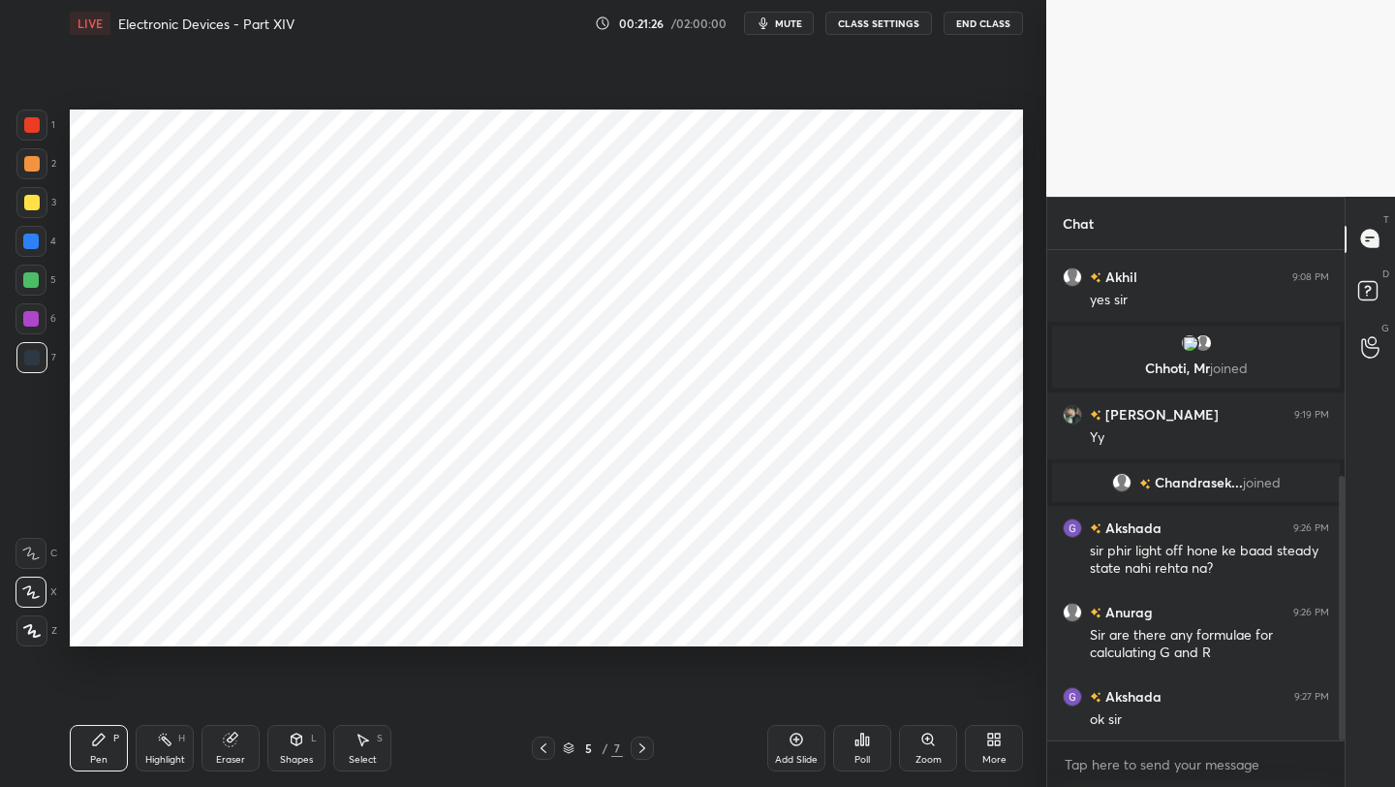
click at [231, 754] on div "Eraser" at bounding box center [231, 748] width 58 height 47
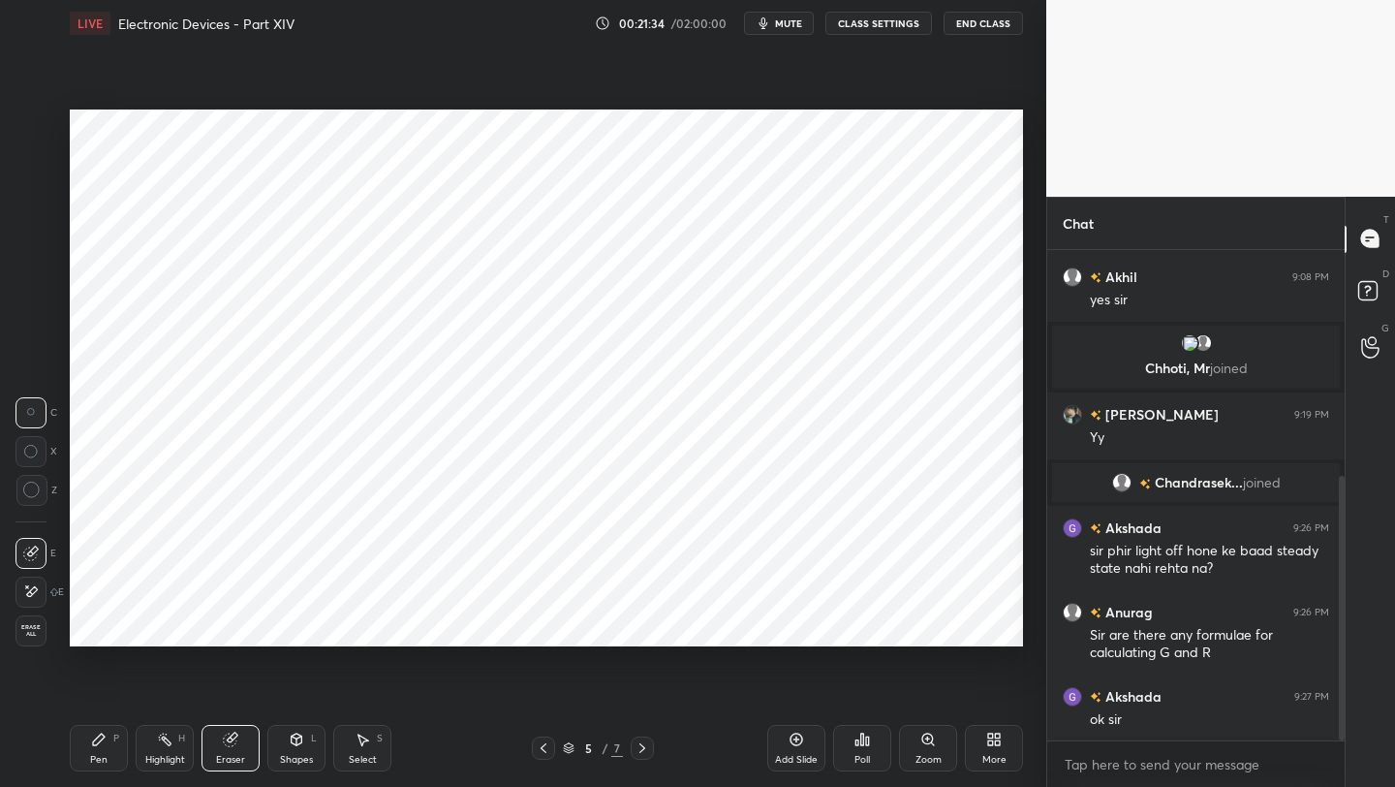
drag, startPoint x: 120, startPoint y: 755, endPoint x: 111, endPoint y: 725, distance: 31.3
click at [119, 756] on div "Pen P" at bounding box center [99, 748] width 58 height 47
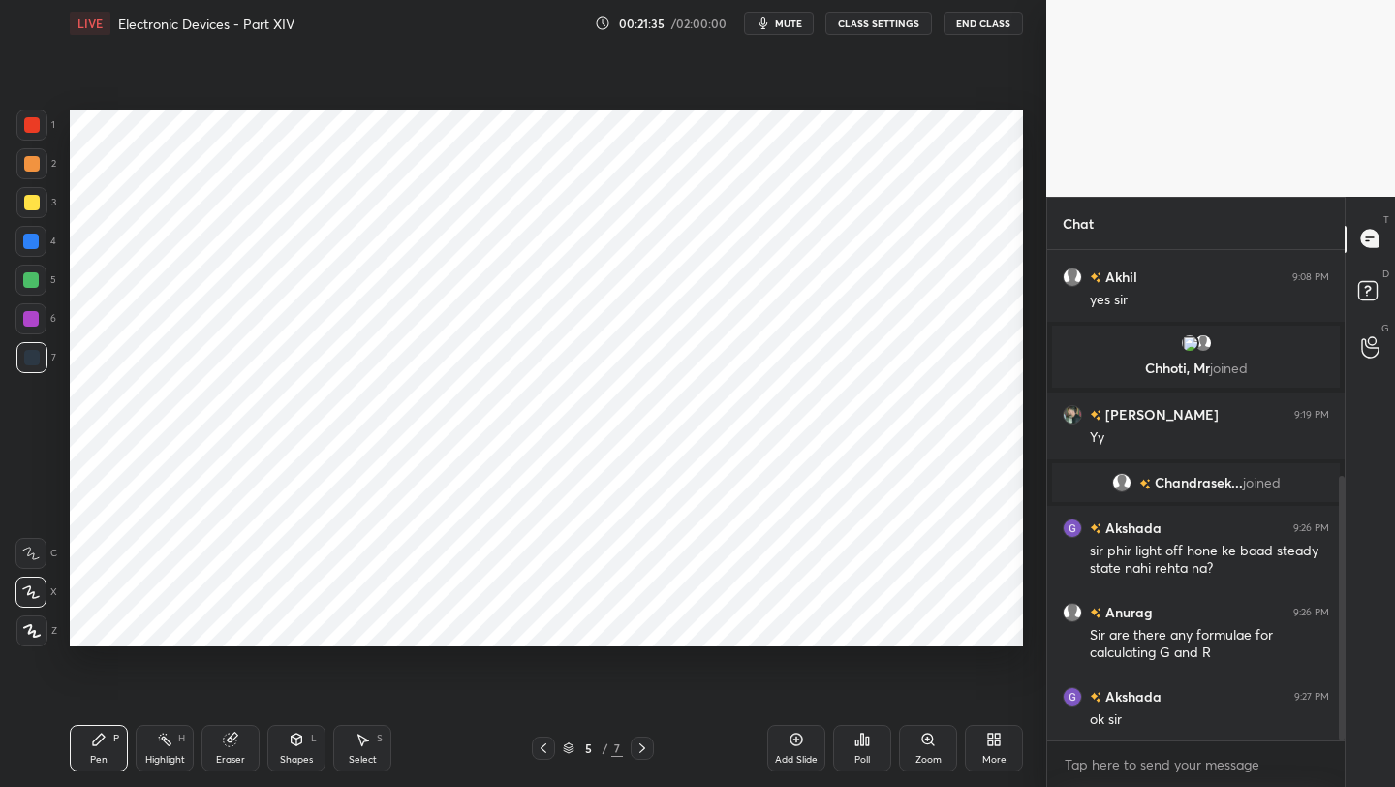
click at [37, 324] on div at bounding box center [31, 319] width 16 height 16
drag, startPoint x: 21, startPoint y: 124, endPoint x: 54, endPoint y: 121, distance: 33.1
click at [26, 127] on div at bounding box center [31, 124] width 31 height 31
drag, startPoint x: 305, startPoint y: 744, endPoint x: 299, endPoint y: 727, distance: 18.4
click at [305, 743] on div "Shapes L" at bounding box center [296, 748] width 58 height 47
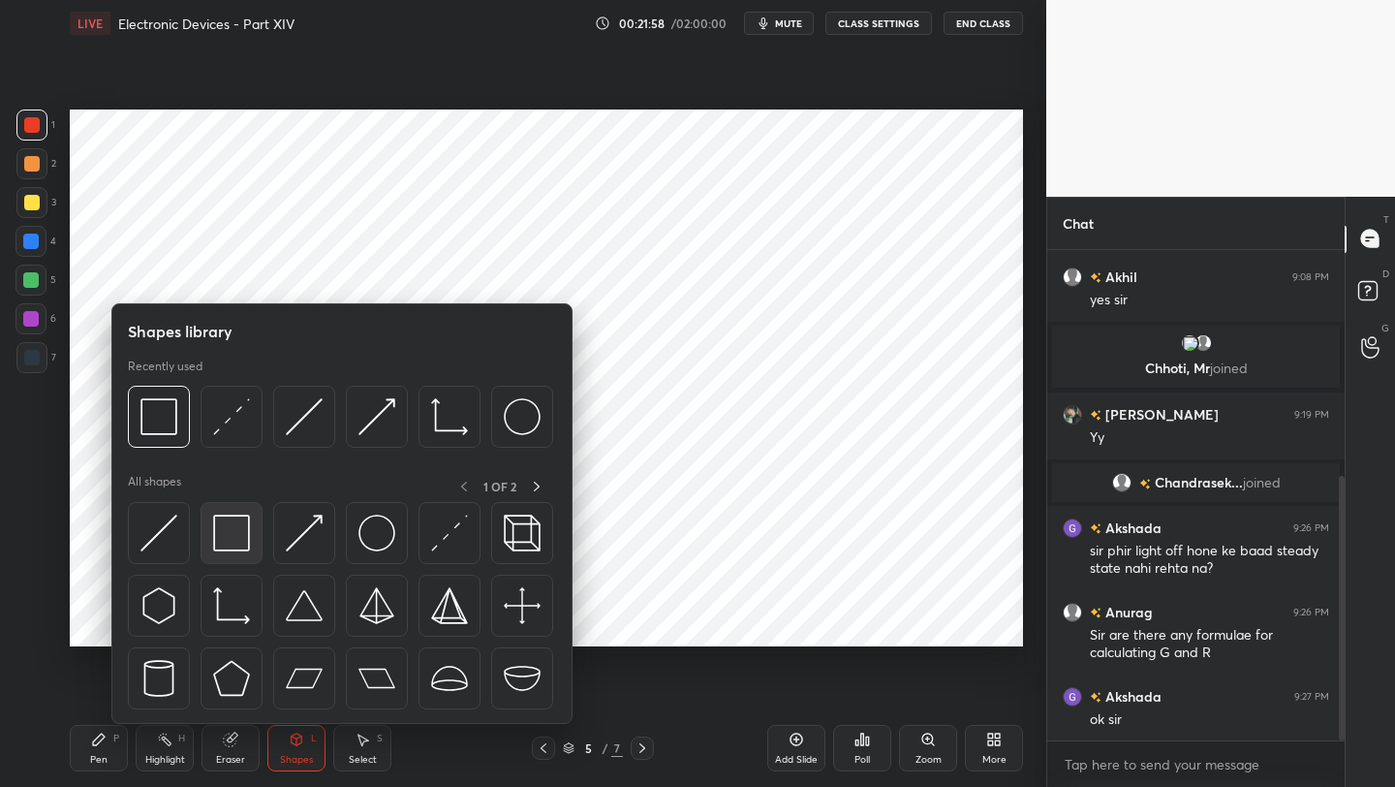
click at [234, 541] on img at bounding box center [231, 533] width 37 height 37
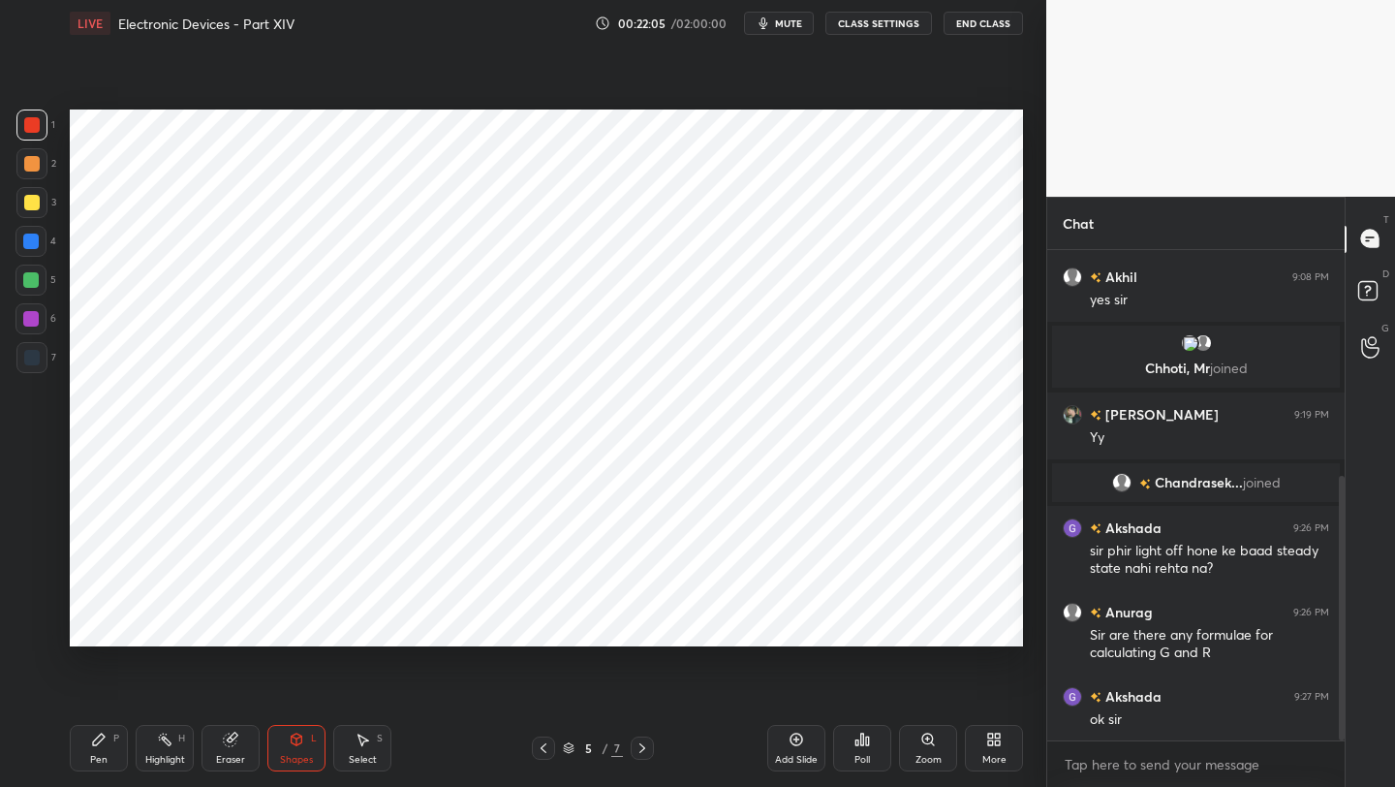
drag, startPoint x: 226, startPoint y: 750, endPoint x: 221, endPoint y: 726, distance: 24.7
click at [225, 748] on div "Eraser" at bounding box center [231, 748] width 58 height 47
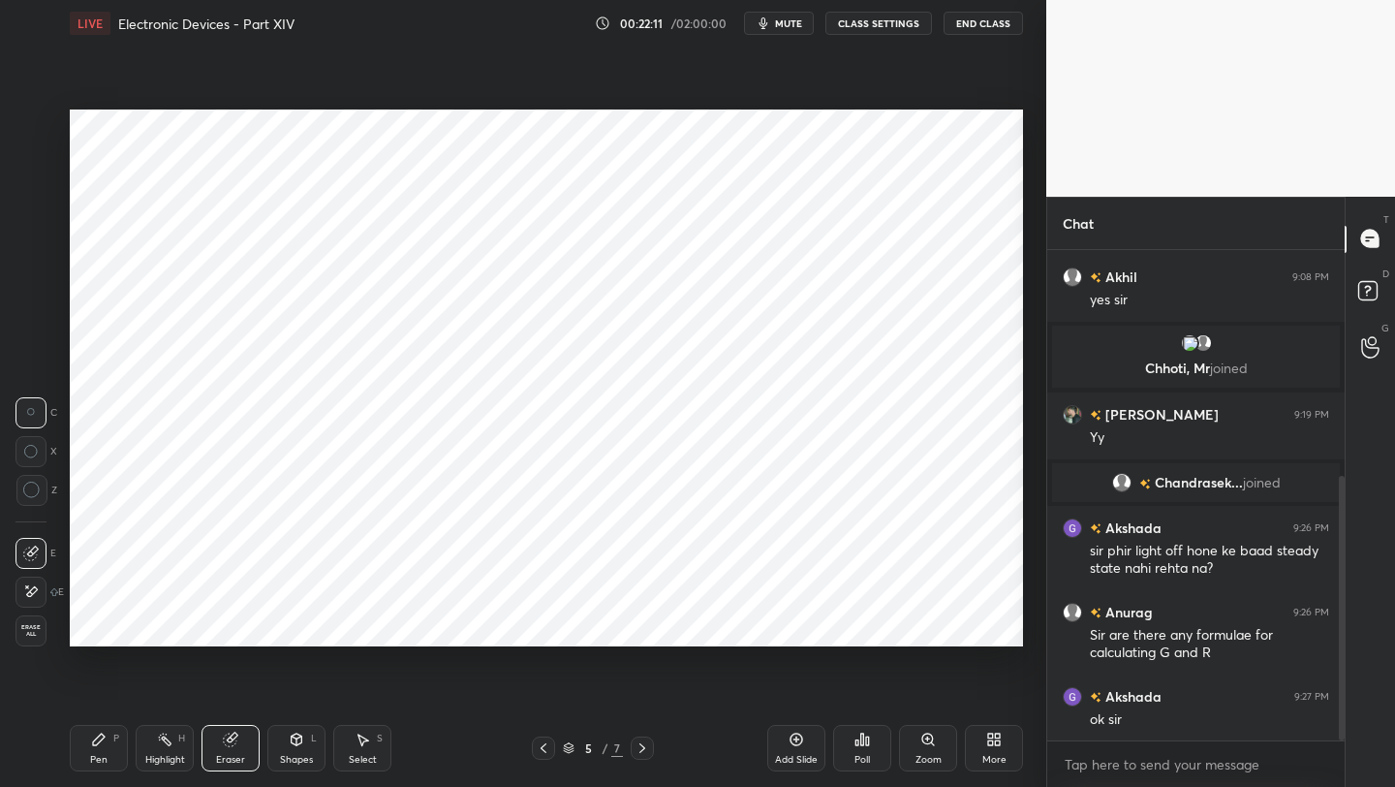
click at [97, 757] on div "Pen" at bounding box center [98, 760] width 17 height 10
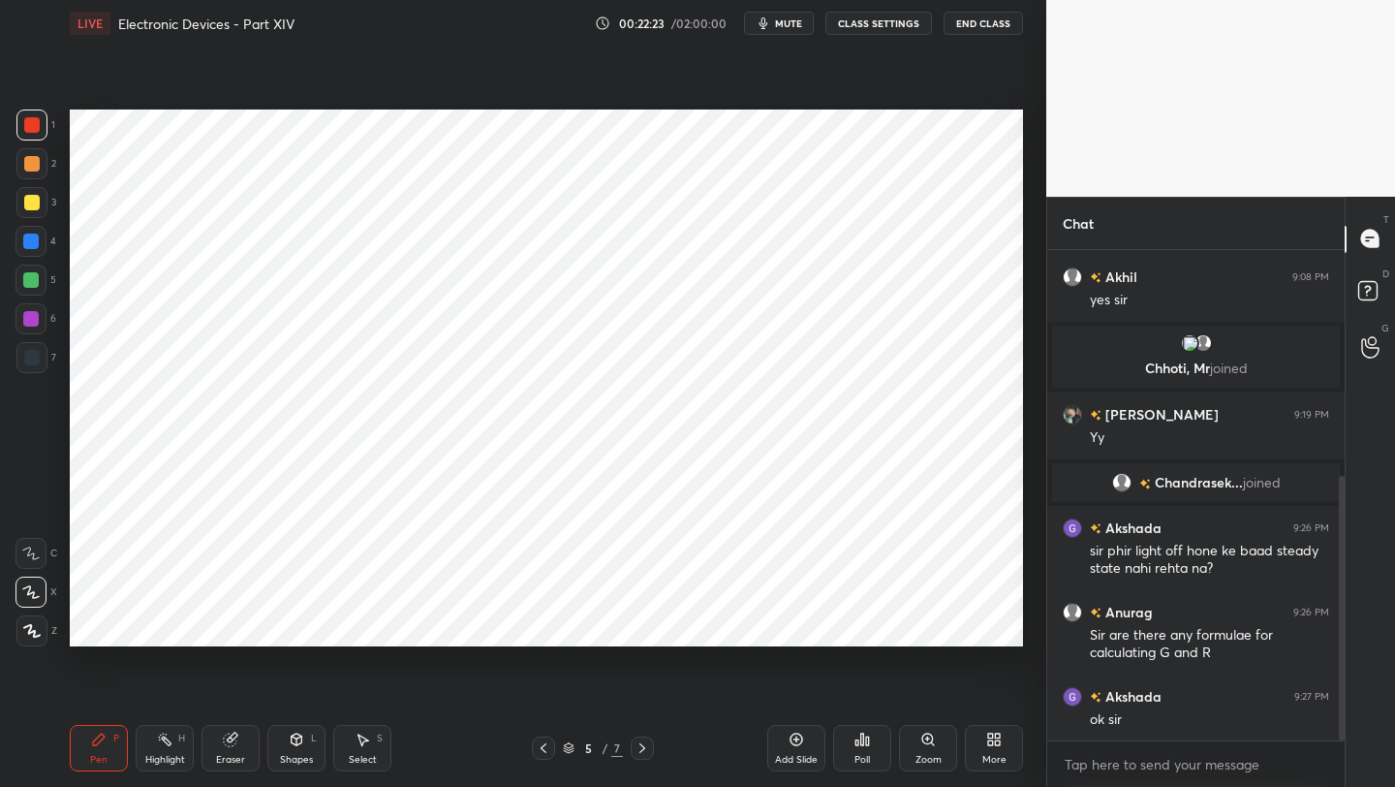
click at [799, 740] on icon at bounding box center [797, 740] width 16 height 16
drag, startPoint x: 31, startPoint y: 236, endPoint x: 52, endPoint y: 203, distance: 39.2
click at [31, 238] on div at bounding box center [31, 241] width 31 height 31
drag, startPoint x: 225, startPoint y: 753, endPoint x: 224, endPoint y: 728, distance: 25.2
click at [224, 752] on div "Eraser" at bounding box center [231, 748] width 58 height 47
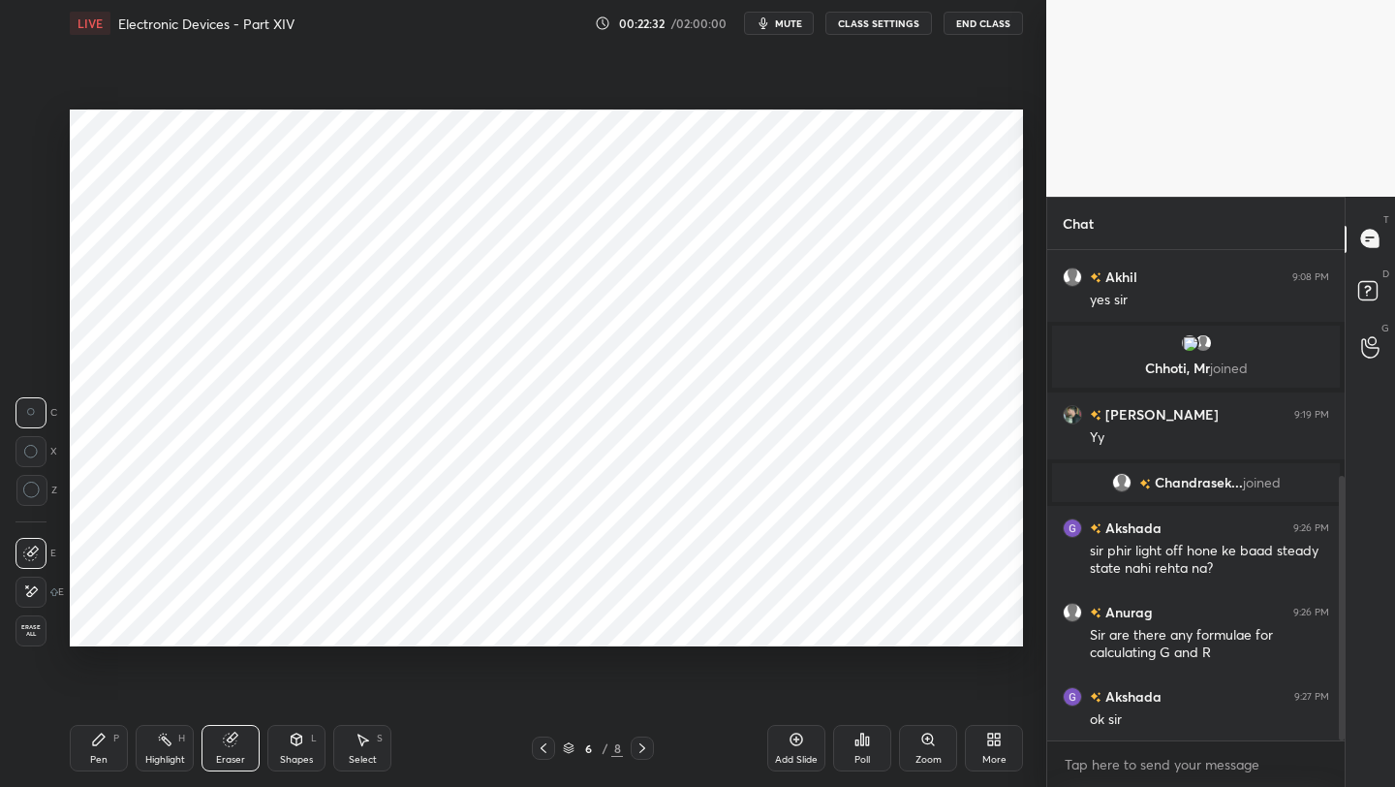
drag, startPoint x: 103, startPoint y: 758, endPoint x: 99, endPoint y: 743, distance: 15.0
click at [99, 756] on div "Pen" at bounding box center [98, 760] width 17 height 10
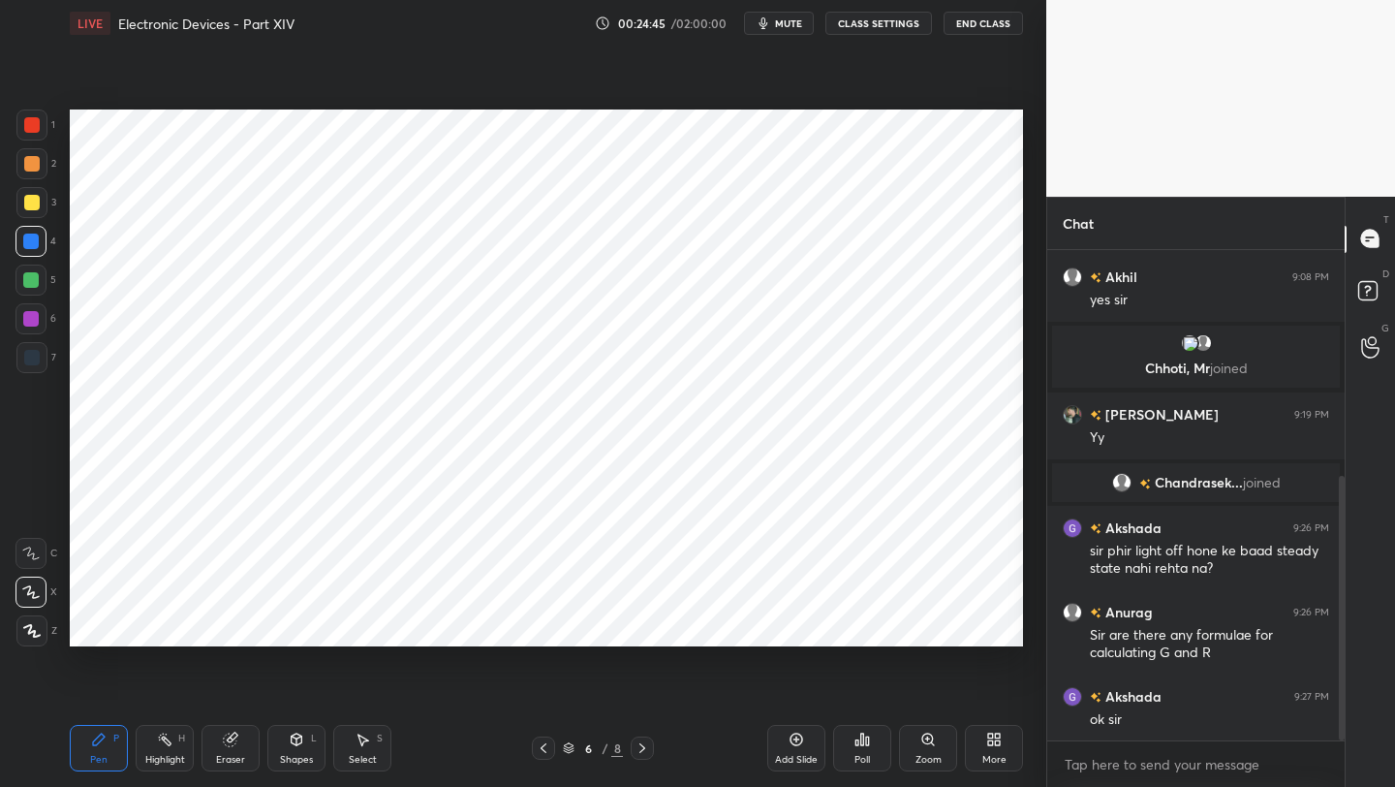
scroll to position [487, 0]
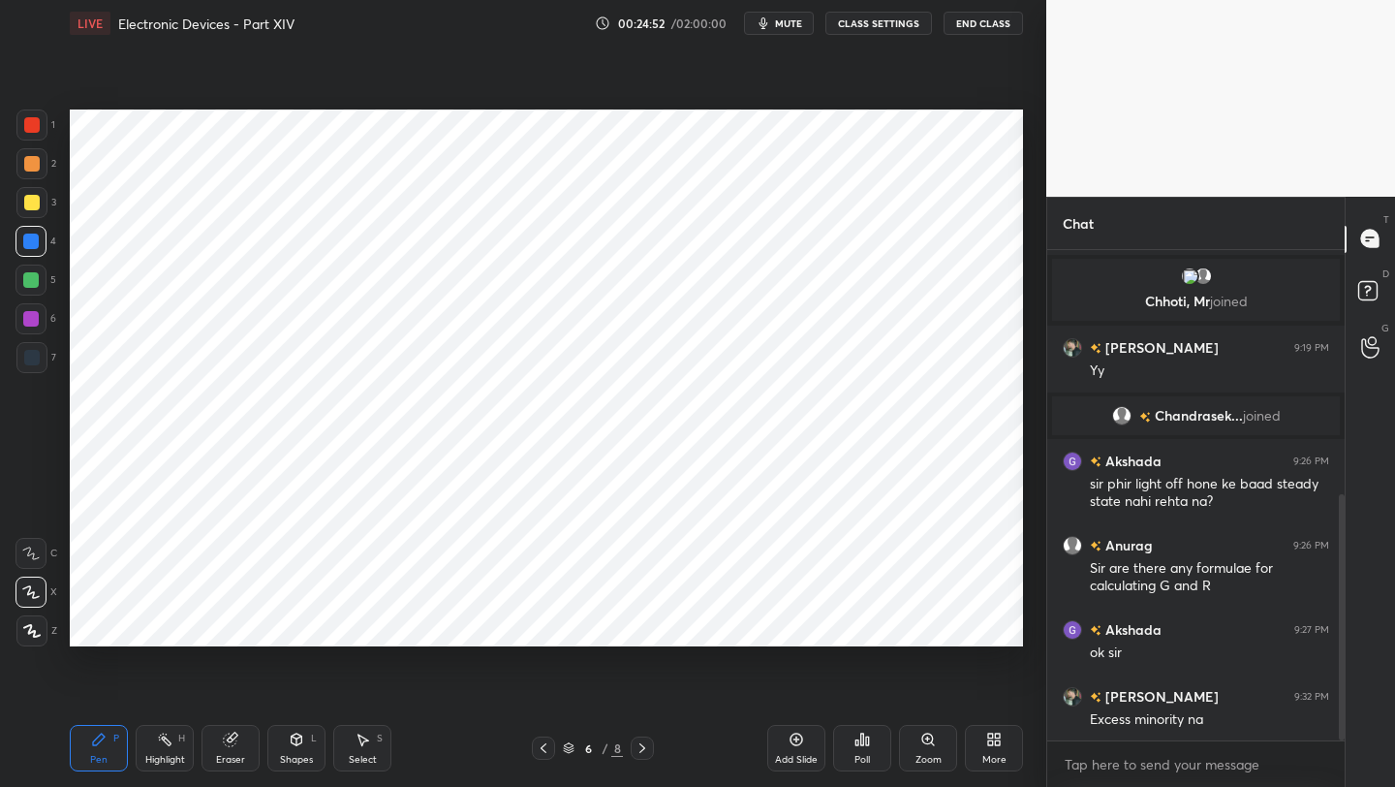
drag, startPoint x: 538, startPoint y: 747, endPoint x: 540, endPoint y: 726, distance: 21.4
click at [539, 747] on icon at bounding box center [544, 748] width 16 height 16
click at [648, 745] on icon at bounding box center [643, 748] width 16 height 16
click at [289, 763] on div "Shapes" at bounding box center [296, 760] width 33 height 10
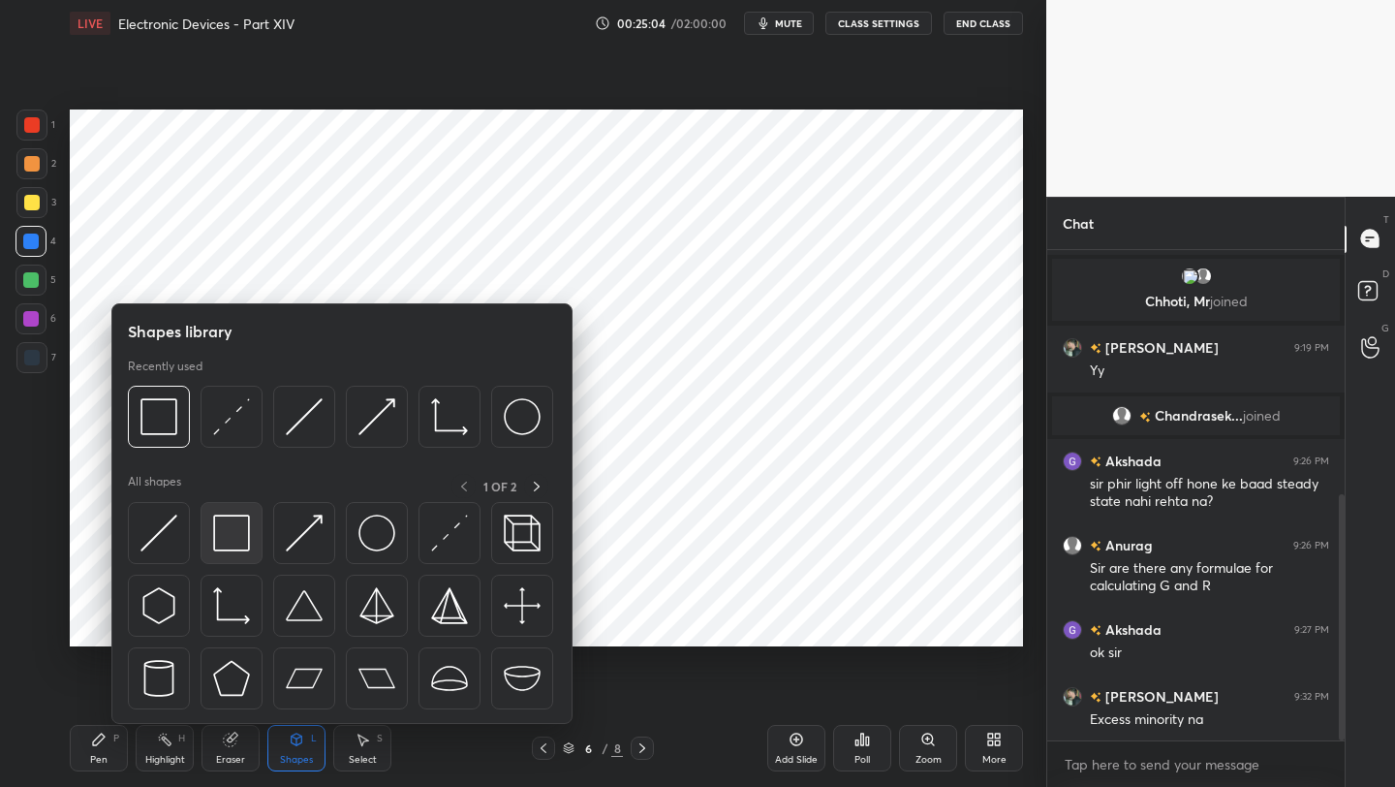
click at [221, 554] on div at bounding box center [232, 533] width 62 height 62
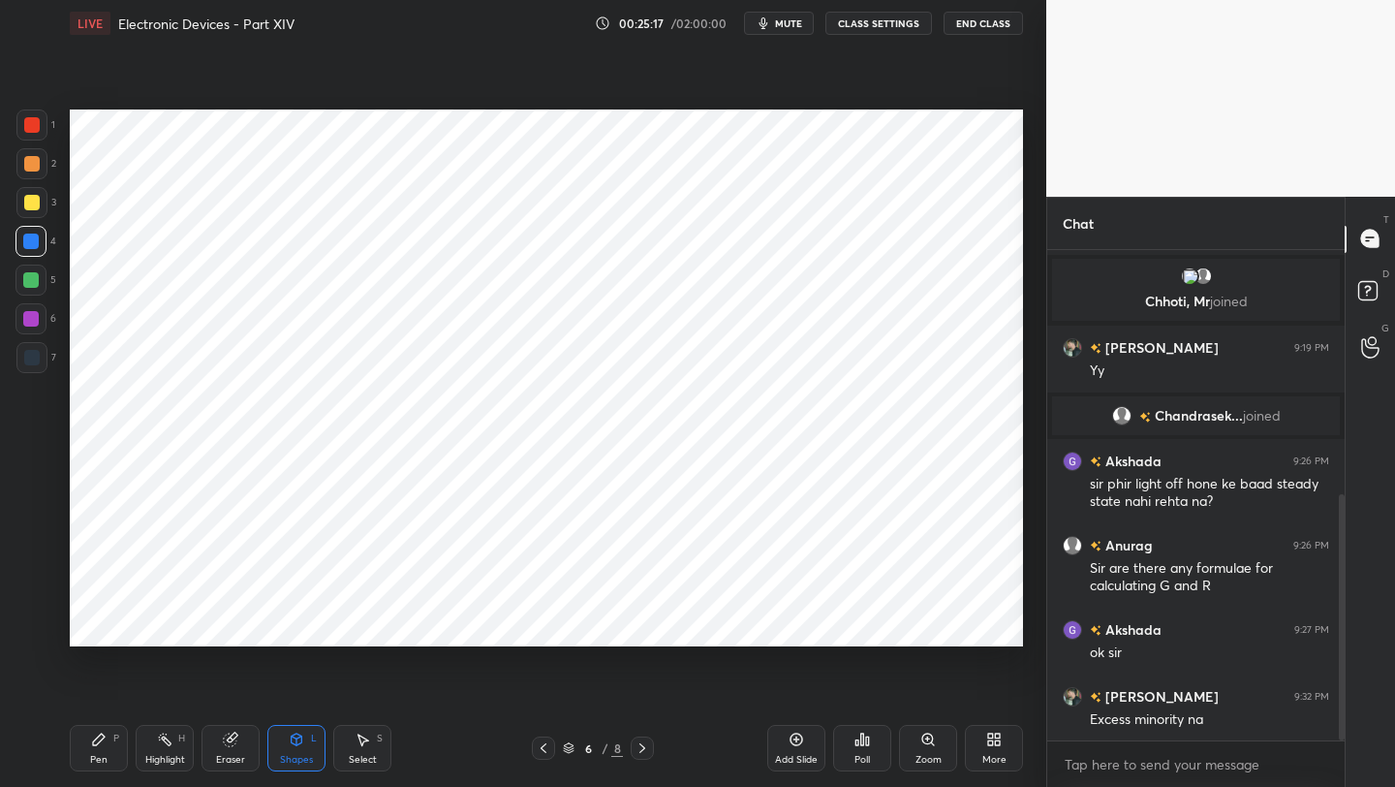
click at [639, 754] on icon at bounding box center [643, 748] width 16 height 16
click at [537, 756] on div at bounding box center [543, 747] width 23 height 23
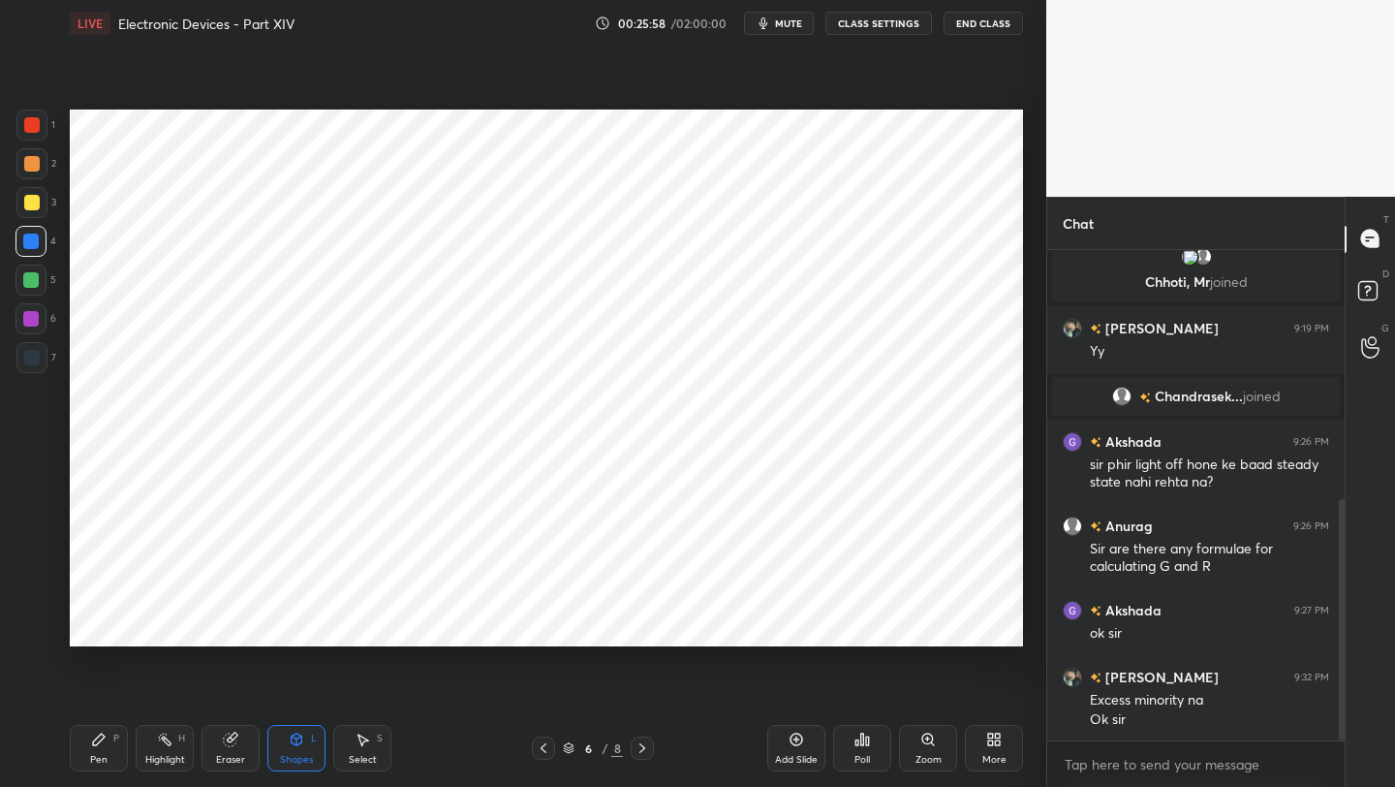
drag, startPoint x: 1344, startPoint y: 600, endPoint x: 1343, endPoint y: 618, distance: 18.4
click at [1343, 618] on div at bounding box center [1342, 619] width 6 height 241
click at [80, 753] on div "Pen P" at bounding box center [99, 748] width 58 height 47
click at [29, 319] on div at bounding box center [31, 319] width 16 height 16
click at [544, 751] on icon at bounding box center [544, 748] width 6 height 10
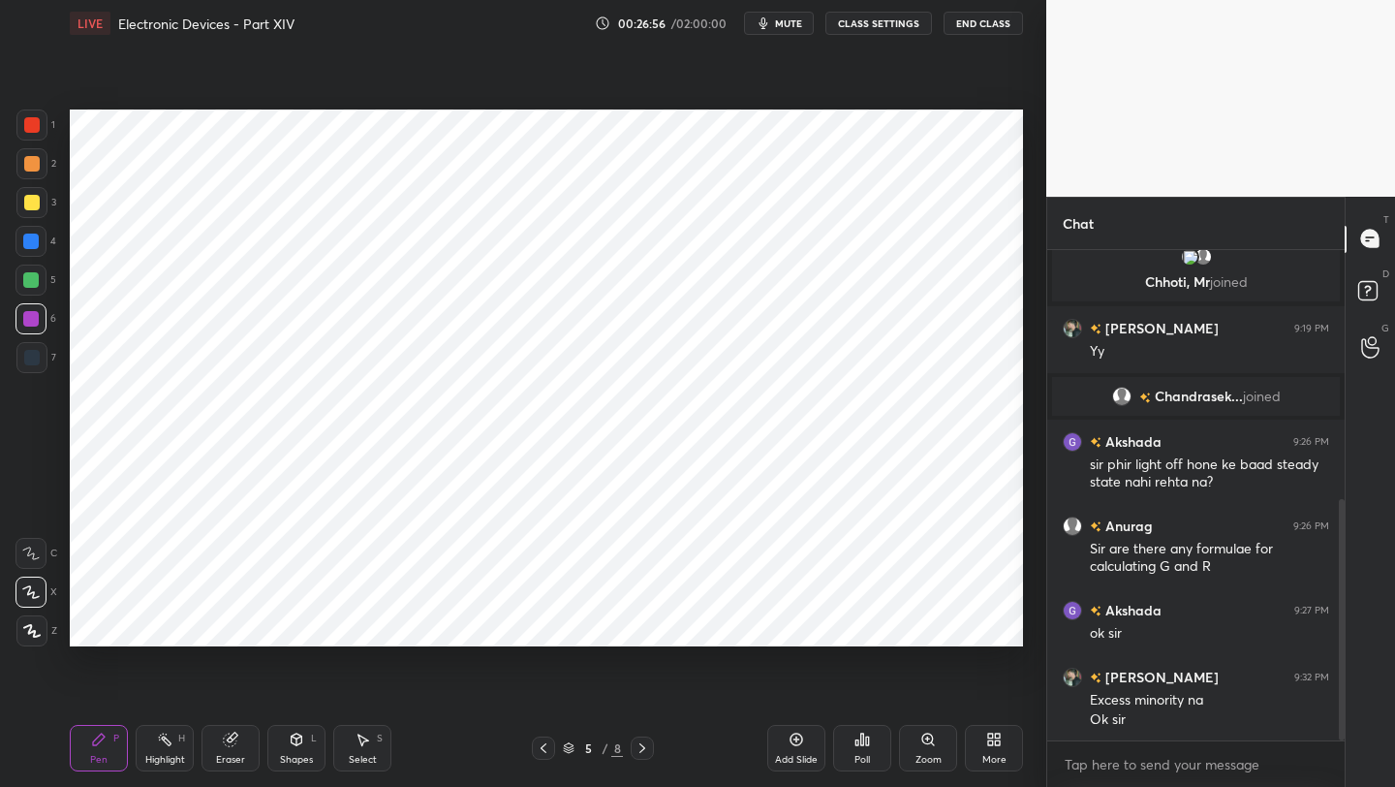
click at [548, 749] on icon at bounding box center [544, 748] width 16 height 16
click at [642, 761] on div "Pen P Highlight H Eraser Shapes L Select S 4 / 8 Add Slide Poll Zoom More" at bounding box center [547, 748] width 954 height 78
click at [637, 749] on icon at bounding box center [643, 748] width 16 height 16
drag, startPoint x: 637, startPoint y: 742, endPoint x: 647, endPoint y: 732, distance: 15.1
click at [638, 743] on icon at bounding box center [643, 748] width 16 height 16
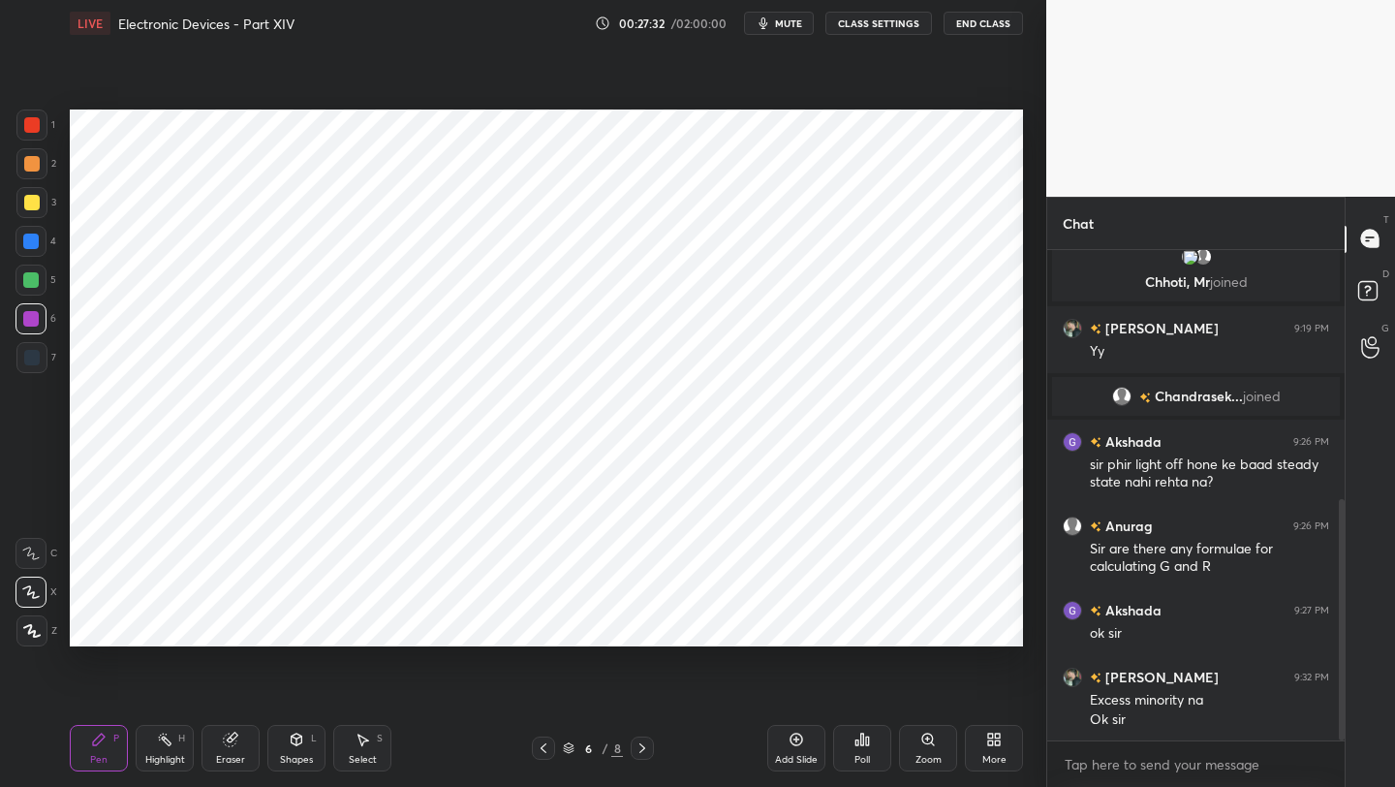
drag, startPoint x: 803, startPoint y: 749, endPoint x: 806, endPoint y: 726, distance: 23.4
click at [802, 744] on div "Add Slide" at bounding box center [796, 748] width 58 height 47
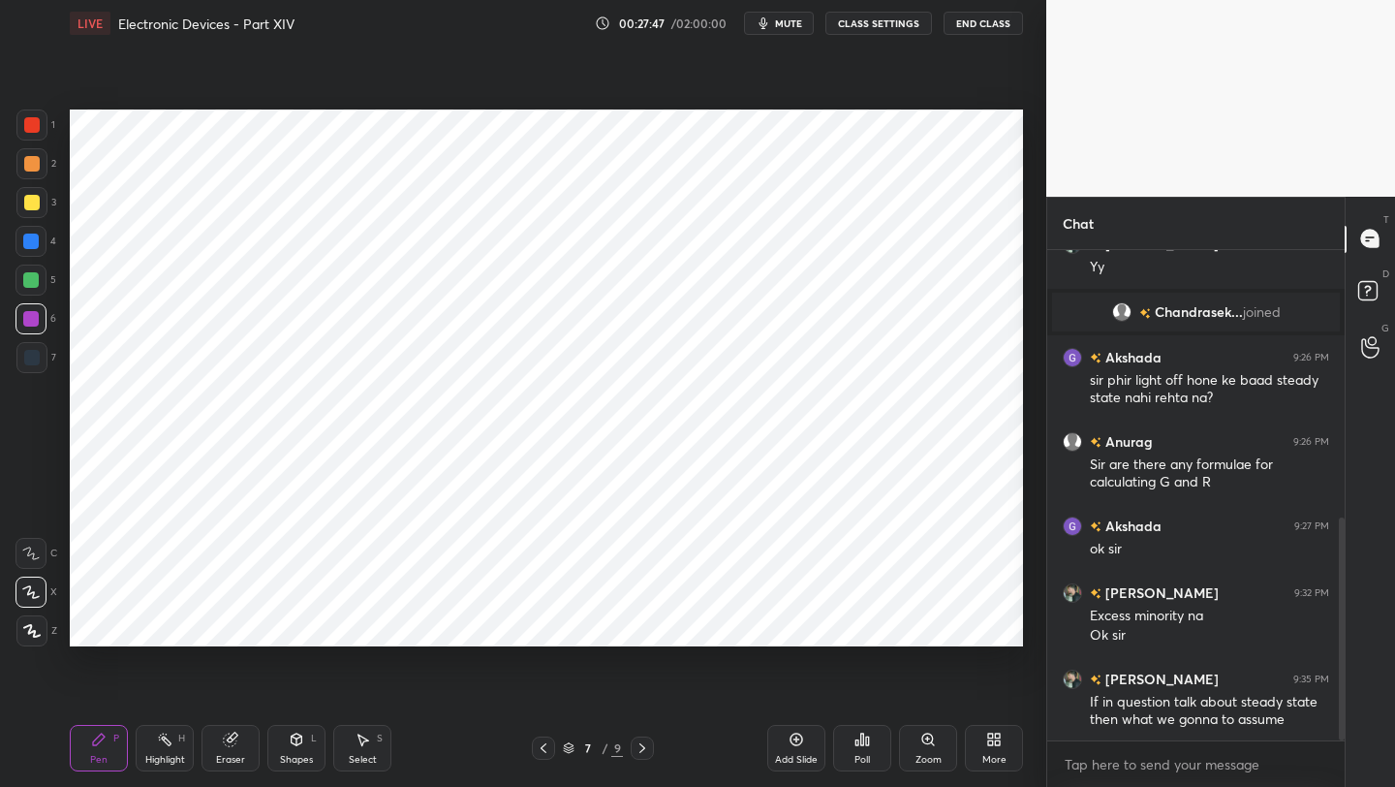
scroll to position [710, 0]
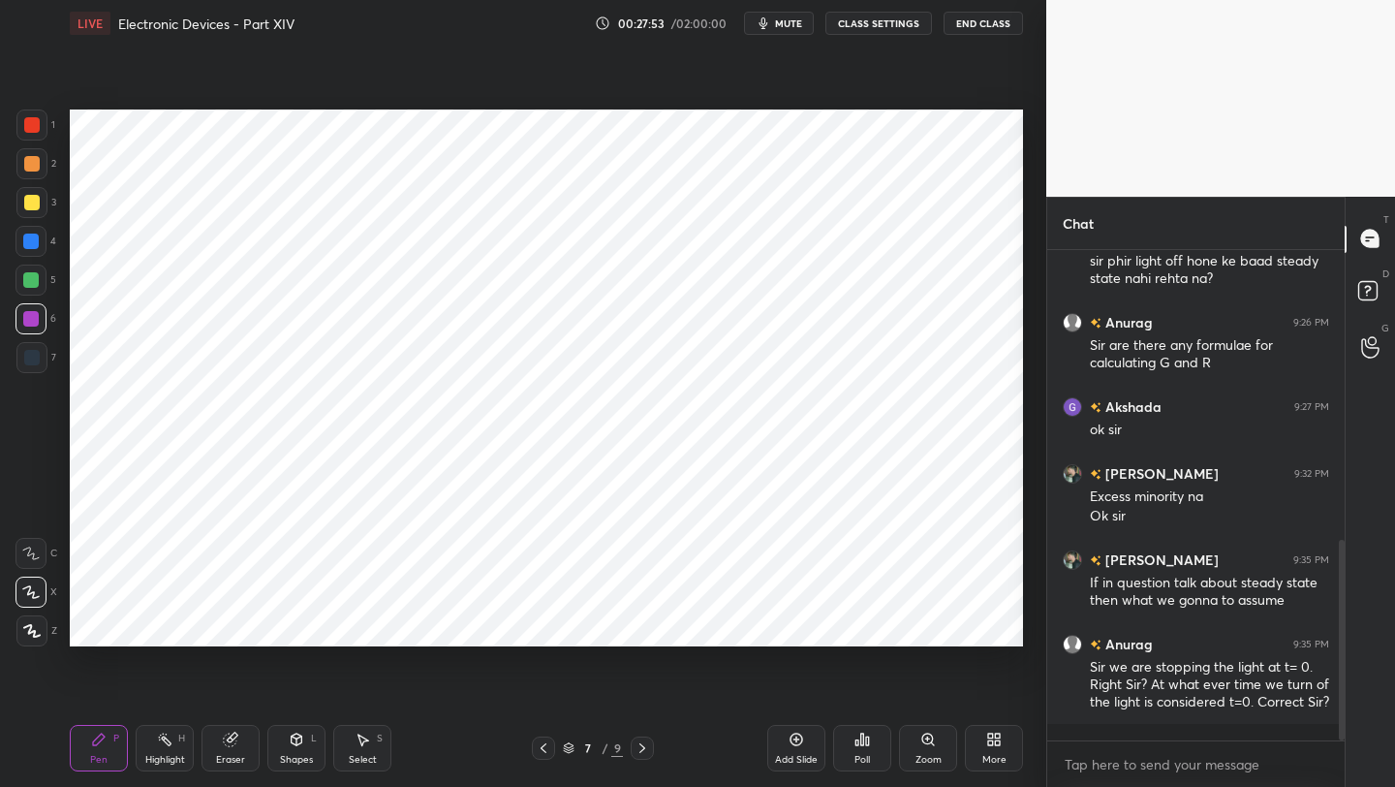
click at [546, 748] on icon at bounding box center [544, 748] width 16 height 16
click at [546, 750] on icon at bounding box center [544, 748] width 16 height 16
drag, startPoint x: 36, startPoint y: 364, endPoint x: 45, endPoint y: 360, distance: 10.0
click at [36, 365] on div at bounding box center [31, 357] width 31 height 31
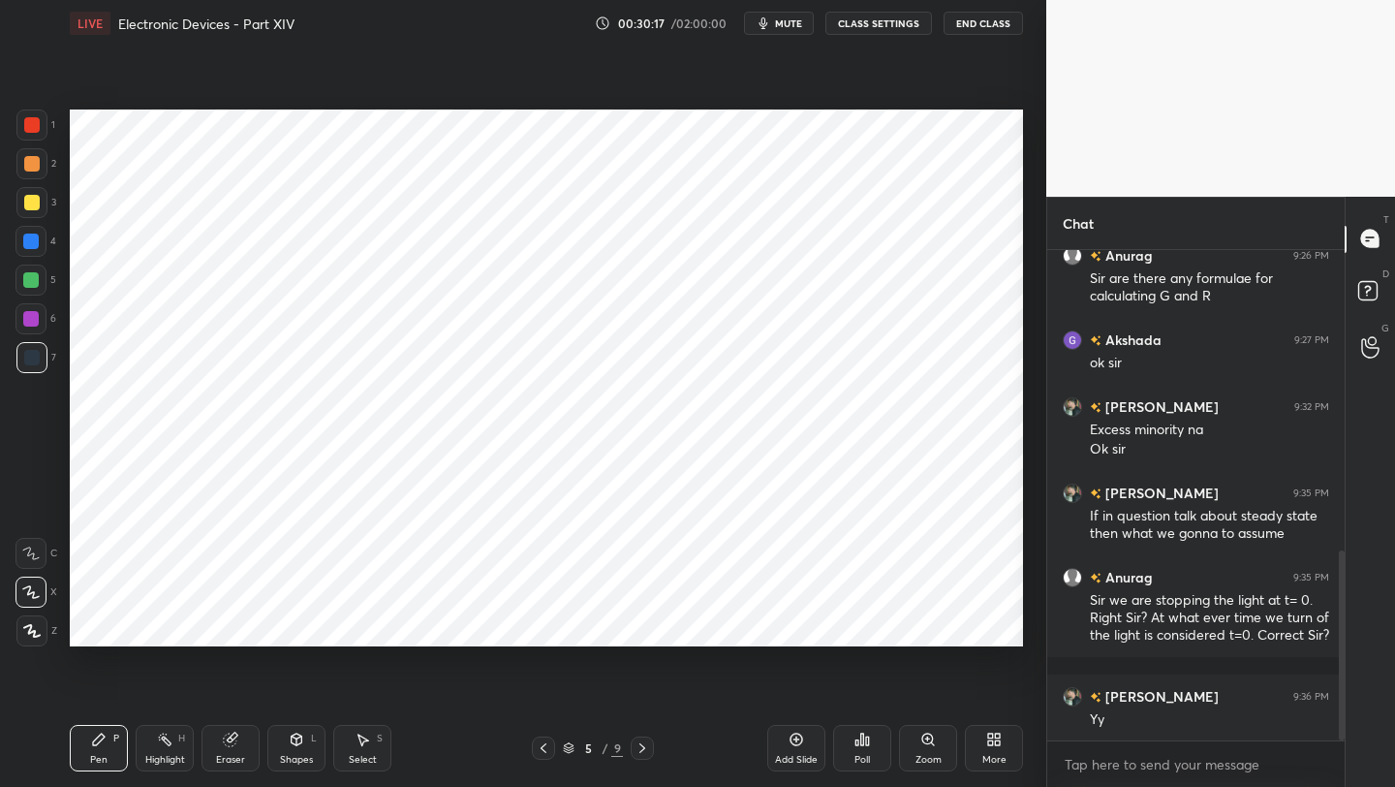
scroll to position [844, 0]
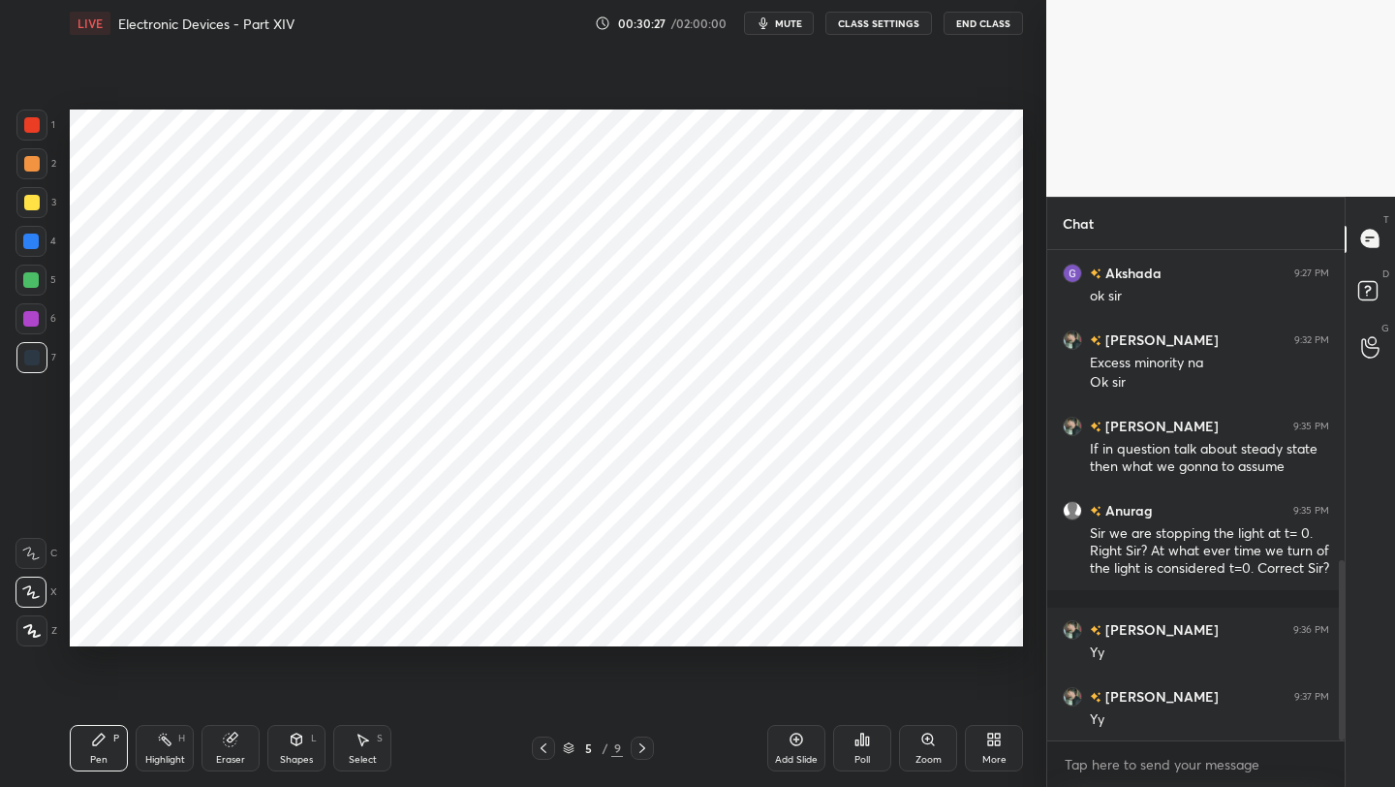
drag, startPoint x: 292, startPoint y: 747, endPoint x: 291, endPoint y: 736, distance: 10.7
click at [292, 749] on div "Shapes L" at bounding box center [296, 748] width 58 height 47
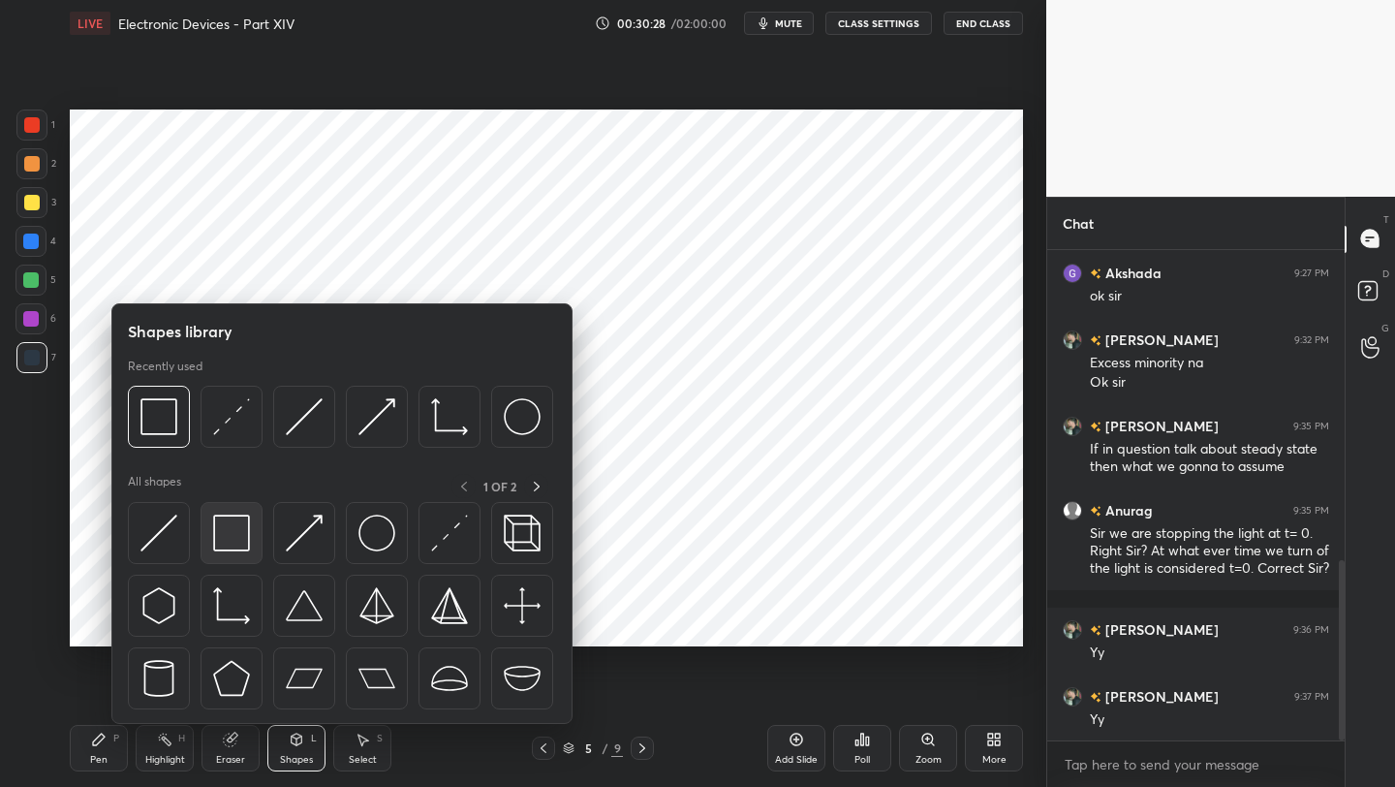
click at [218, 523] on img at bounding box center [231, 533] width 37 height 37
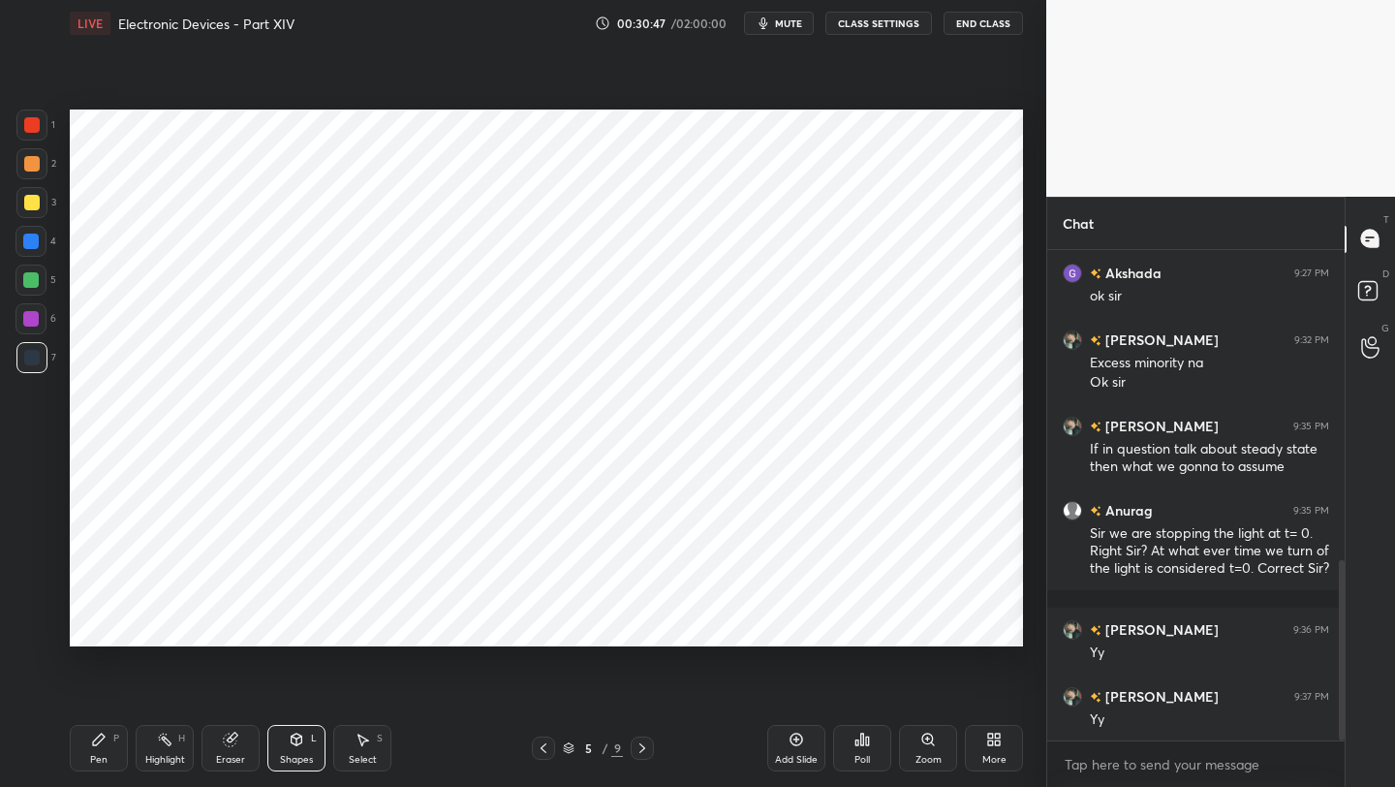
click at [111, 747] on div "Pen P" at bounding box center [99, 748] width 58 height 47
click at [641, 751] on icon at bounding box center [643, 748] width 6 height 10
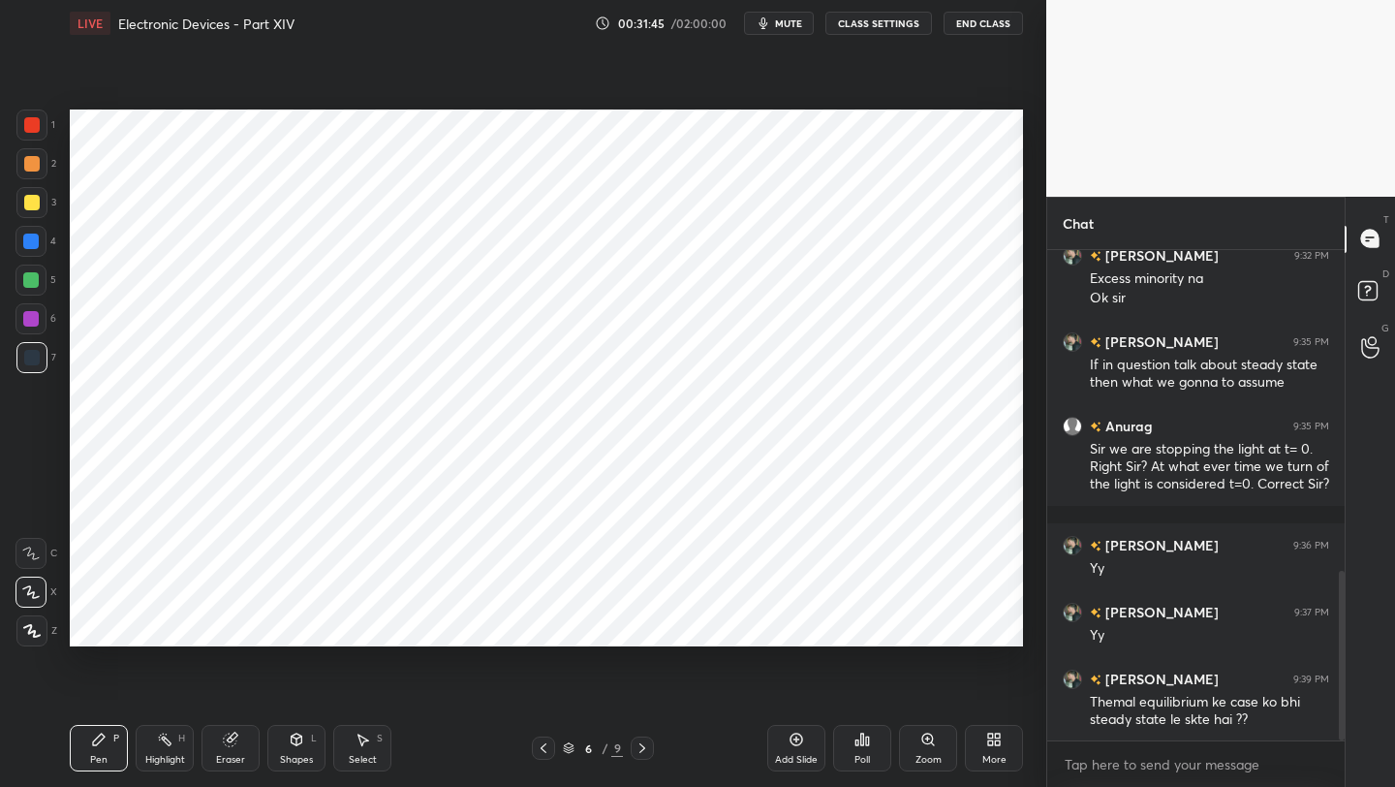
click at [541, 752] on icon at bounding box center [544, 748] width 16 height 16
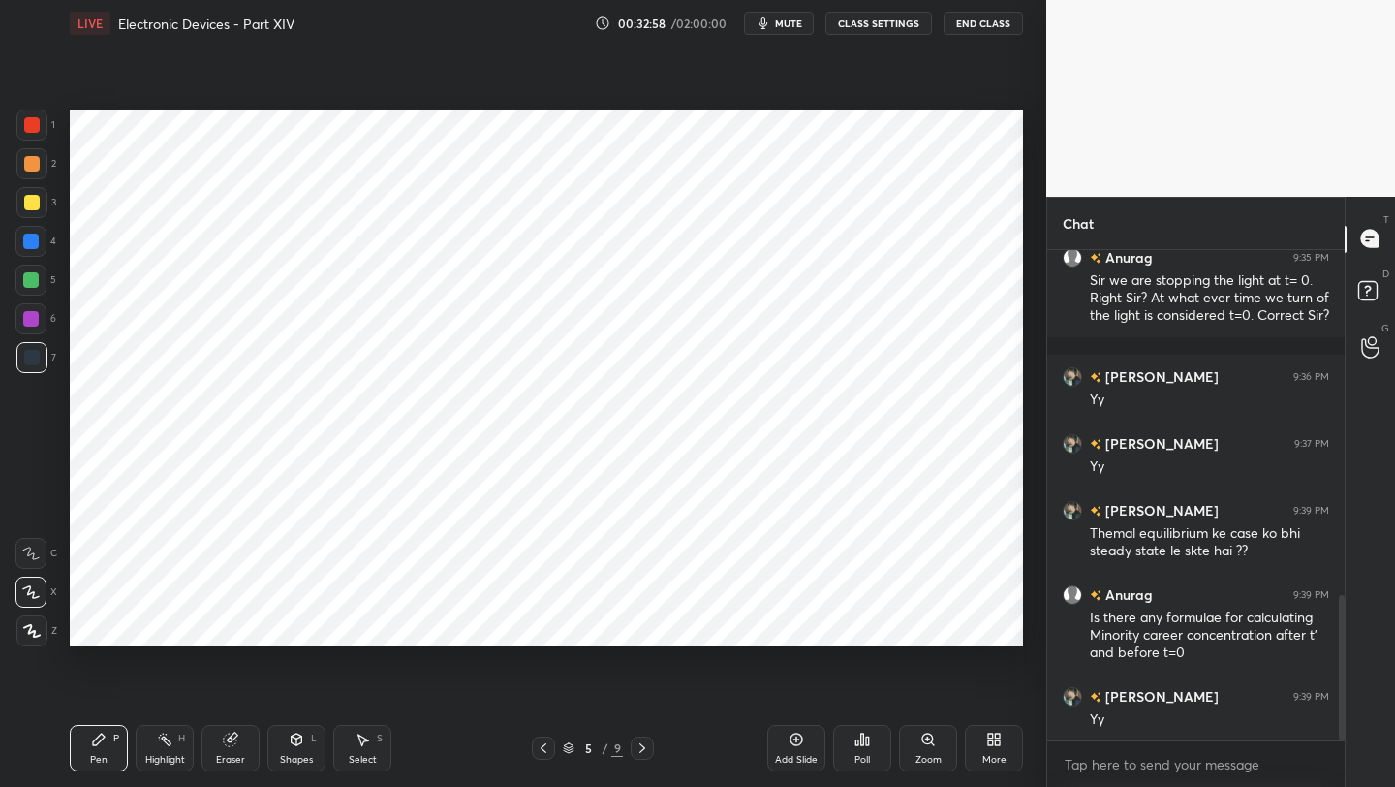
scroll to position [1164, 0]
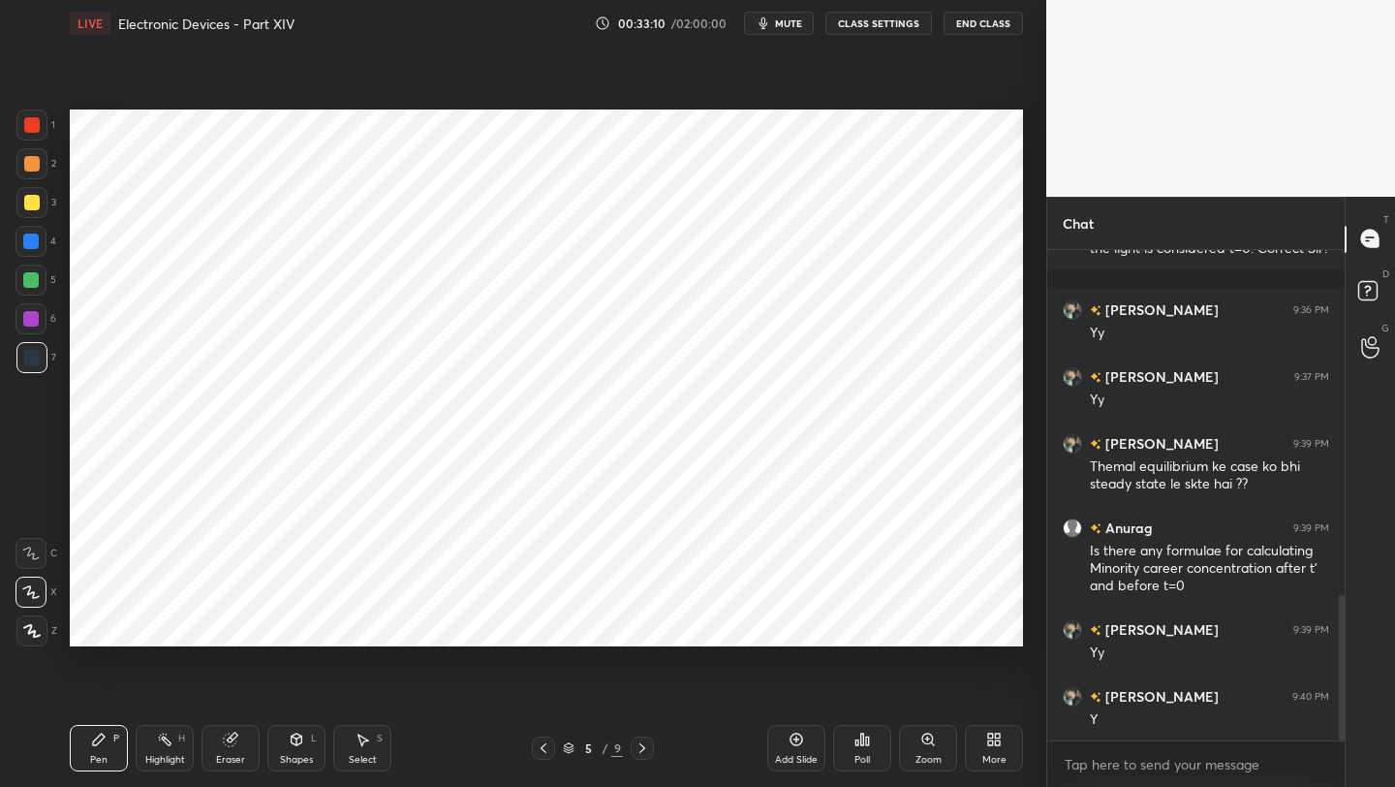
drag, startPoint x: 240, startPoint y: 759, endPoint x: 232, endPoint y: 666, distance: 93.4
click at [240, 758] on div "Eraser" at bounding box center [230, 760] width 29 height 10
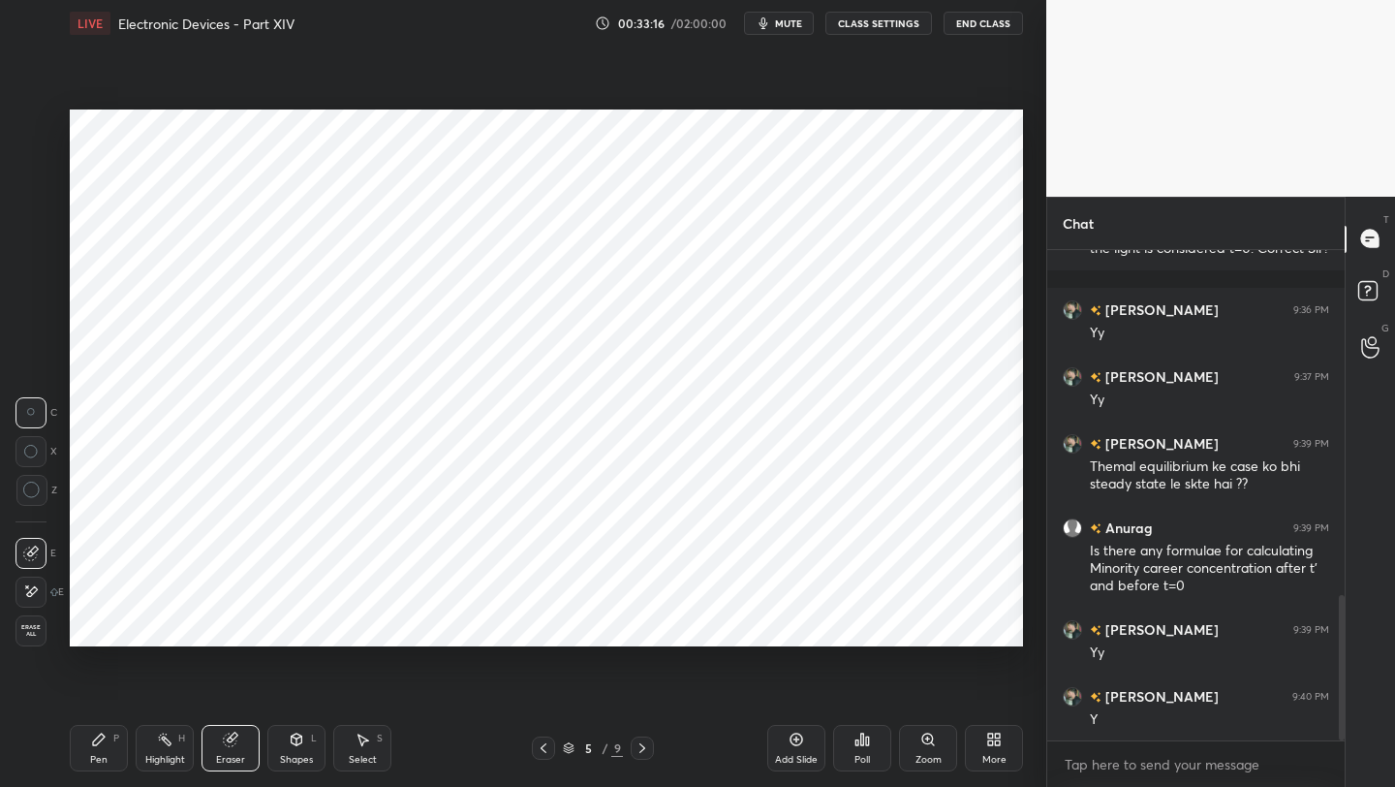
click at [83, 769] on div "Pen P" at bounding box center [99, 748] width 58 height 47
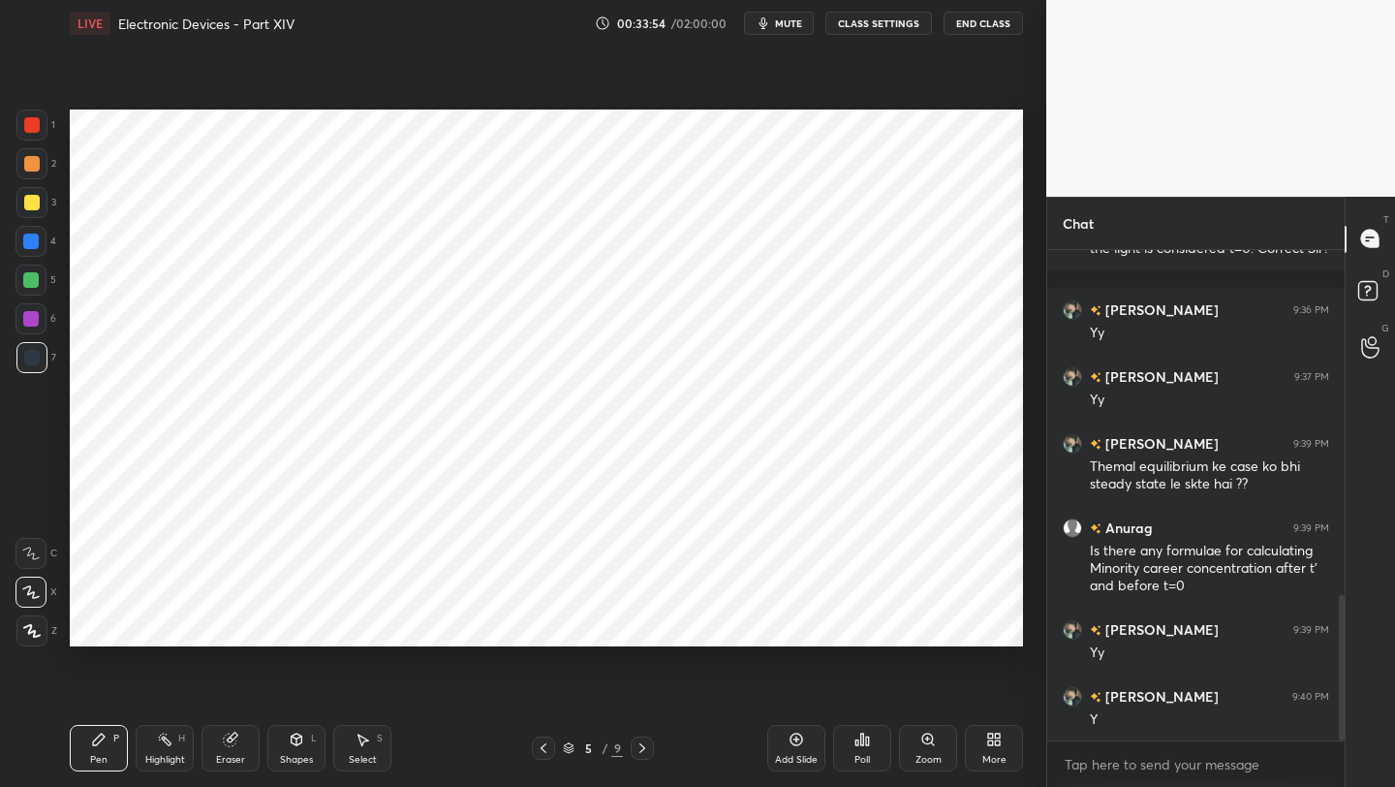
scroll to position [1248, 0]
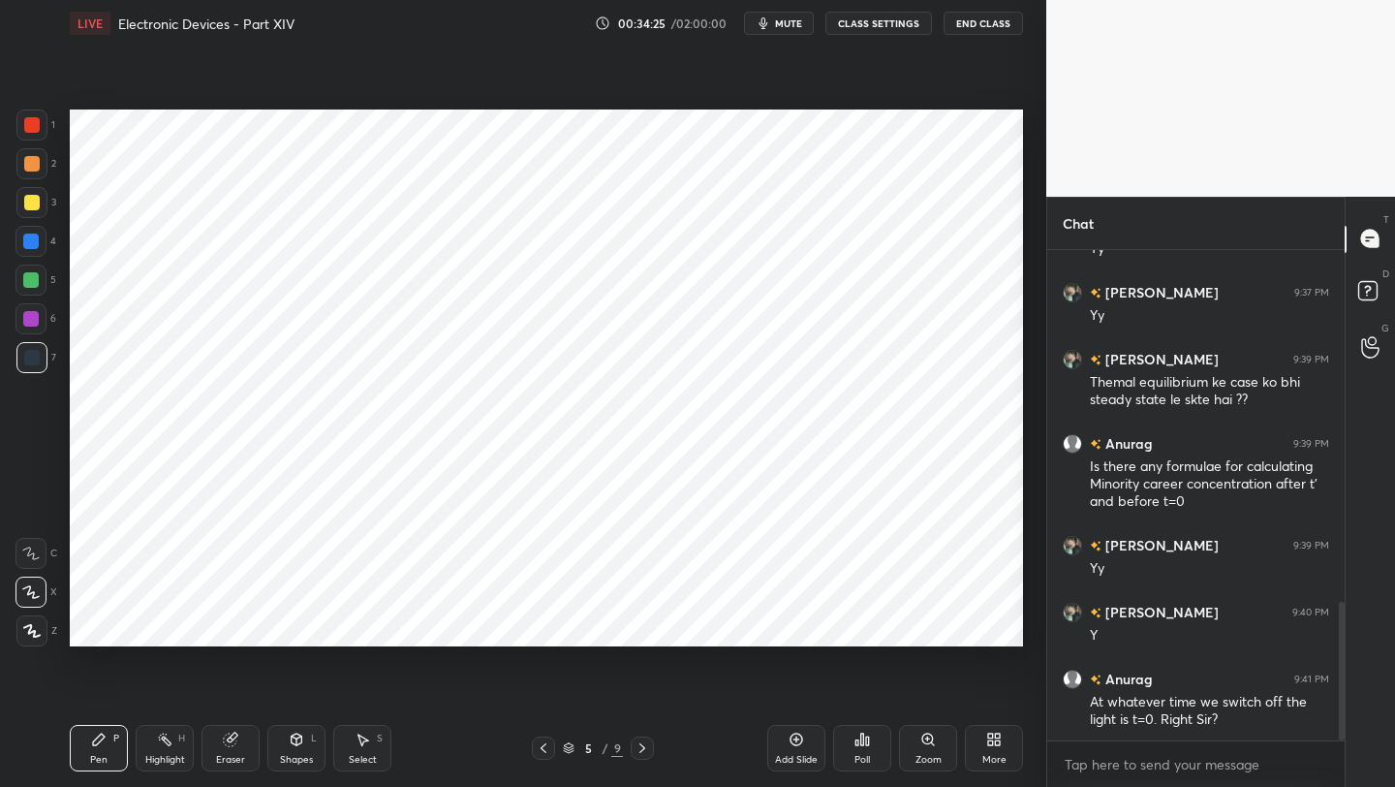
click at [639, 747] on icon at bounding box center [643, 748] width 16 height 16
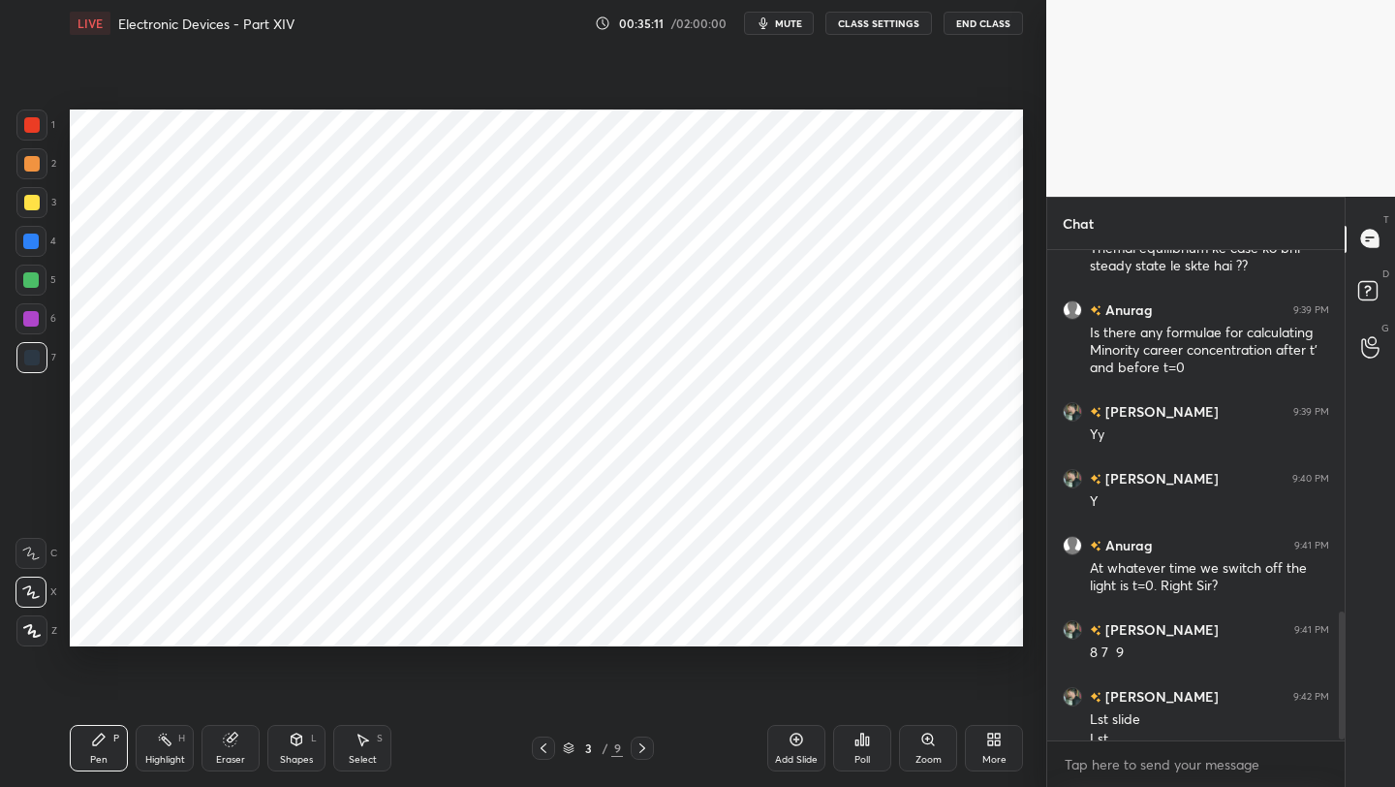
scroll to position [1401, 0]
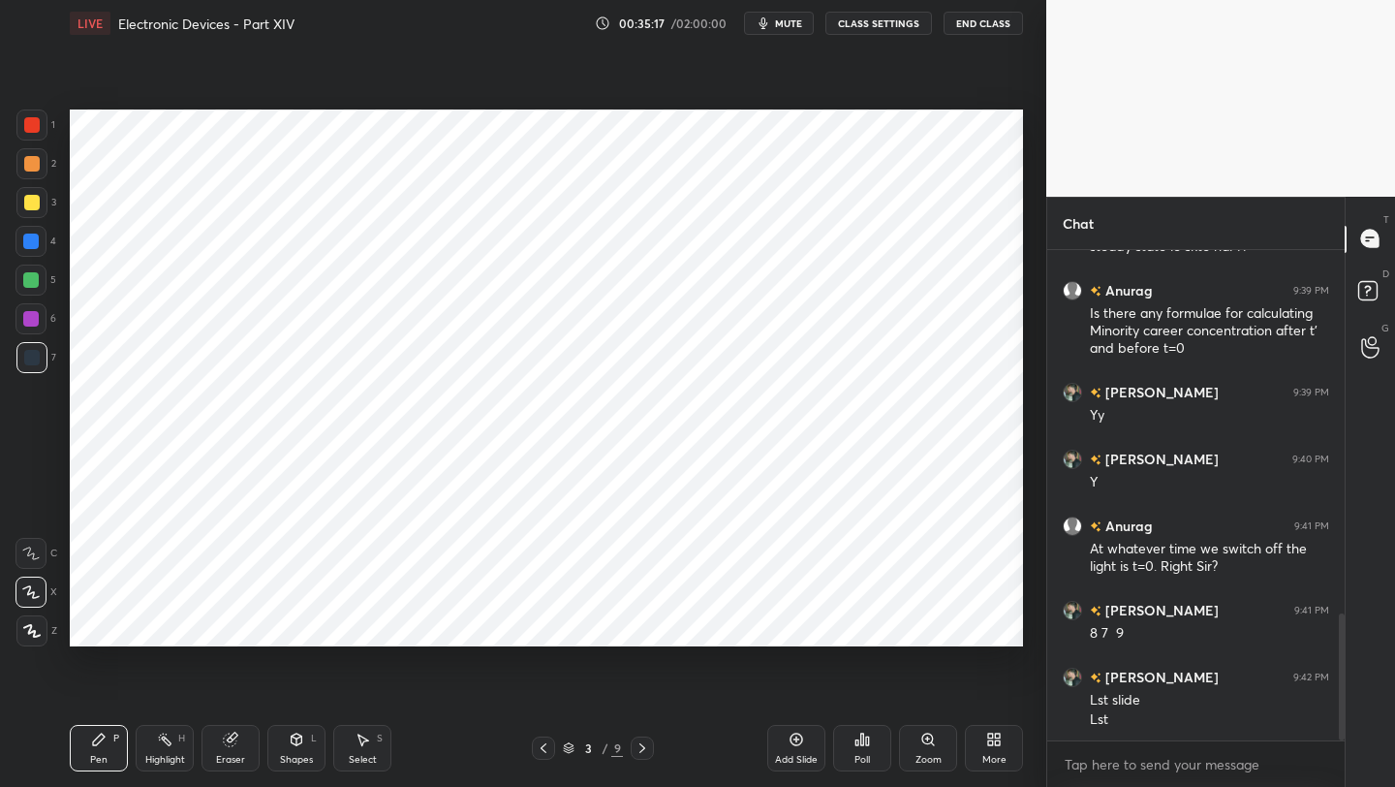
click at [643, 749] on icon at bounding box center [643, 748] width 16 height 16
click at [645, 746] on icon at bounding box center [643, 748] width 16 height 16
click at [644, 750] on icon at bounding box center [643, 748] width 16 height 16
click at [643, 750] on icon at bounding box center [643, 748] width 16 height 16
click at [642, 747] on icon at bounding box center [643, 748] width 16 height 16
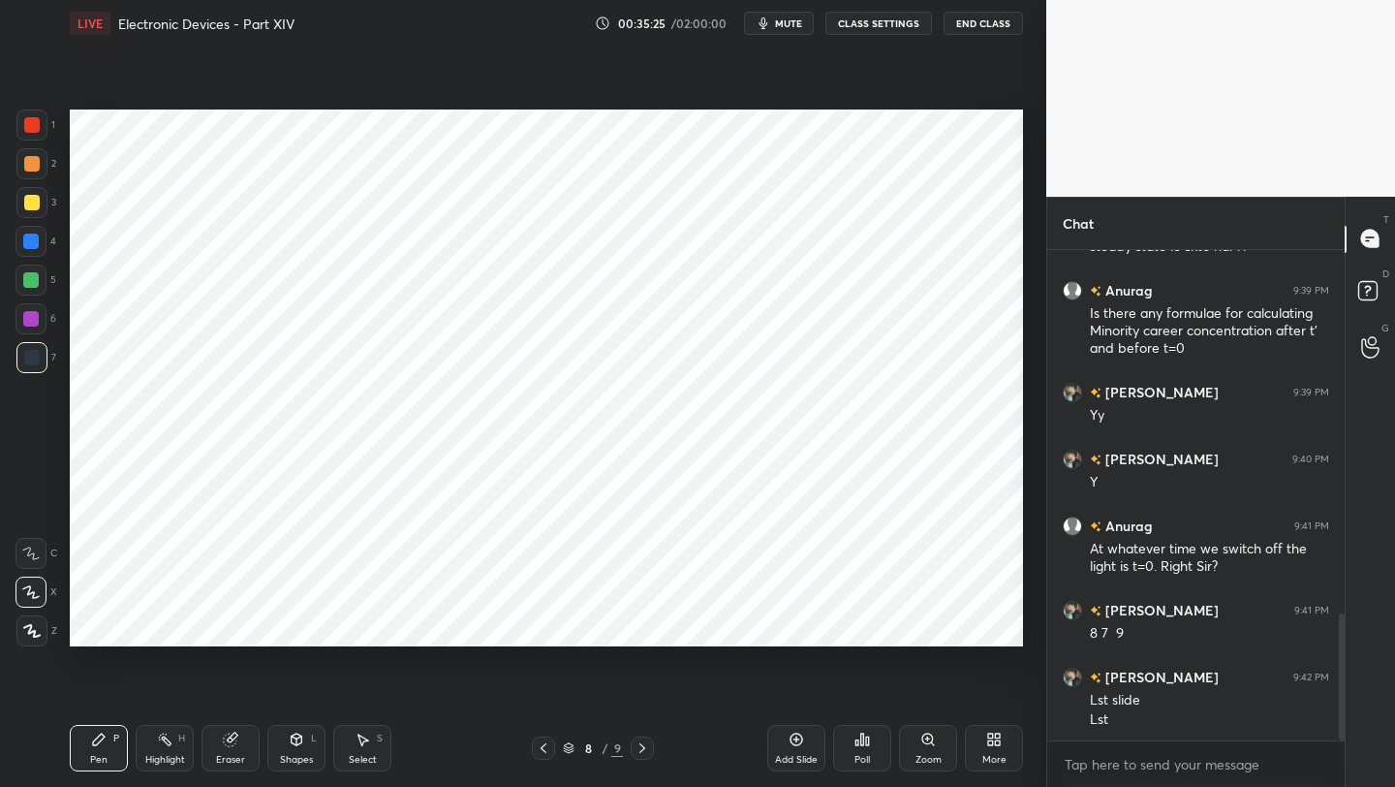
click at [543, 749] on icon at bounding box center [544, 748] width 16 height 16
click at [225, 747] on div "Eraser" at bounding box center [231, 748] width 58 height 47
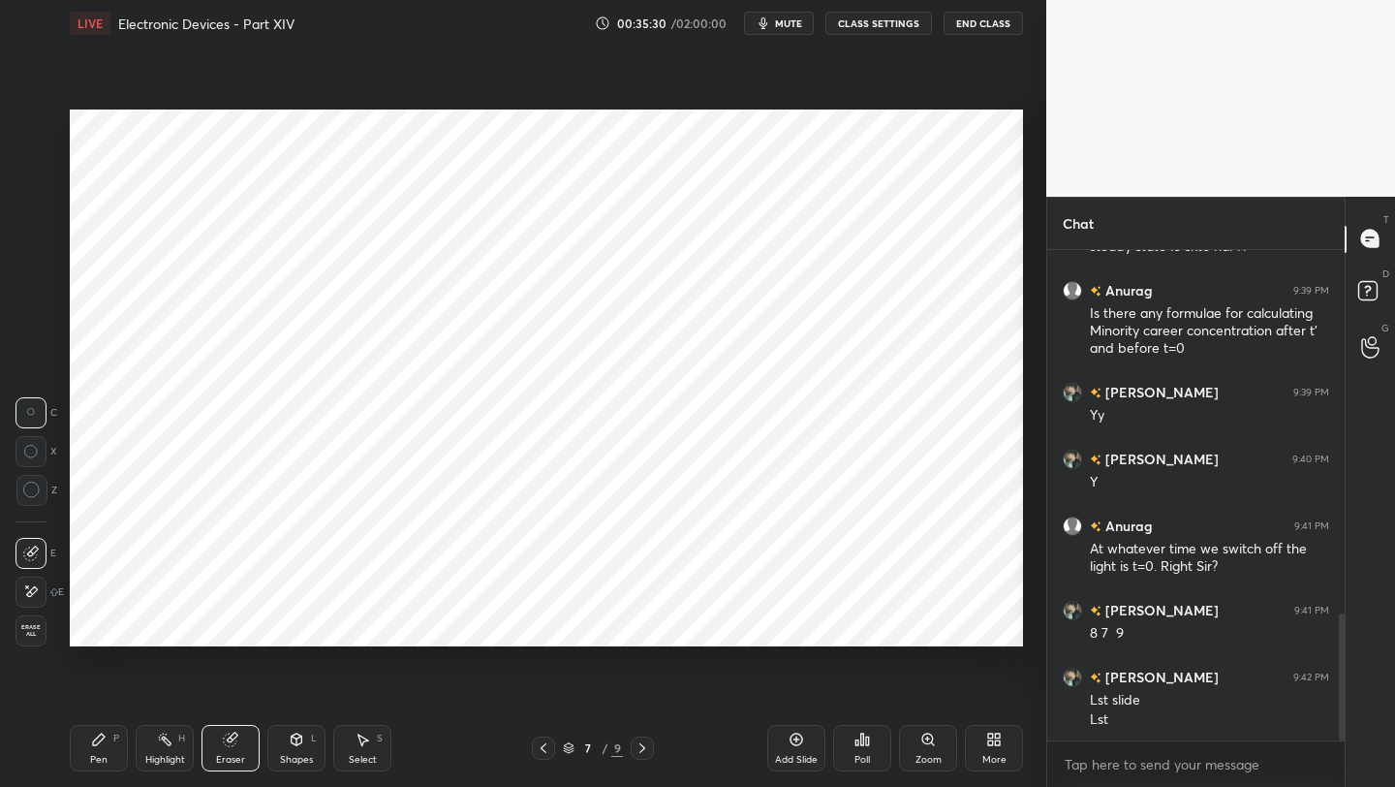
drag, startPoint x: 35, startPoint y: 641, endPoint x: 44, endPoint y: 627, distance: 16.1
click at [34, 641] on div "Erase all" at bounding box center [31, 630] width 31 height 31
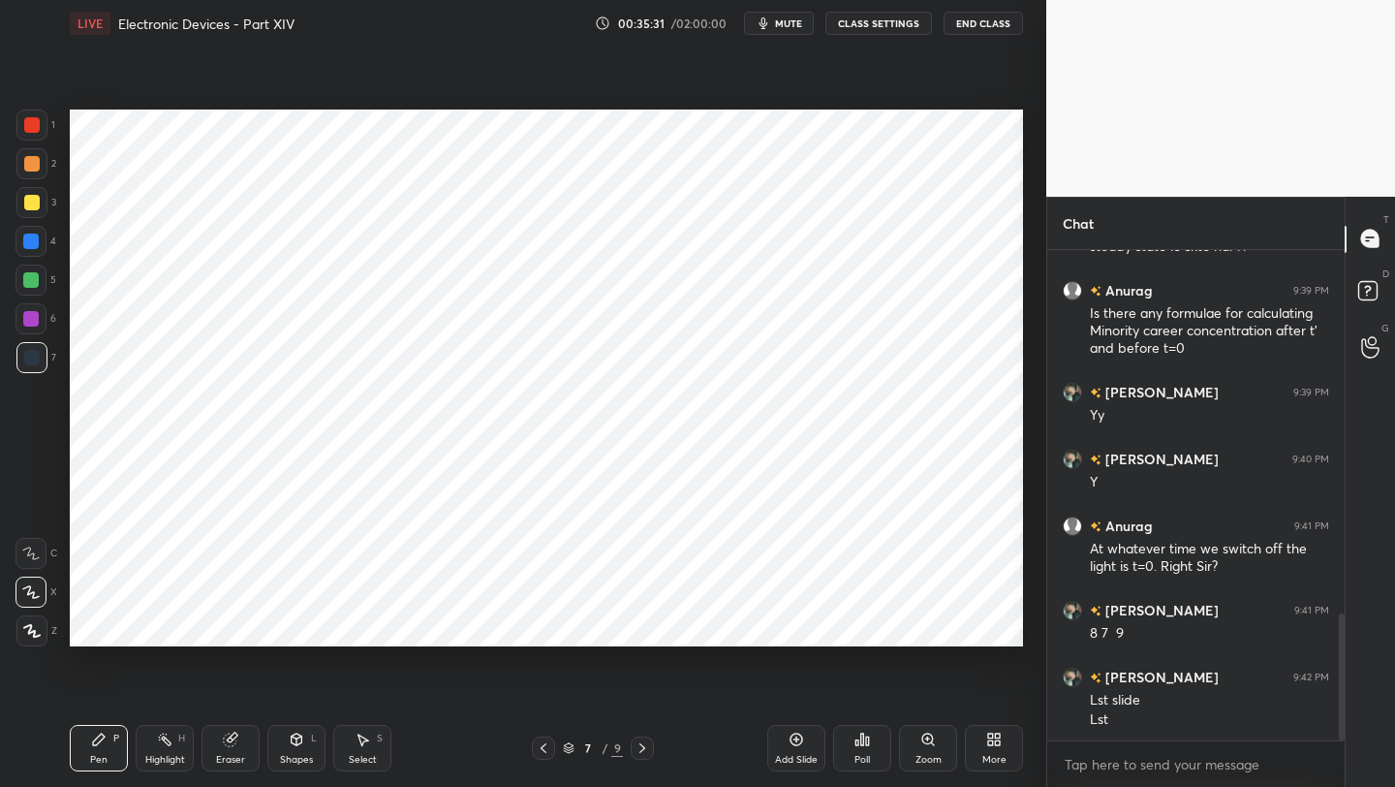
scroll to position [1468, 0]
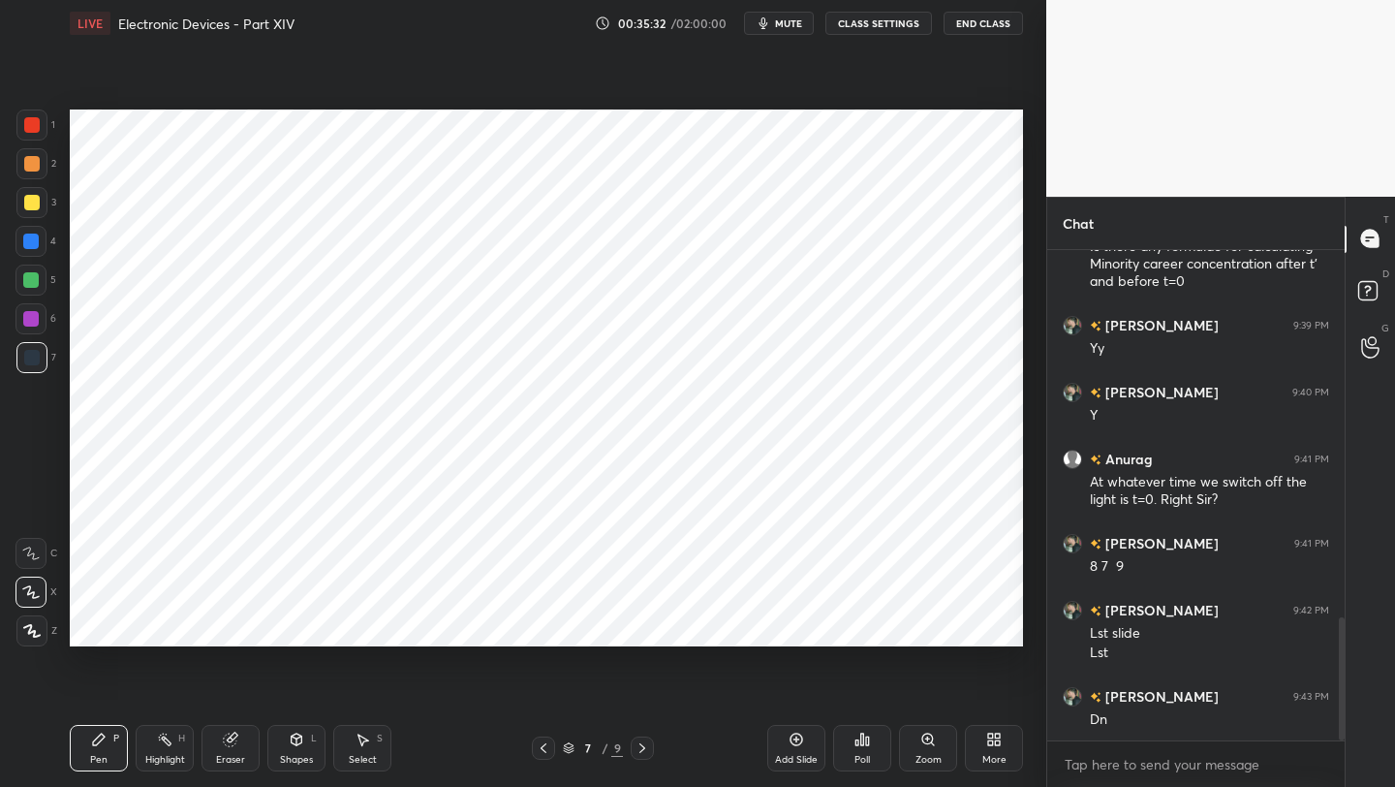
click at [642, 745] on icon at bounding box center [643, 748] width 6 height 10
click at [241, 744] on div "Eraser" at bounding box center [231, 748] width 58 height 47
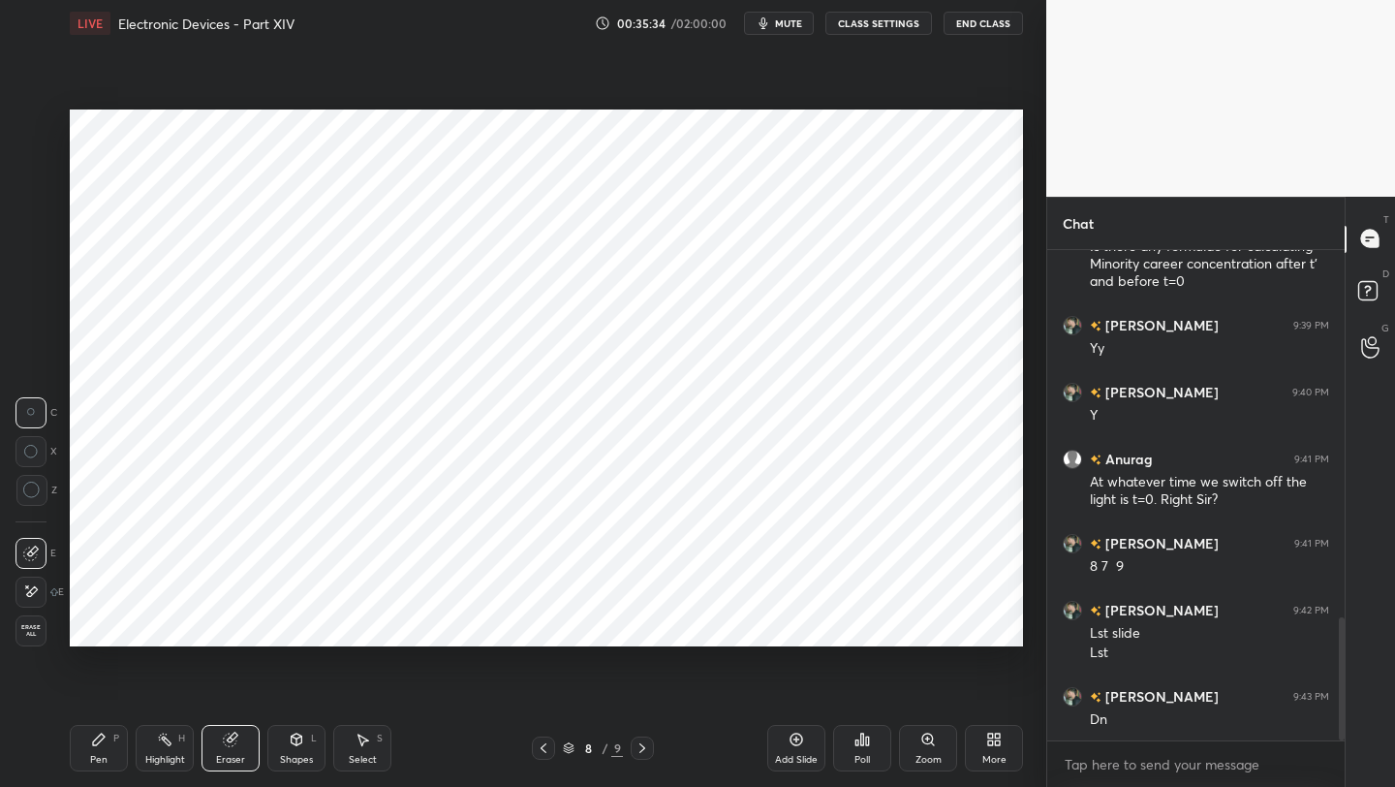
drag, startPoint x: 33, startPoint y: 630, endPoint x: 32, endPoint y: 619, distance: 10.7
click at [33, 629] on span "Erase all" at bounding box center [30, 631] width 29 height 14
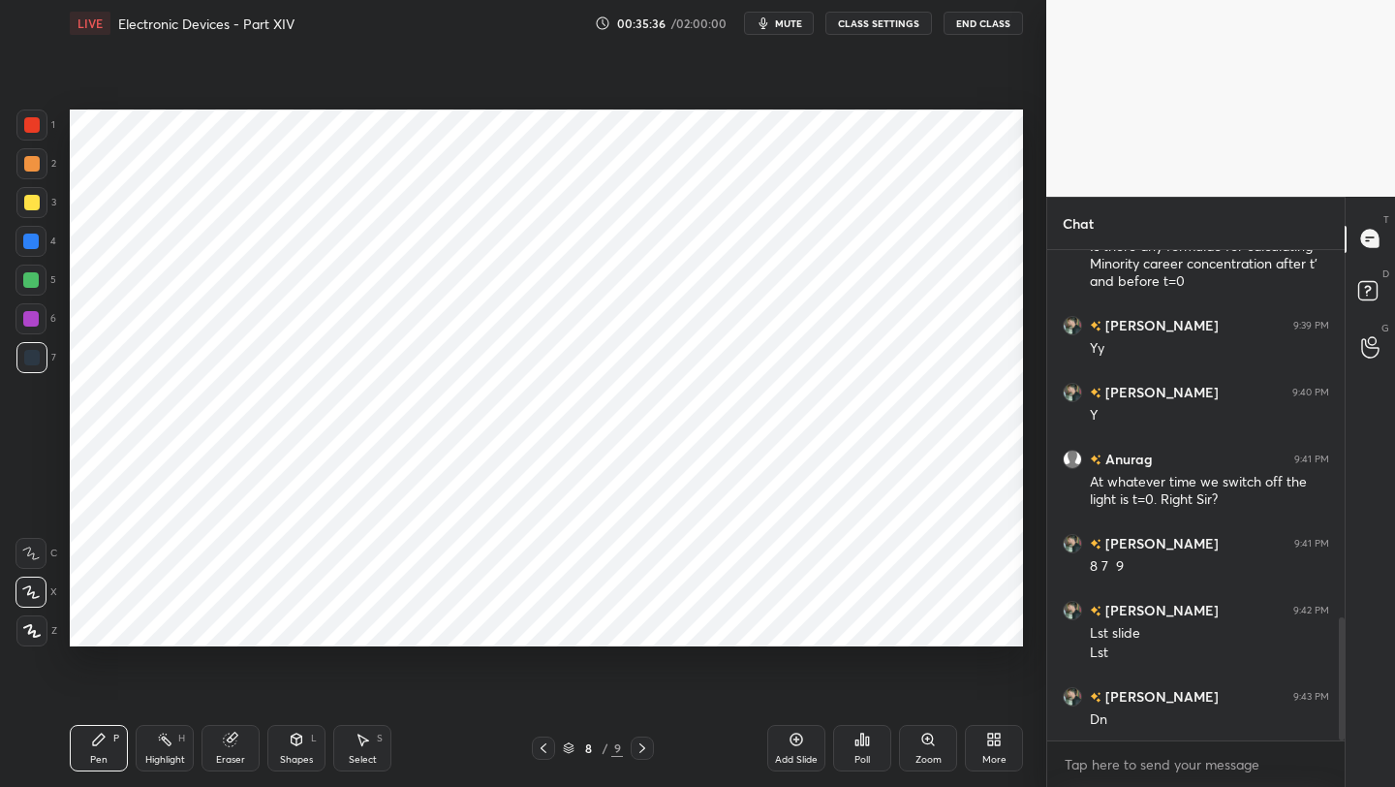
click at [546, 748] on icon at bounding box center [544, 748] width 16 height 16
click at [546, 746] on icon at bounding box center [544, 748] width 16 height 16
click at [546, 755] on icon at bounding box center [544, 748] width 16 height 16
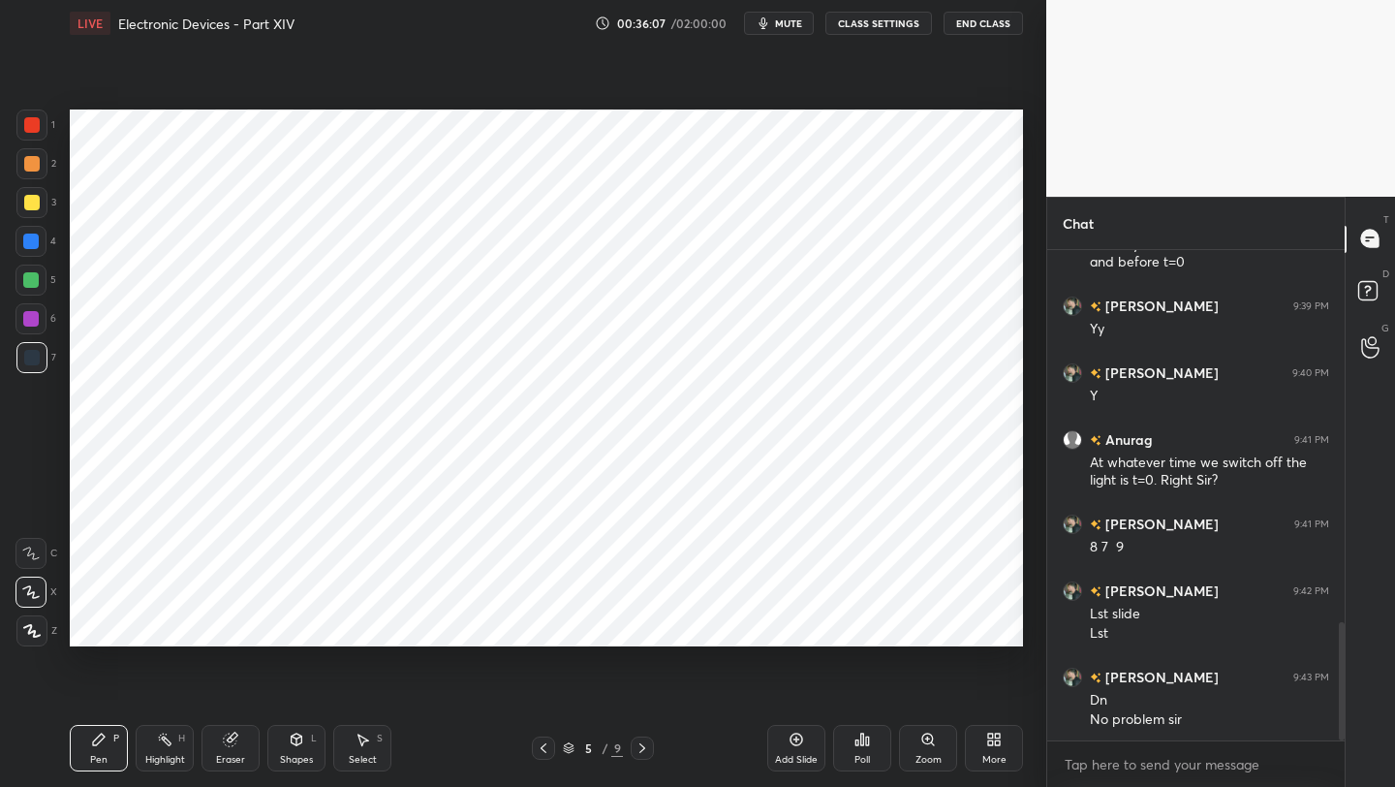
scroll to position [1554, 0]
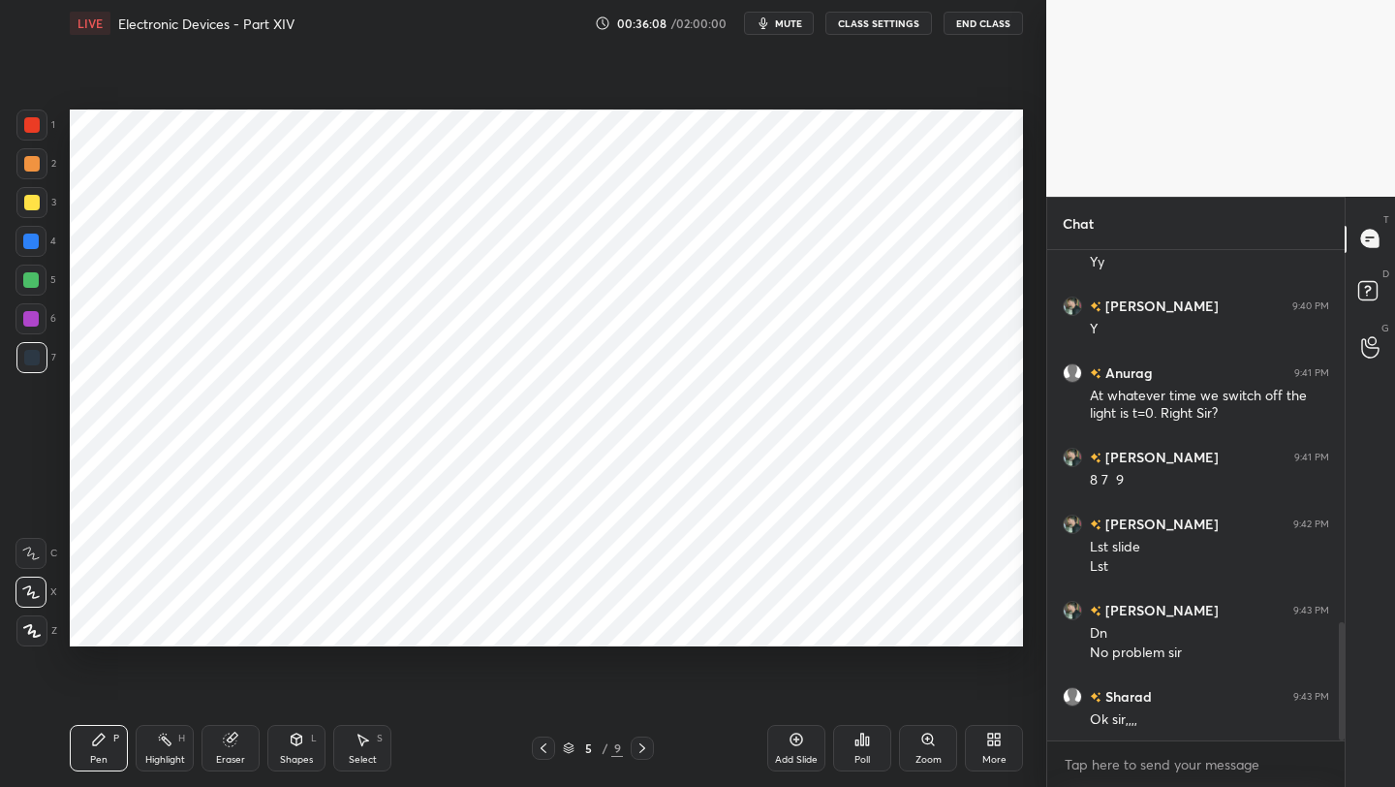
click at [965, 30] on button "End Class" at bounding box center [983, 23] width 79 height 23
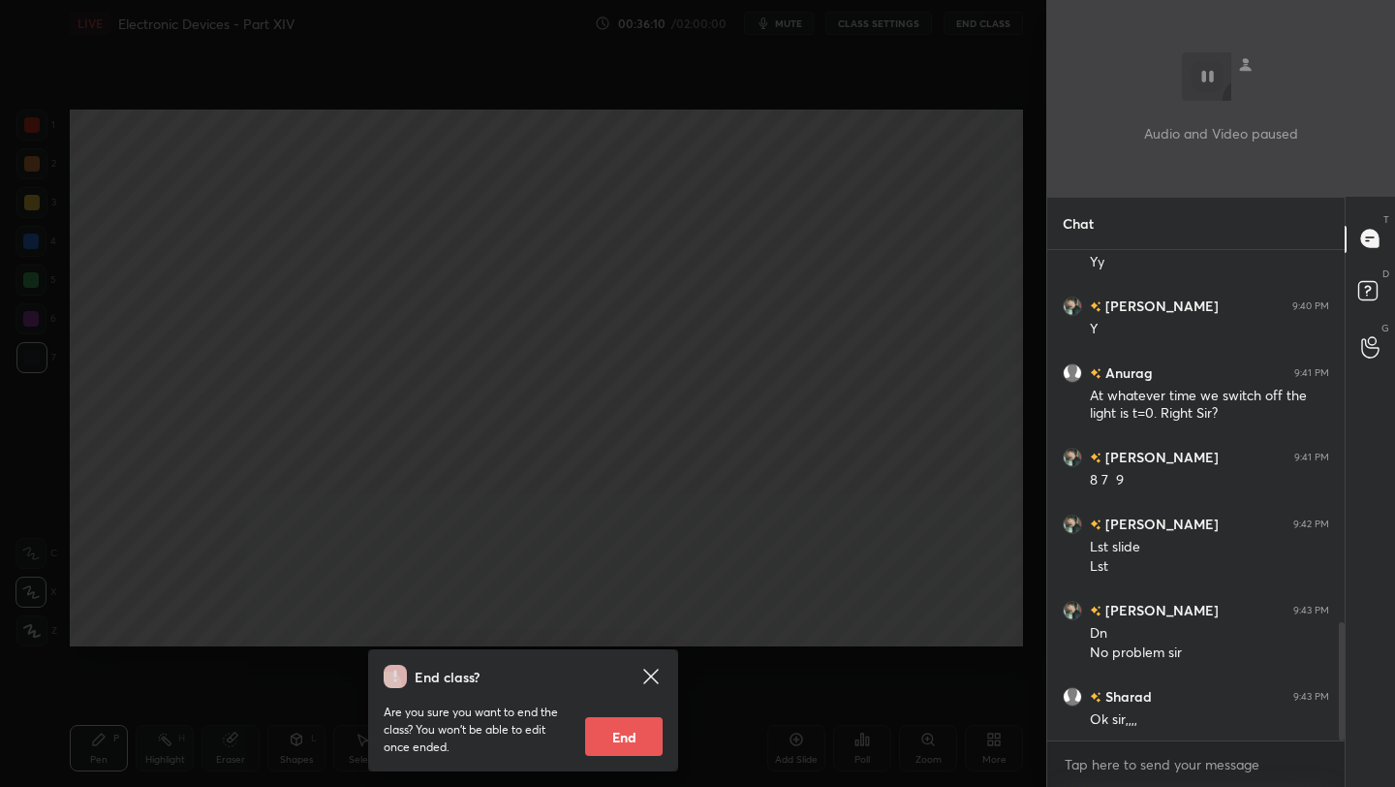
scroll to position [1639, 0]
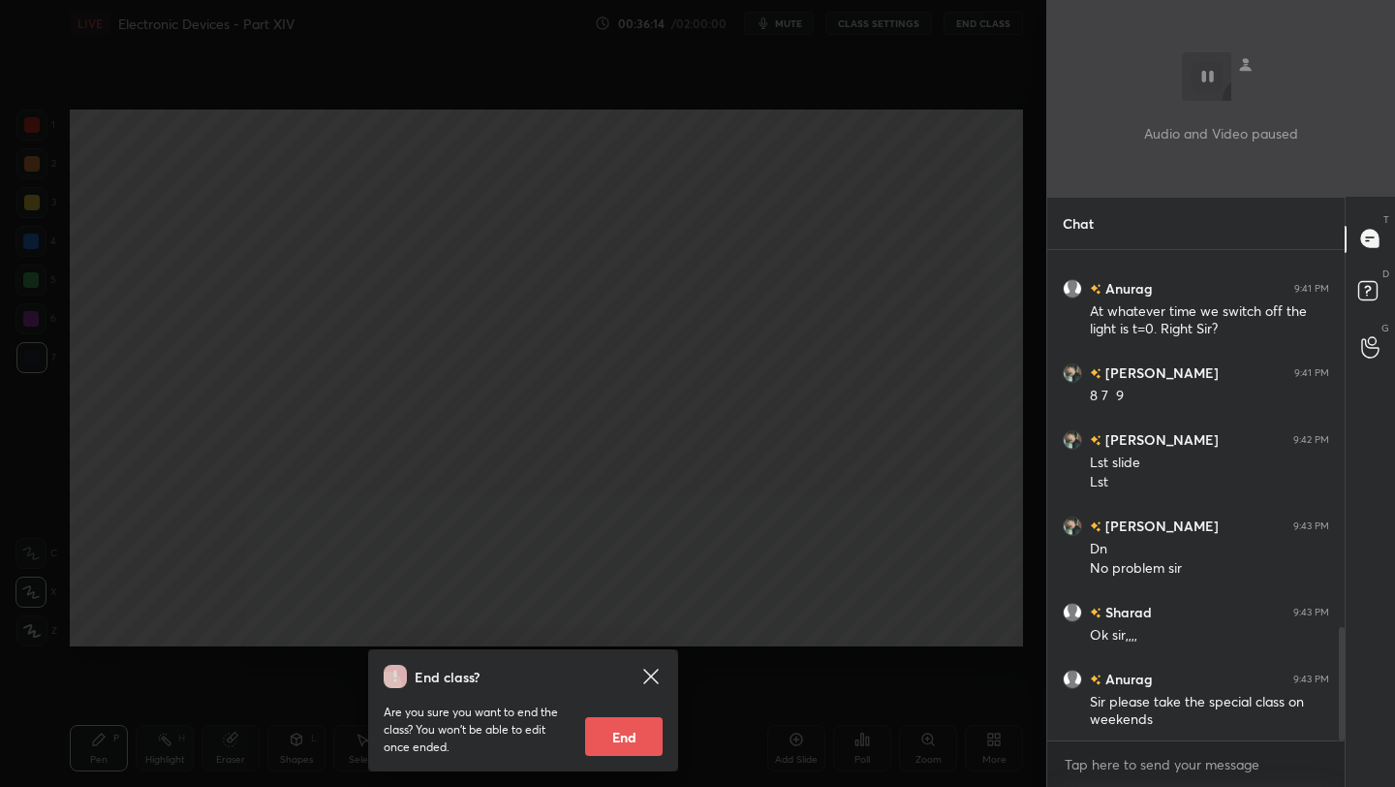
click at [620, 734] on button "End" at bounding box center [624, 736] width 78 height 39
type textarea "x"
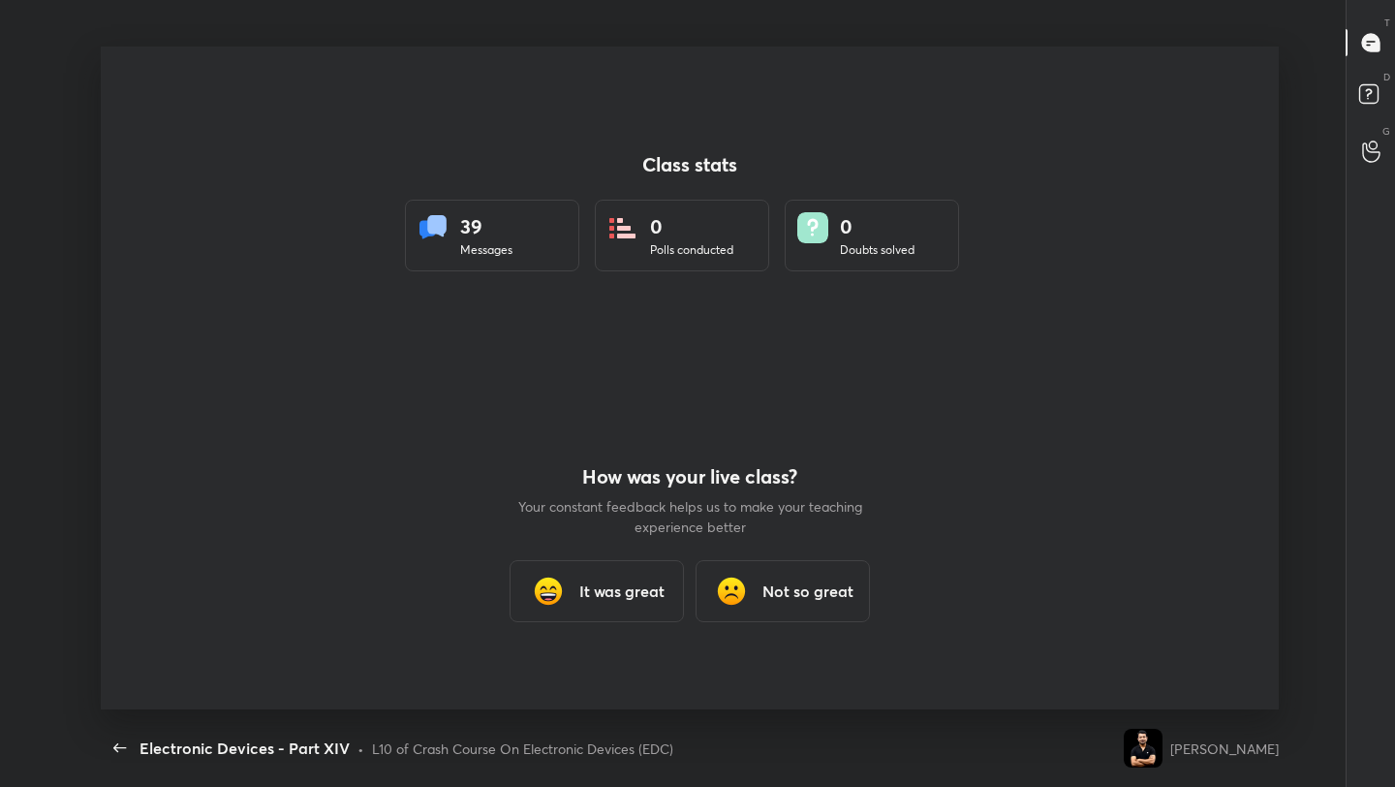
scroll to position [0, 0]
